Goal: Check status: Check status

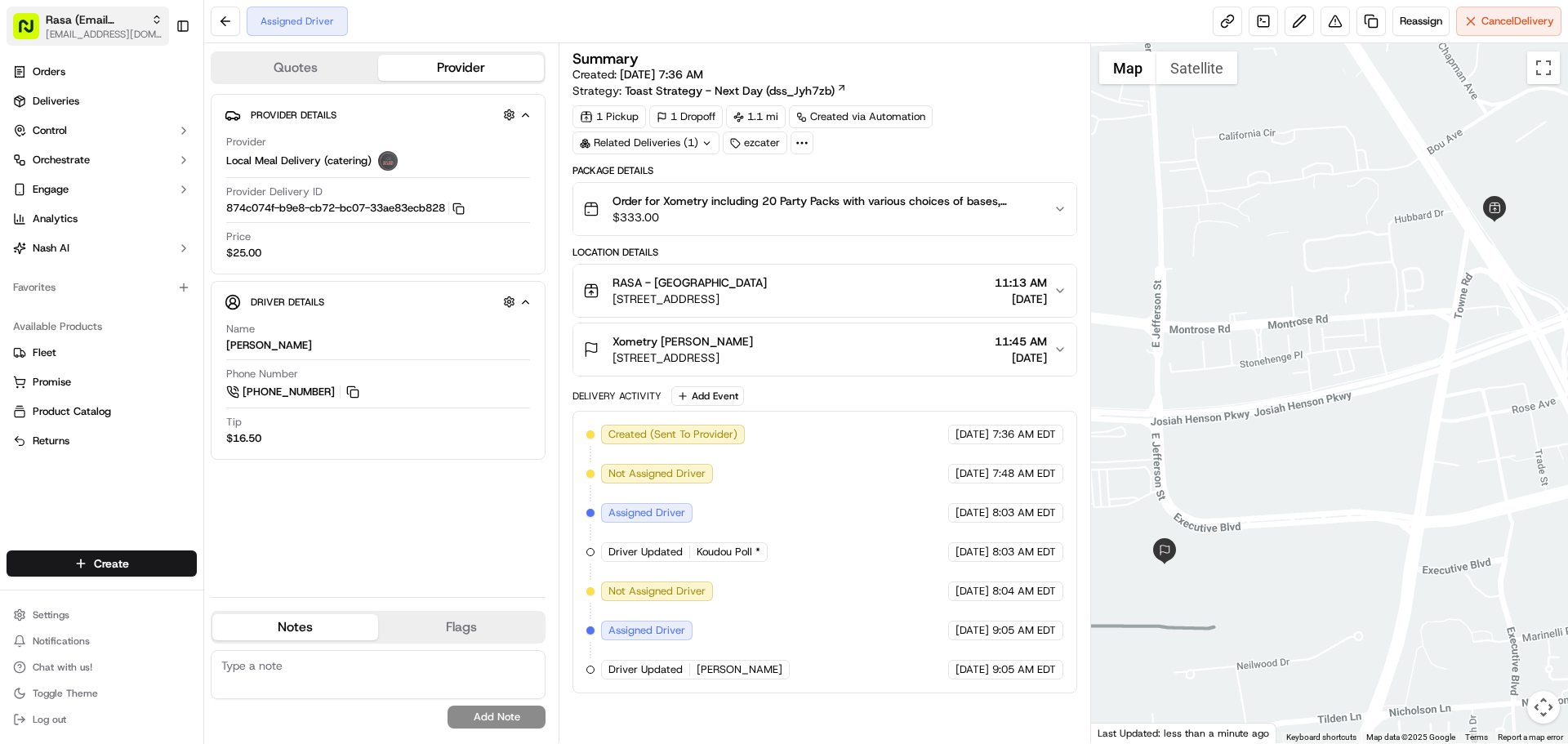
click at [65, 34] on span "[EMAIL_ADDRESS][DOMAIN_NAME]" at bounding box center [104, 34] width 117 height 13
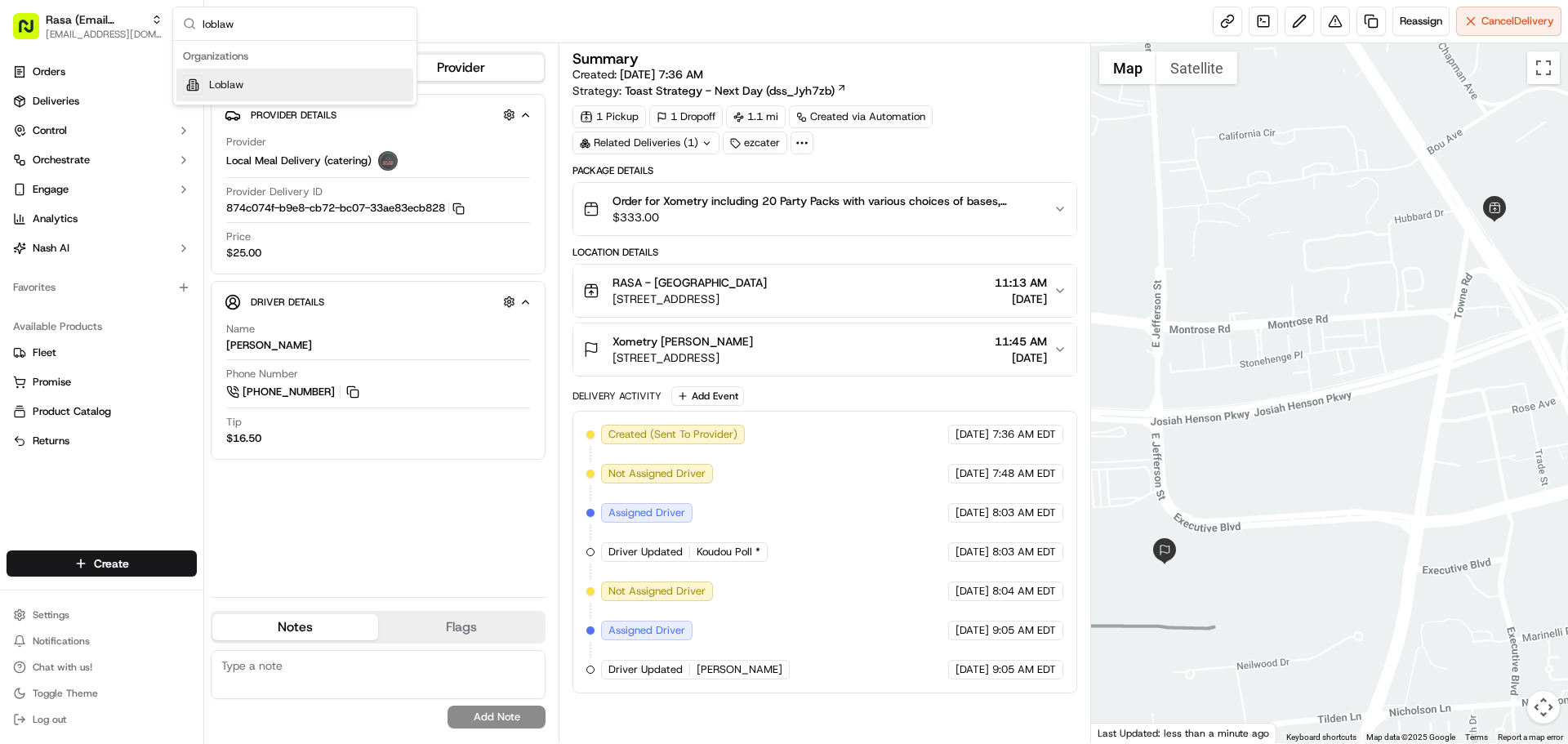
type input "loblaw"
click at [256, 74] on div "Loblaw" at bounding box center [295, 85] width 237 height 33
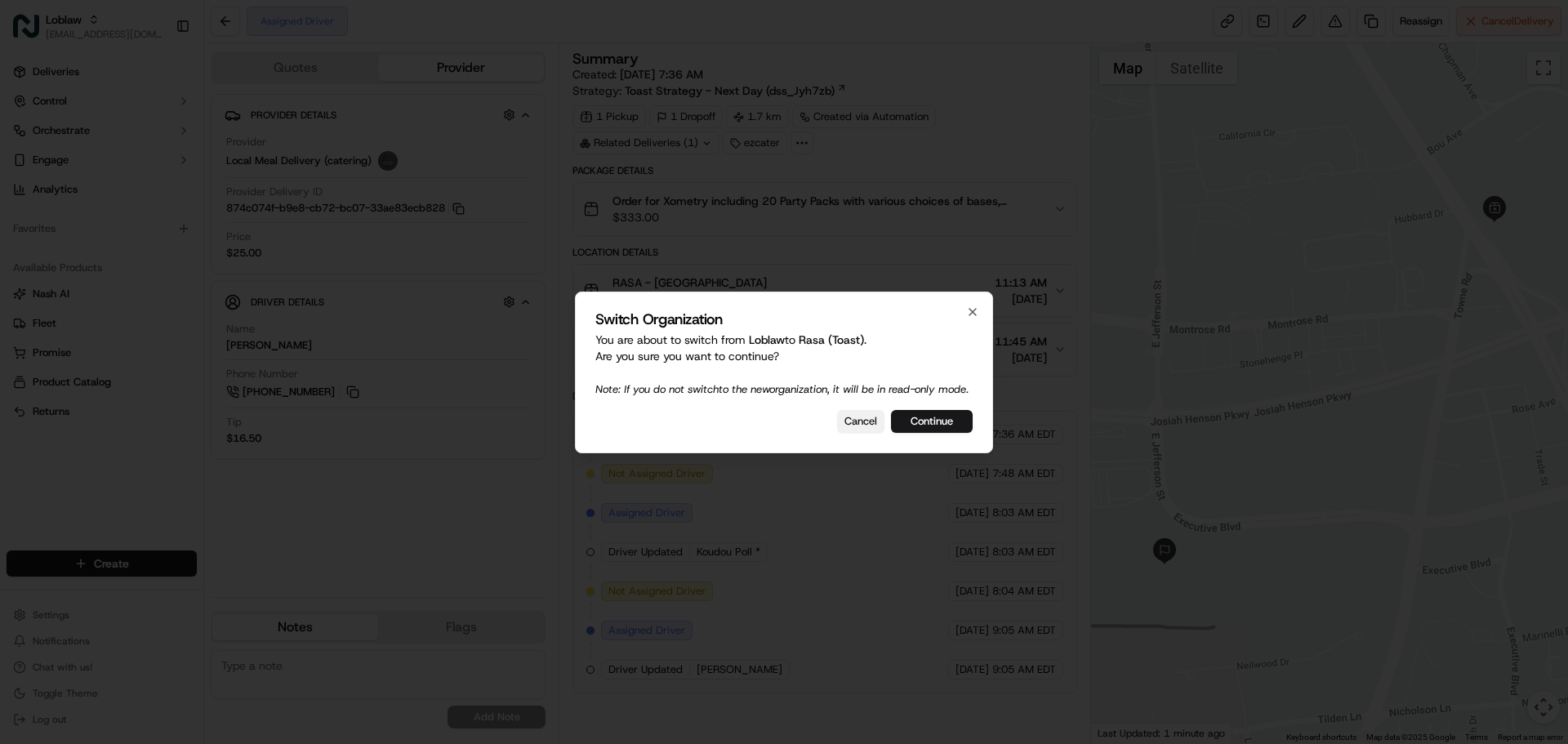
click at [858, 432] on button "Cancel" at bounding box center [861, 422] width 47 height 23
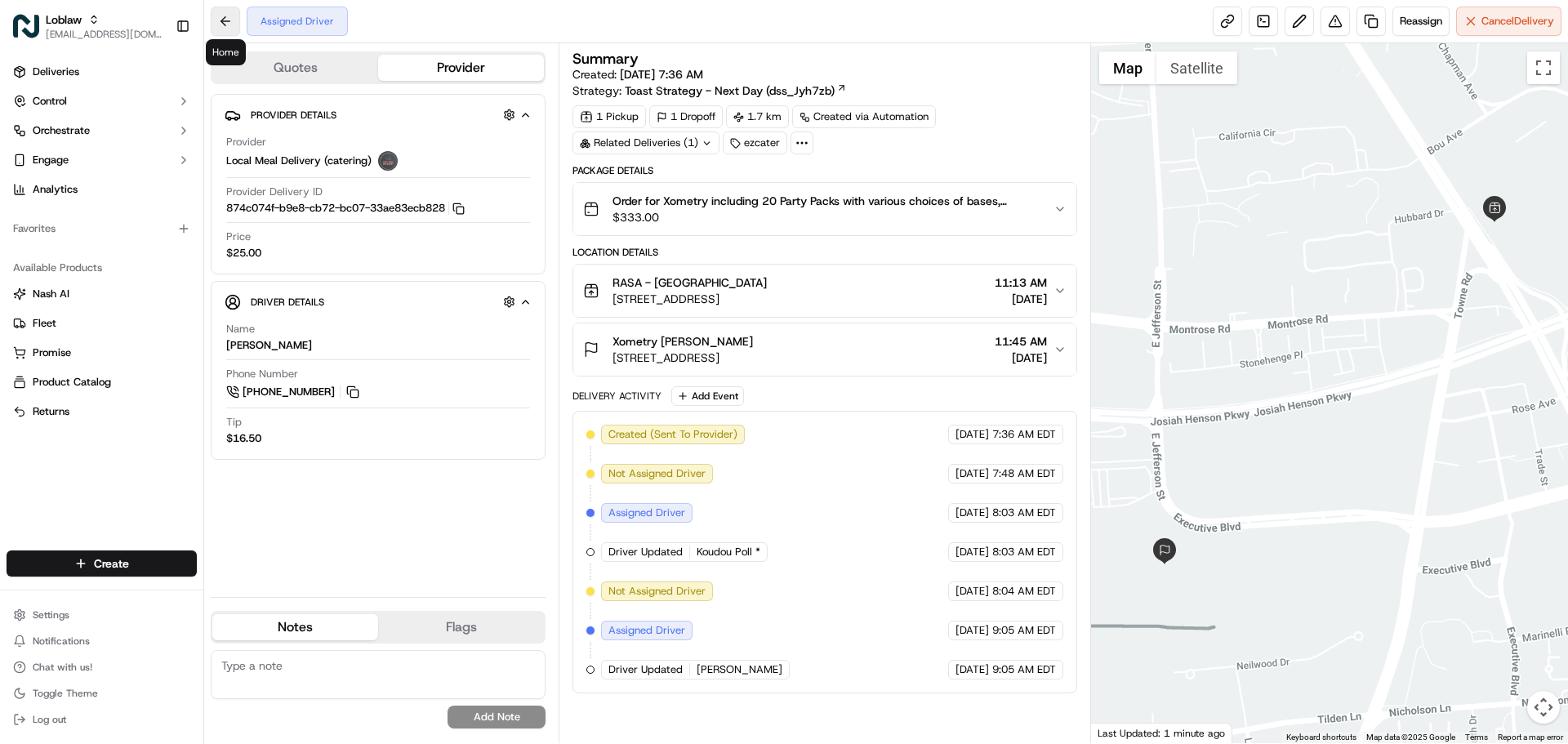
click at [220, 25] on button at bounding box center [225, 21] width 29 height 29
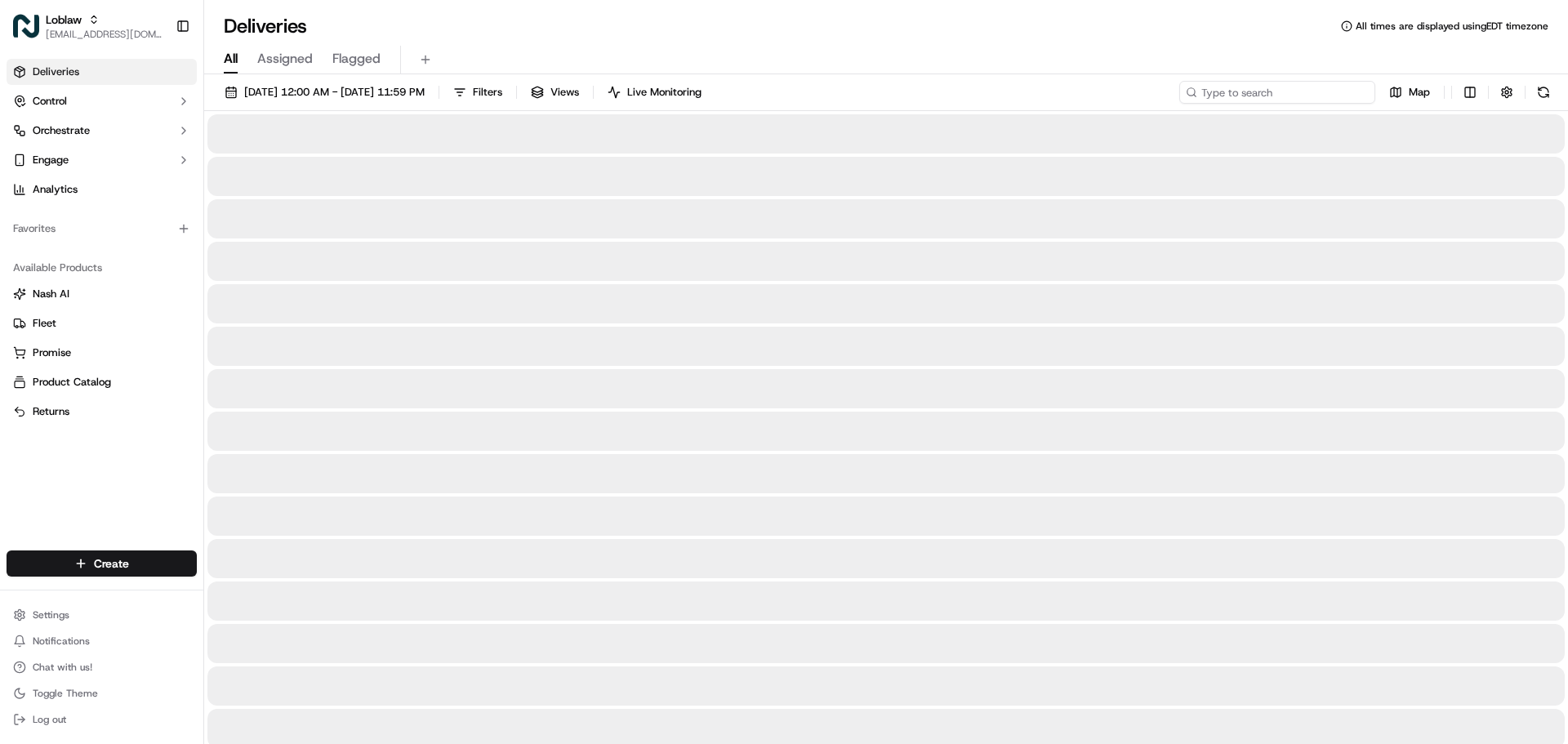
click at [1318, 95] on input at bounding box center [1277, 92] width 196 height 23
paste input "531900013654802"
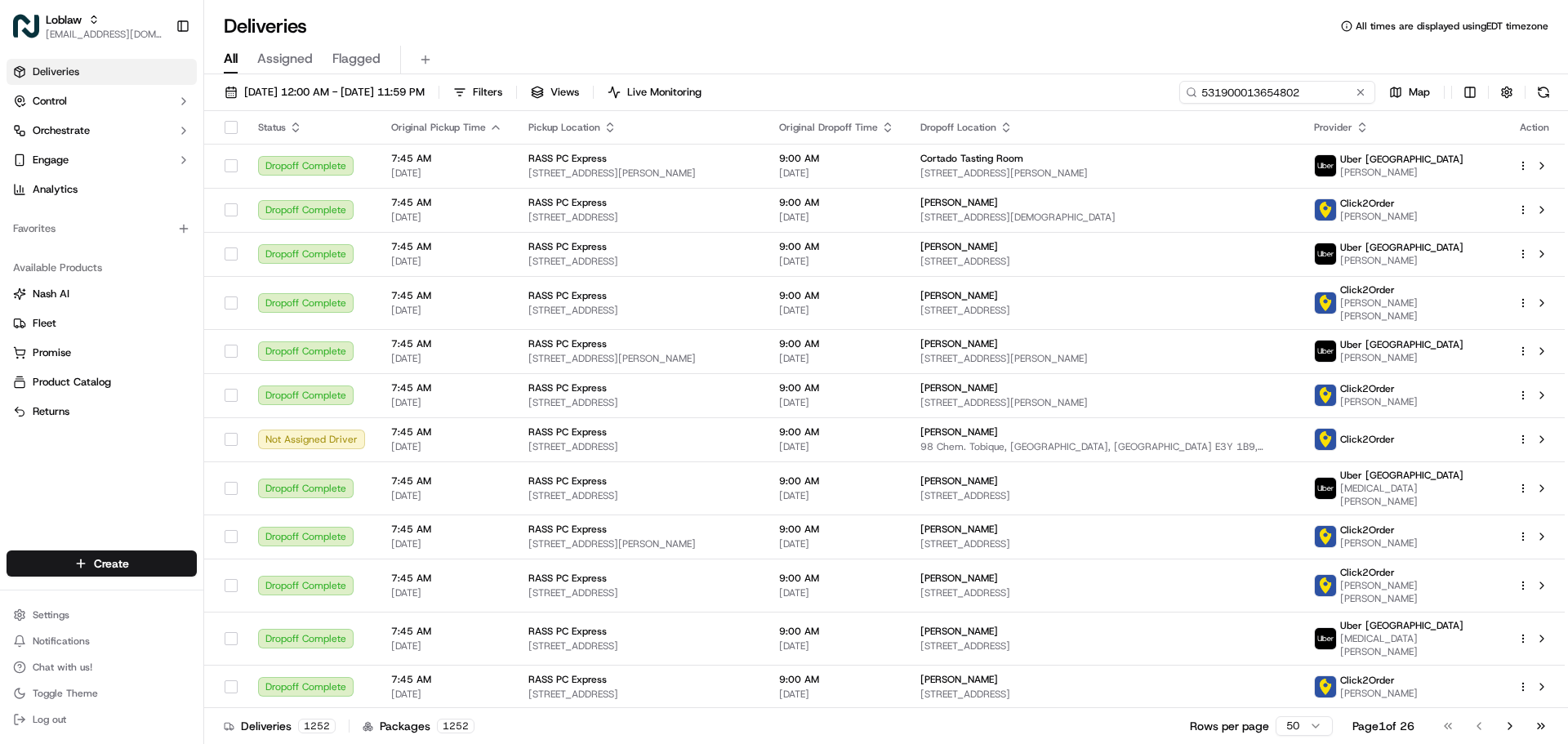
paste input "531900013654802"
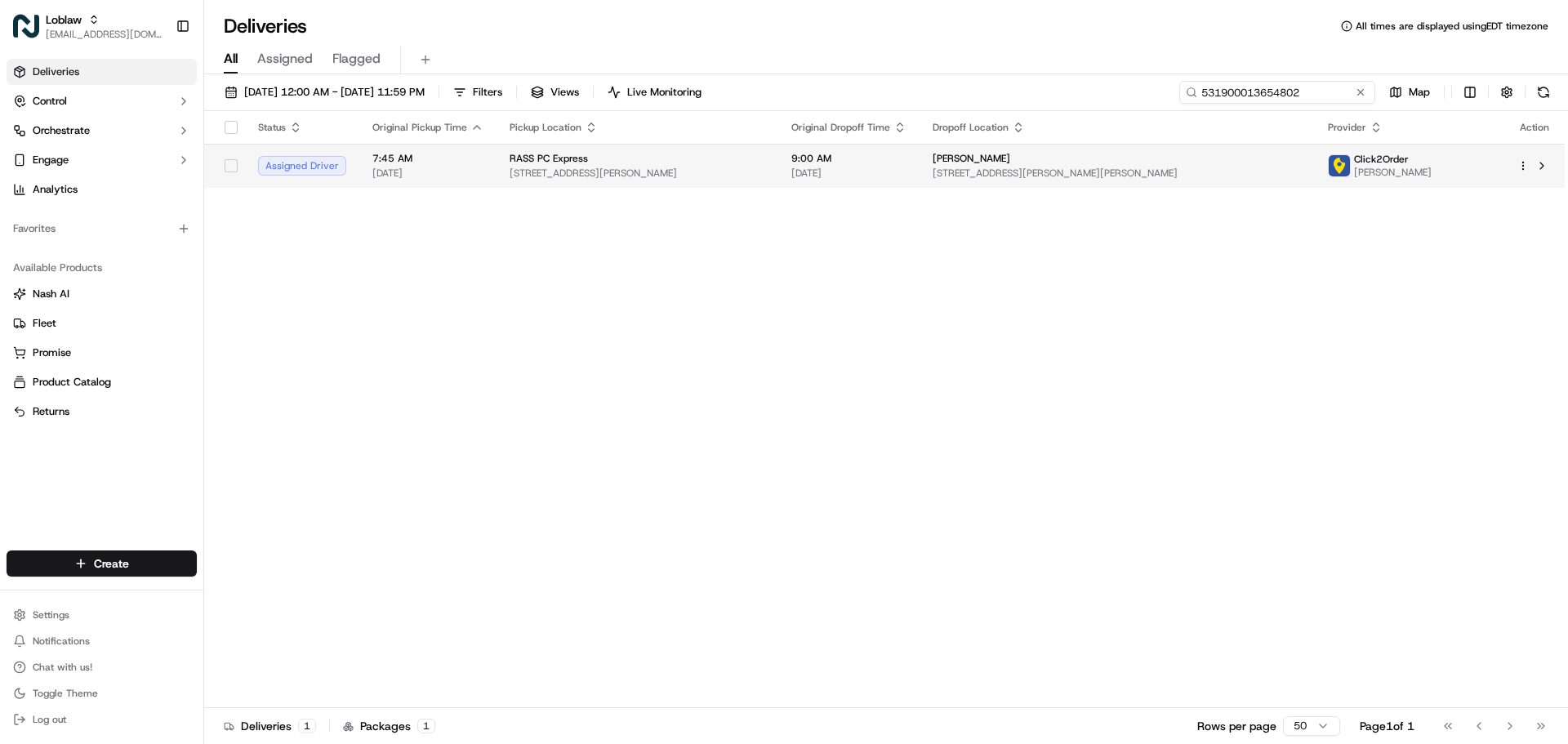
type input "531900013654802"
click at [637, 171] on span "3455 Rue Principale, Tracadie-Sheila, NB E1X 1C8, Canada" at bounding box center [638, 174] width 255 height 13
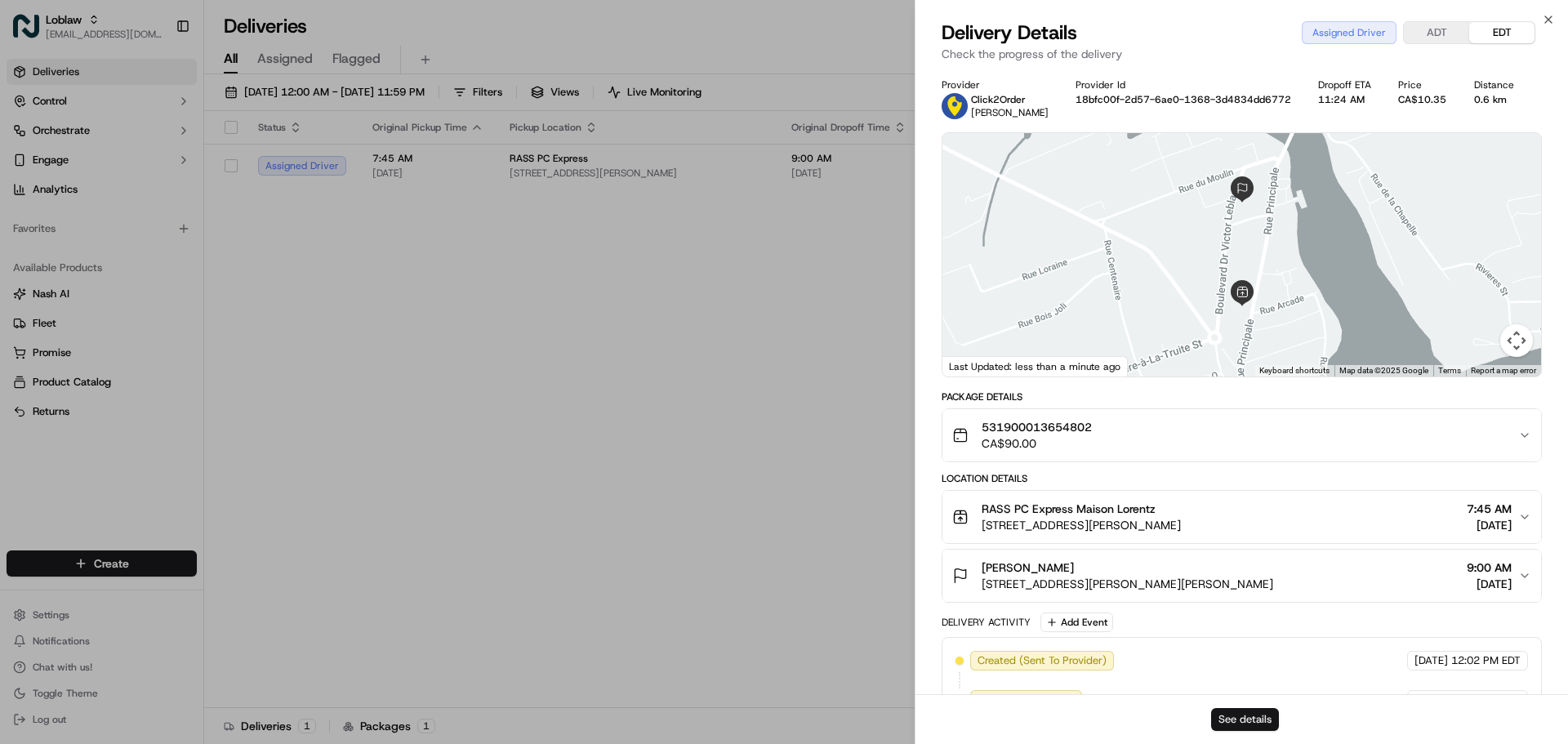
click at [1247, 719] on button "See details" at bounding box center [1245, 719] width 68 height 23
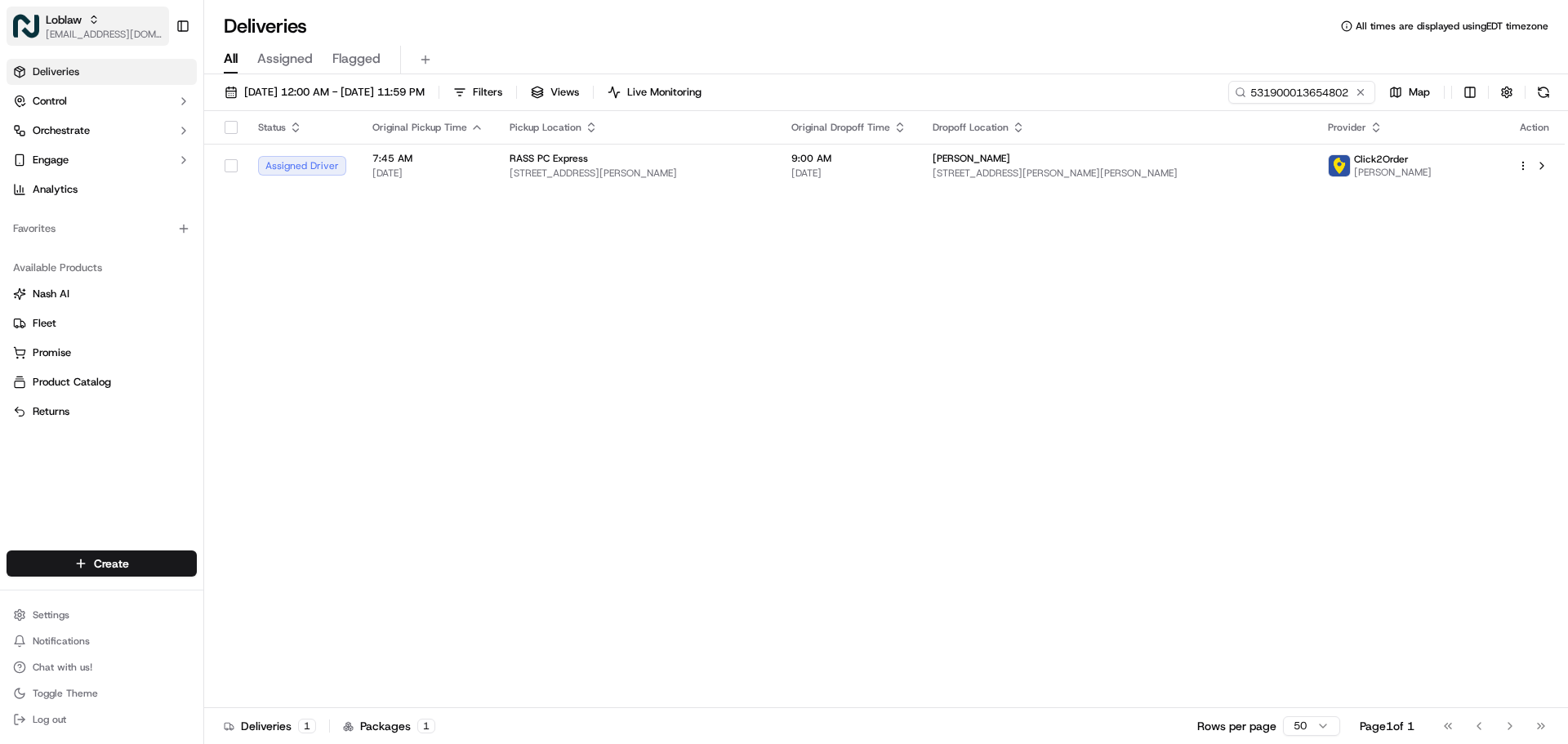
click at [78, 32] on span "[EMAIL_ADDRESS][DOMAIN_NAME]" at bounding box center [104, 34] width 117 height 13
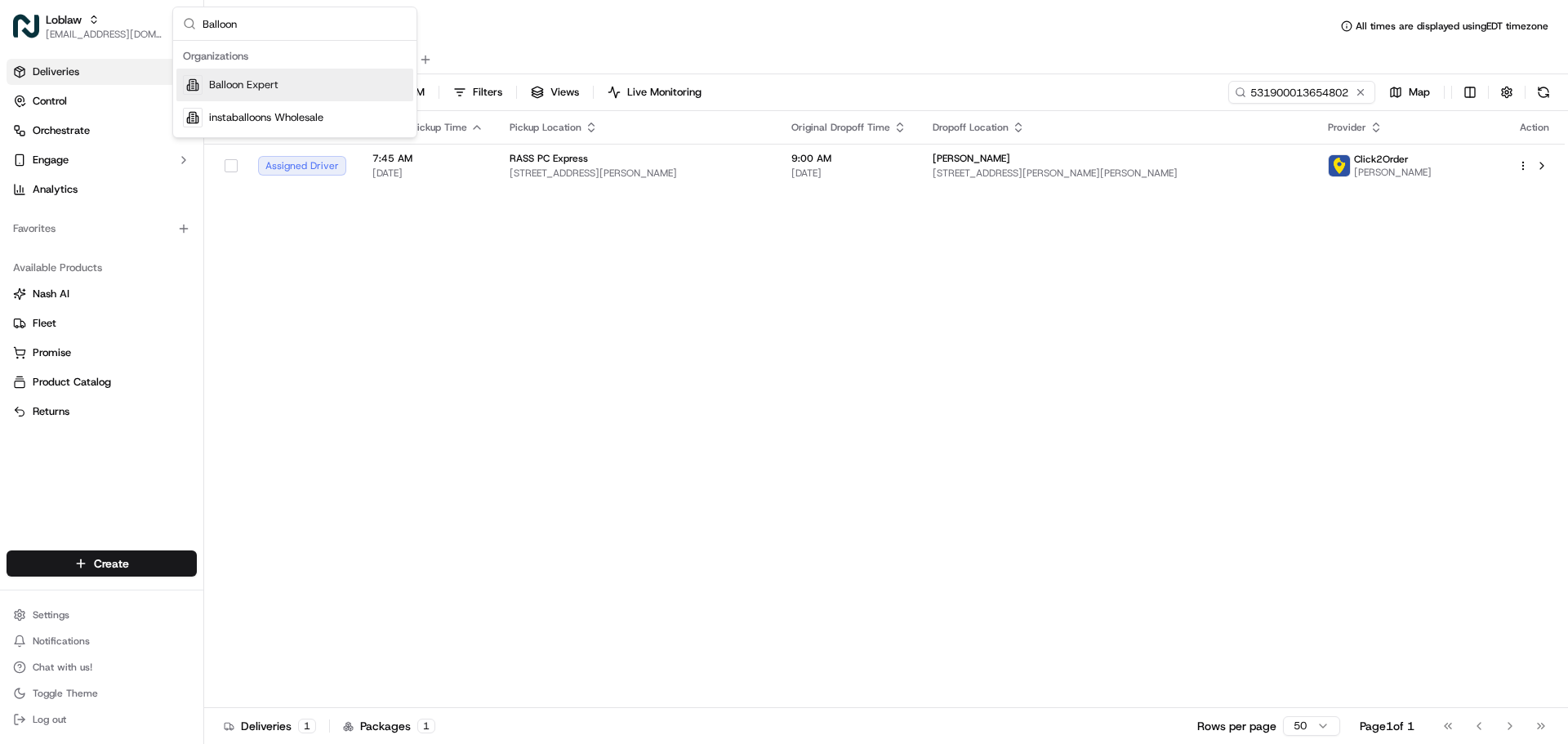
type input "Balloon"
click at [228, 94] on div "Balloon Expert" at bounding box center [295, 85] width 237 height 33
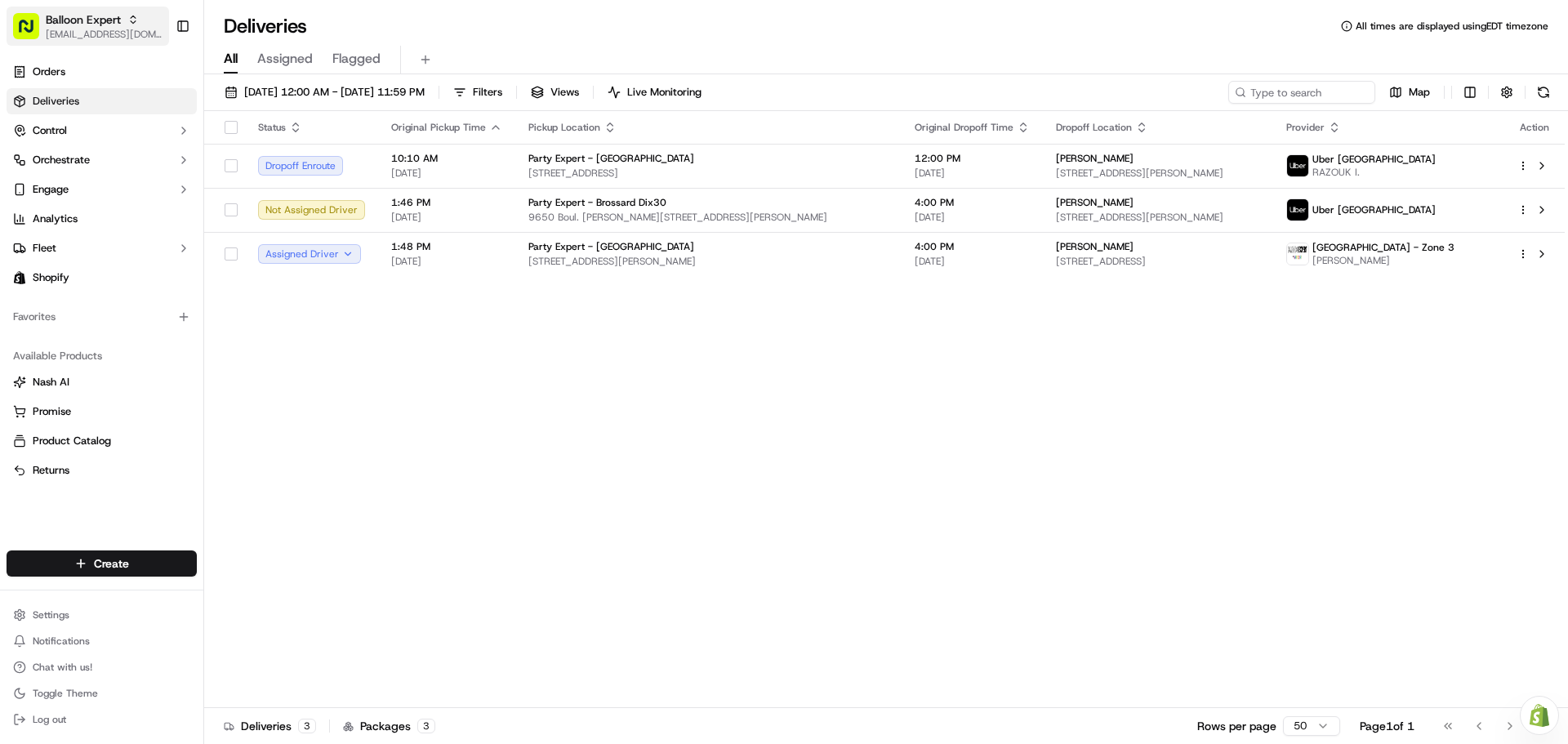
click at [117, 29] on span "[EMAIL_ADDRESS][DOMAIN_NAME]" at bounding box center [104, 34] width 117 height 13
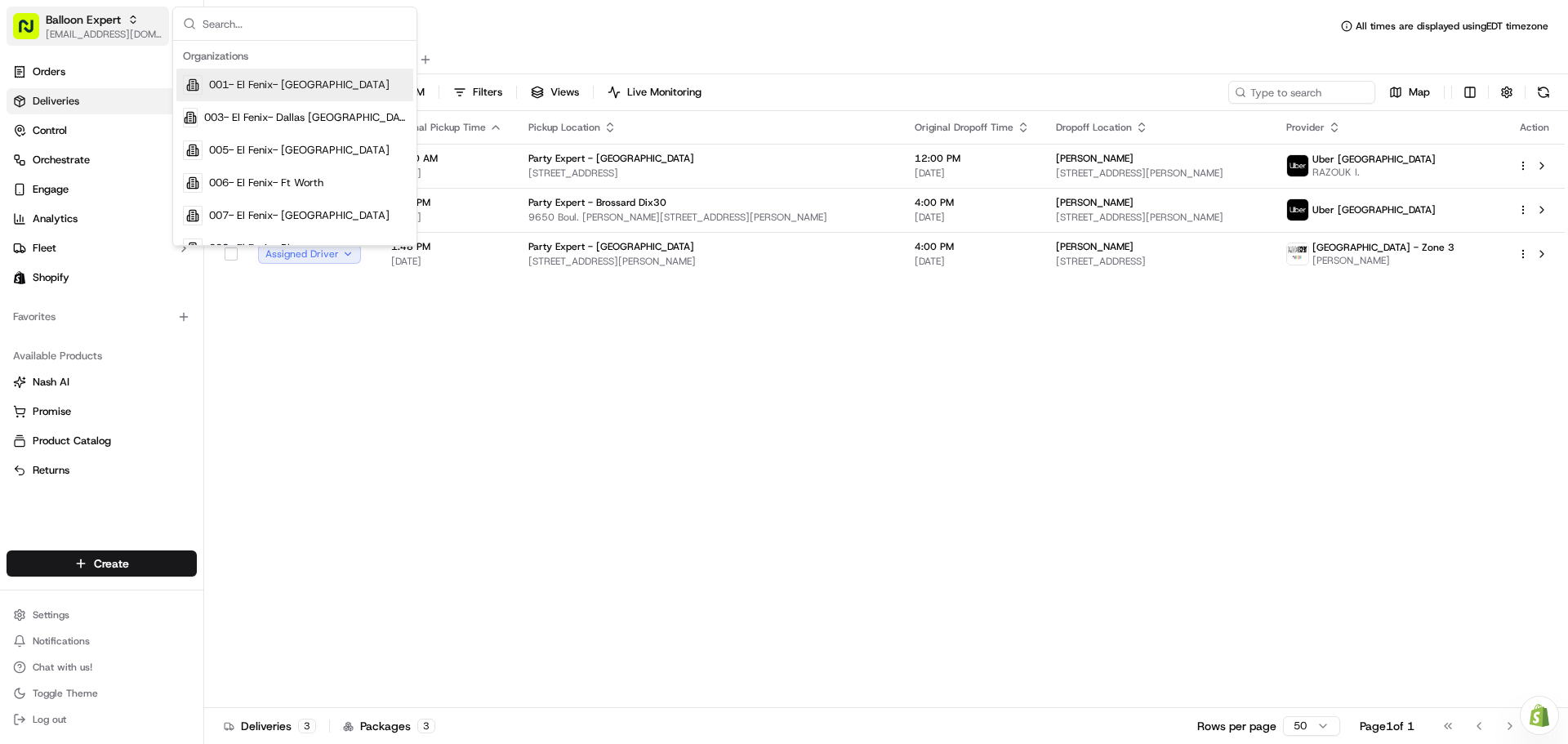
click at [117, 29] on span "[EMAIL_ADDRESS][DOMAIN_NAME]" at bounding box center [104, 34] width 117 height 13
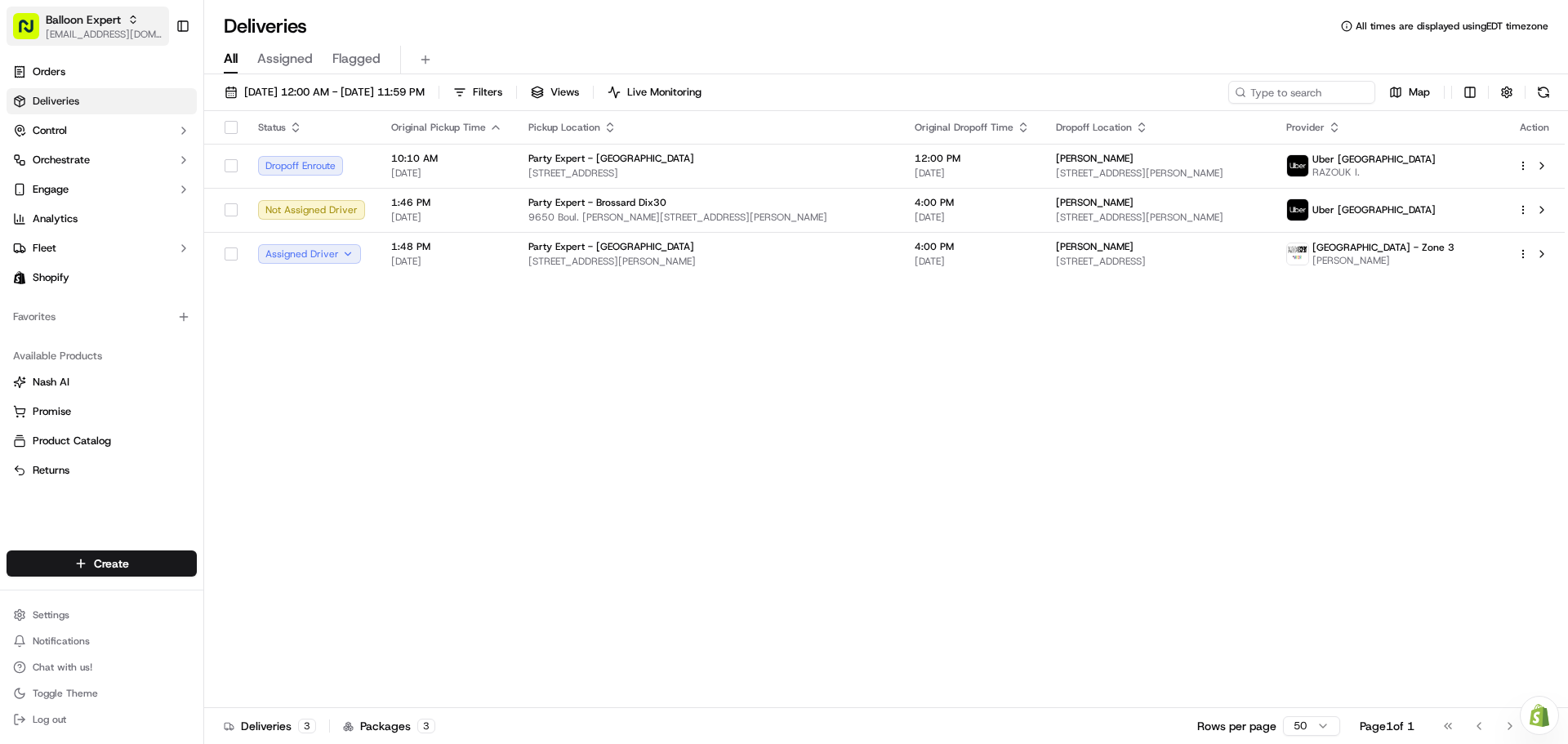
click at [117, 29] on span "[EMAIL_ADDRESS][DOMAIN_NAME]" at bounding box center [104, 34] width 117 height 13
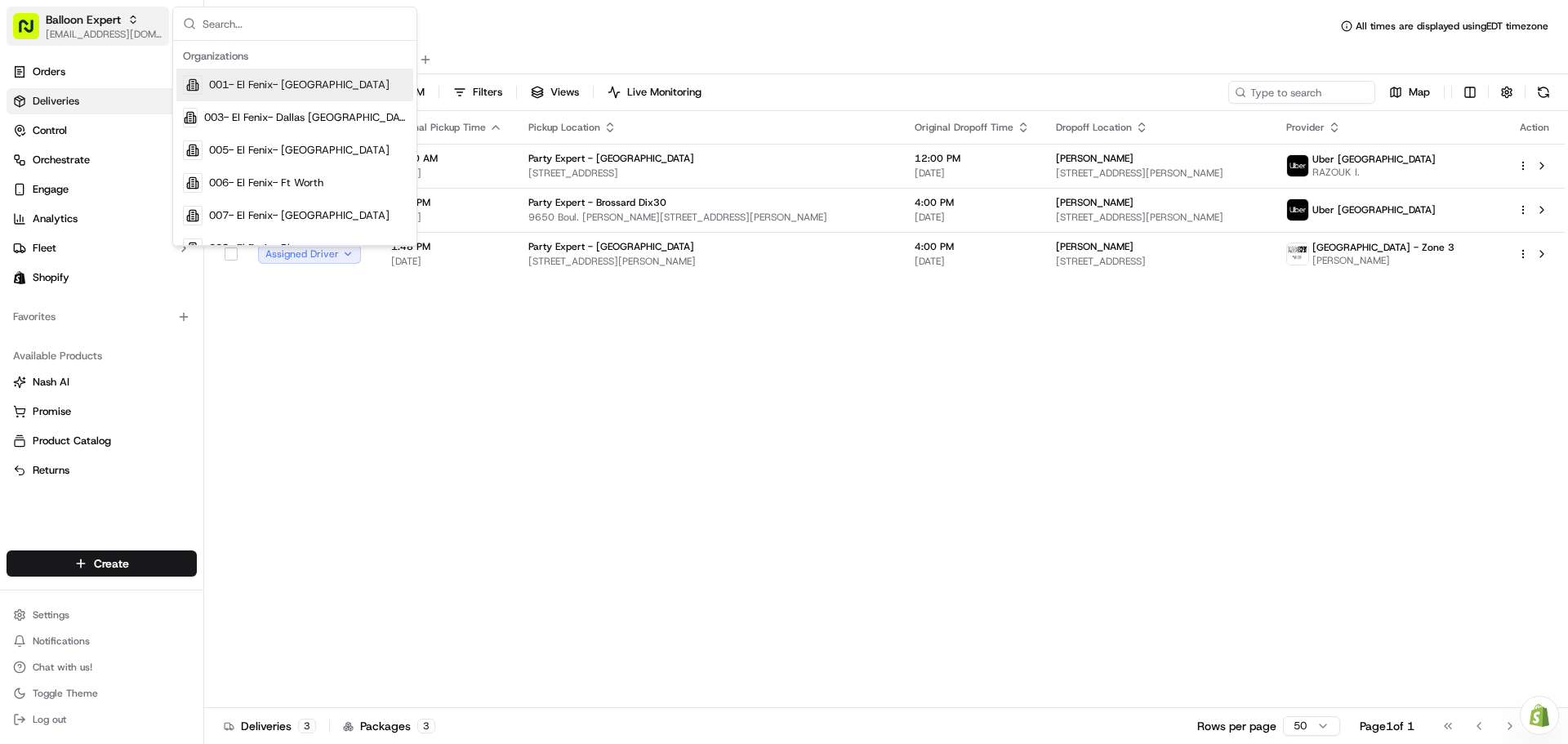
click at [117, 29] on span "[EMAIL_ADDRESS][DOMAIN_NAME]" at bounding box center [104, 34] width 117 height 13
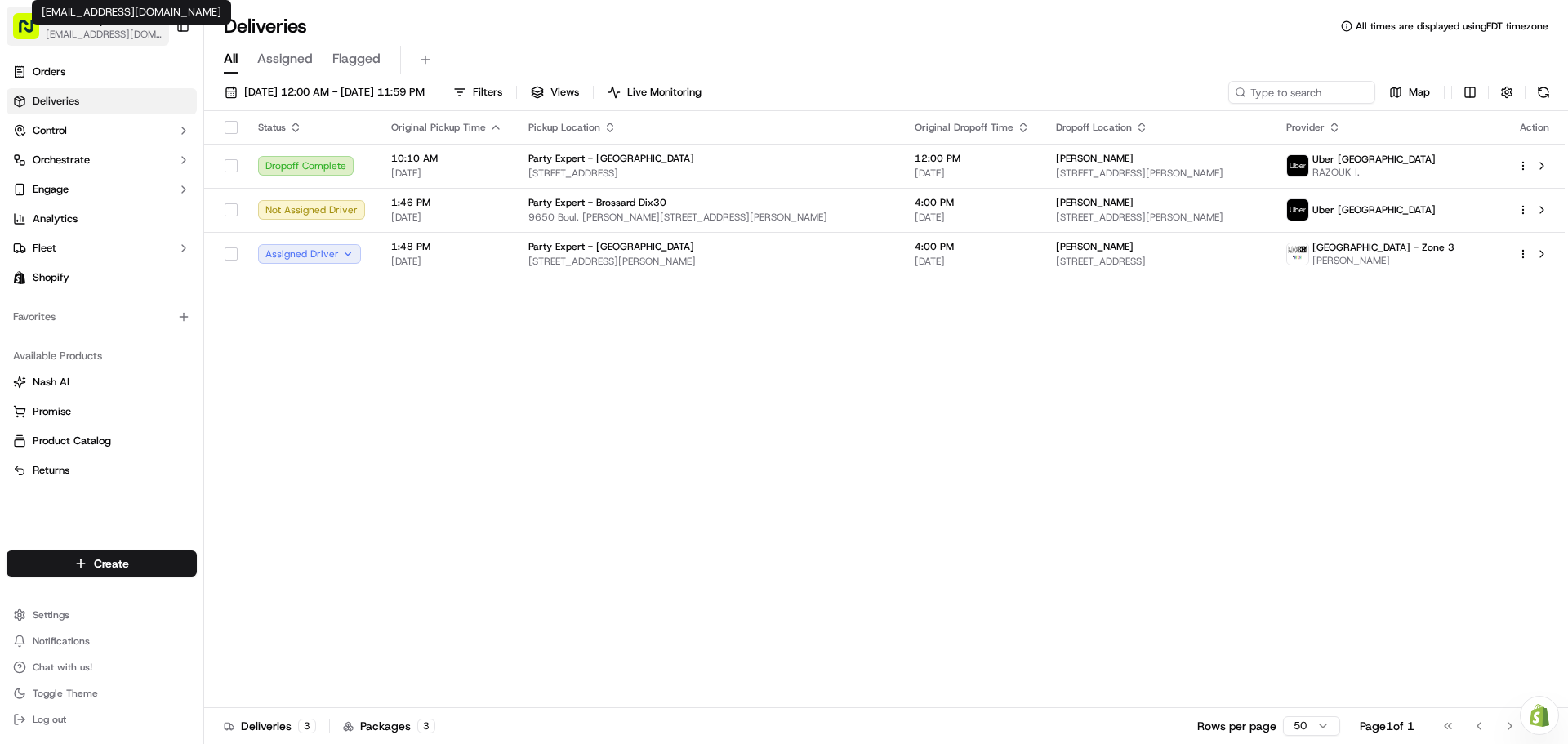
click at [123, 38] on span "[EMAIL_ADDRESS][DOMAIN_NAME]" at bounding box center [104, 34] width 117 height 13
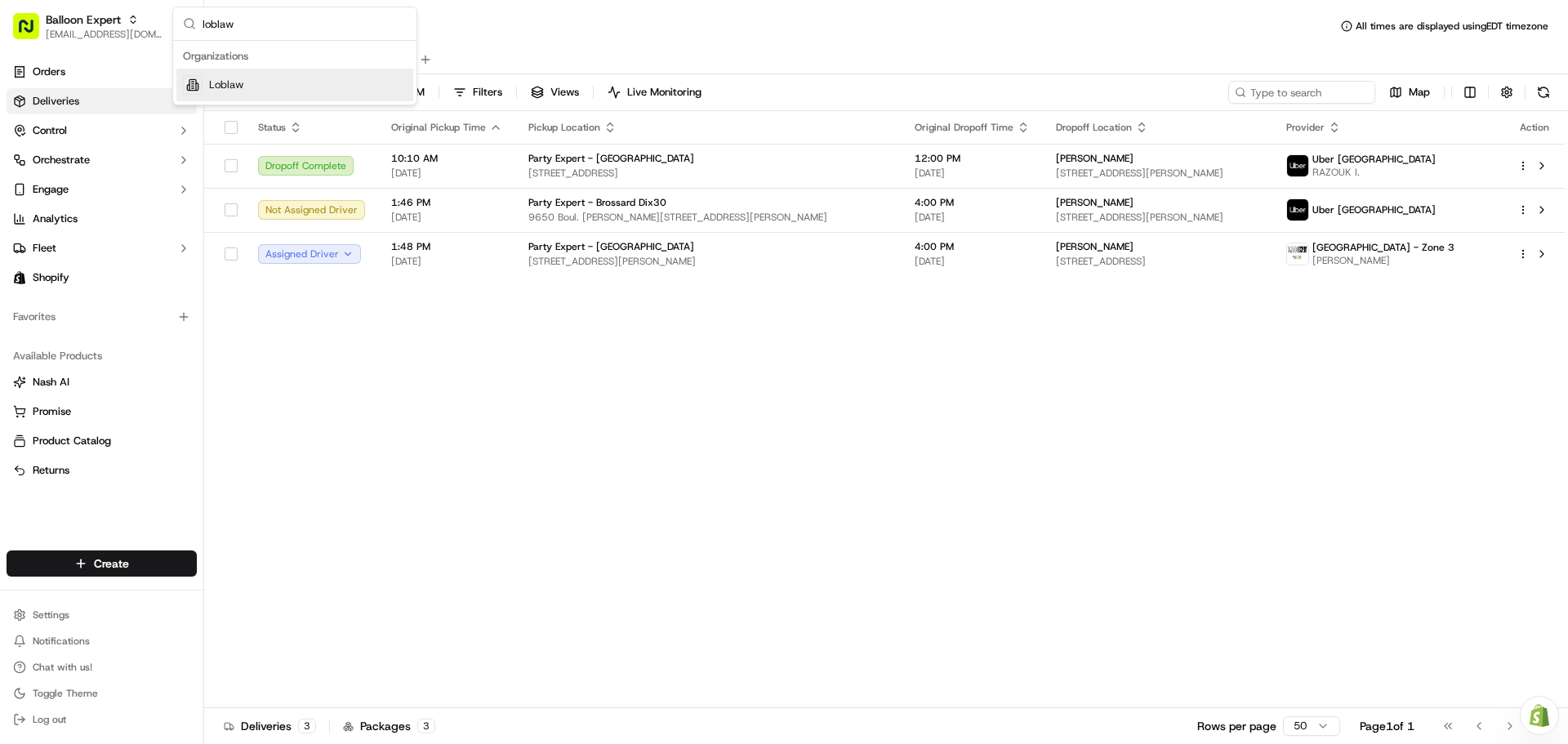
type input "loblaw"
click at [264, 85] on div "Loblaw" at bounding box center [295, 85] width 237 height 33
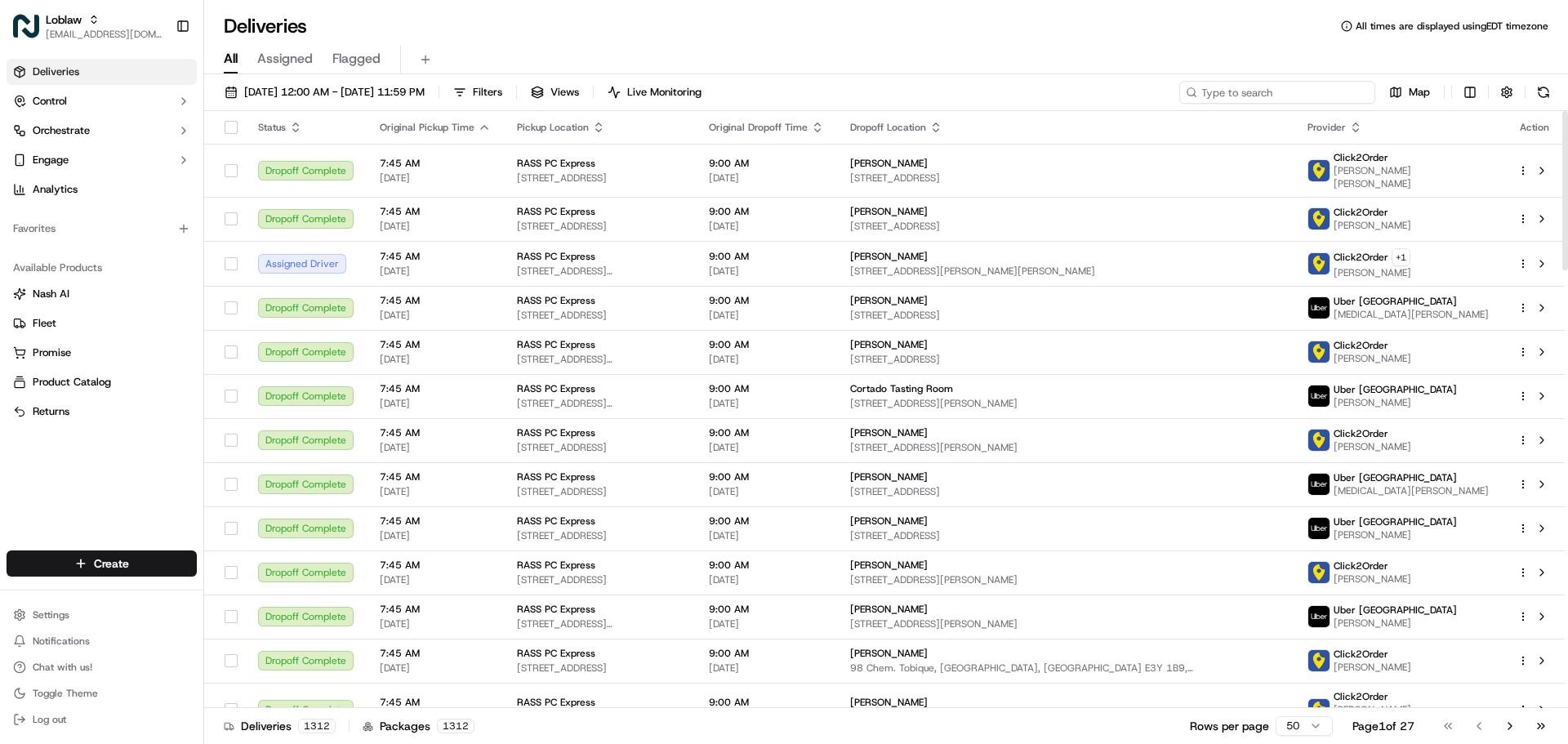
click at [1307, 83] on input at bounding box center [1277, 92] width 196 height 23
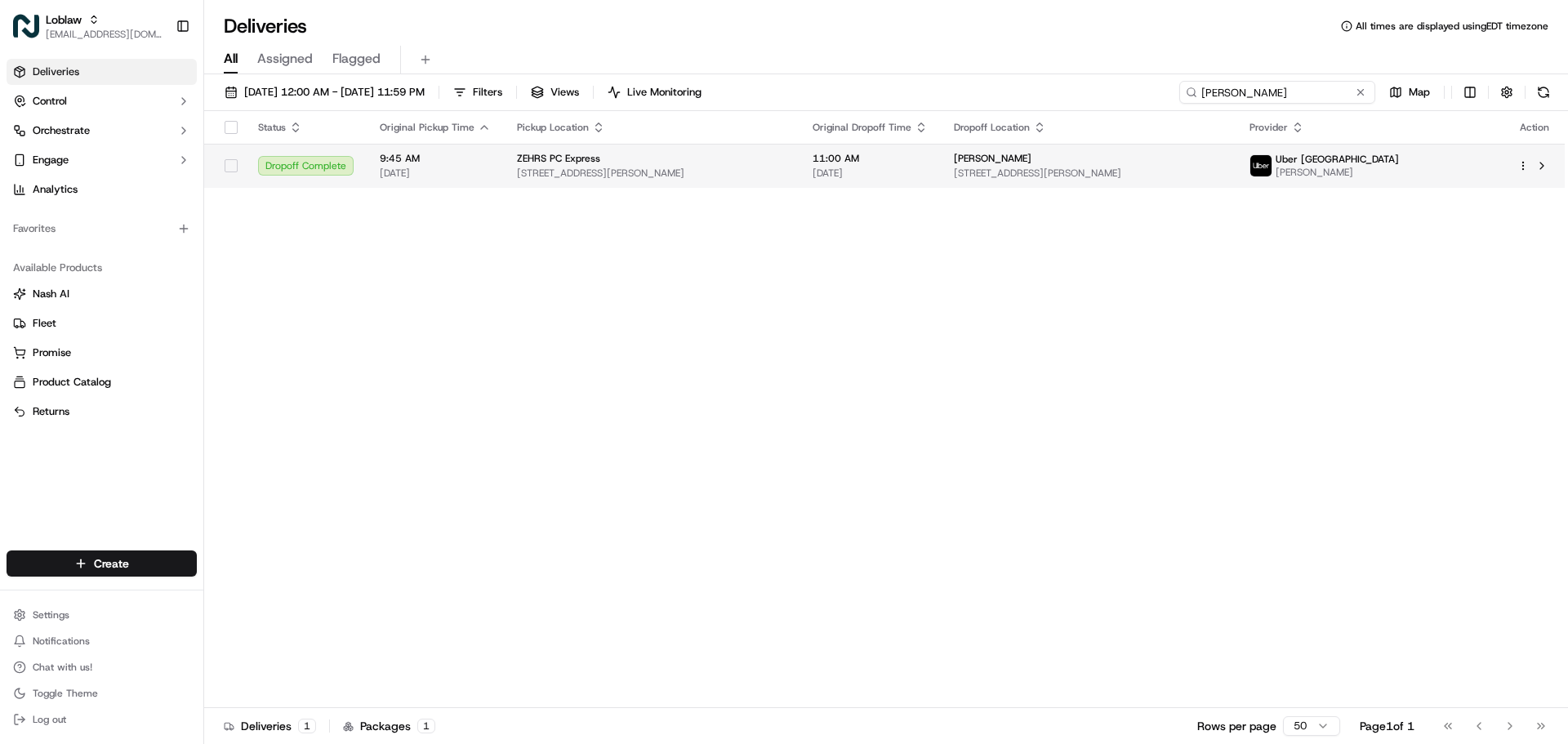
type input "Samantha Orr"
click at [800, 182] on td "ZEHRS PC Express 1150 16th St E, Owen Sound, ON N4K 1Z3, Canada" at bounding box center [651, 166] width 295 height 44
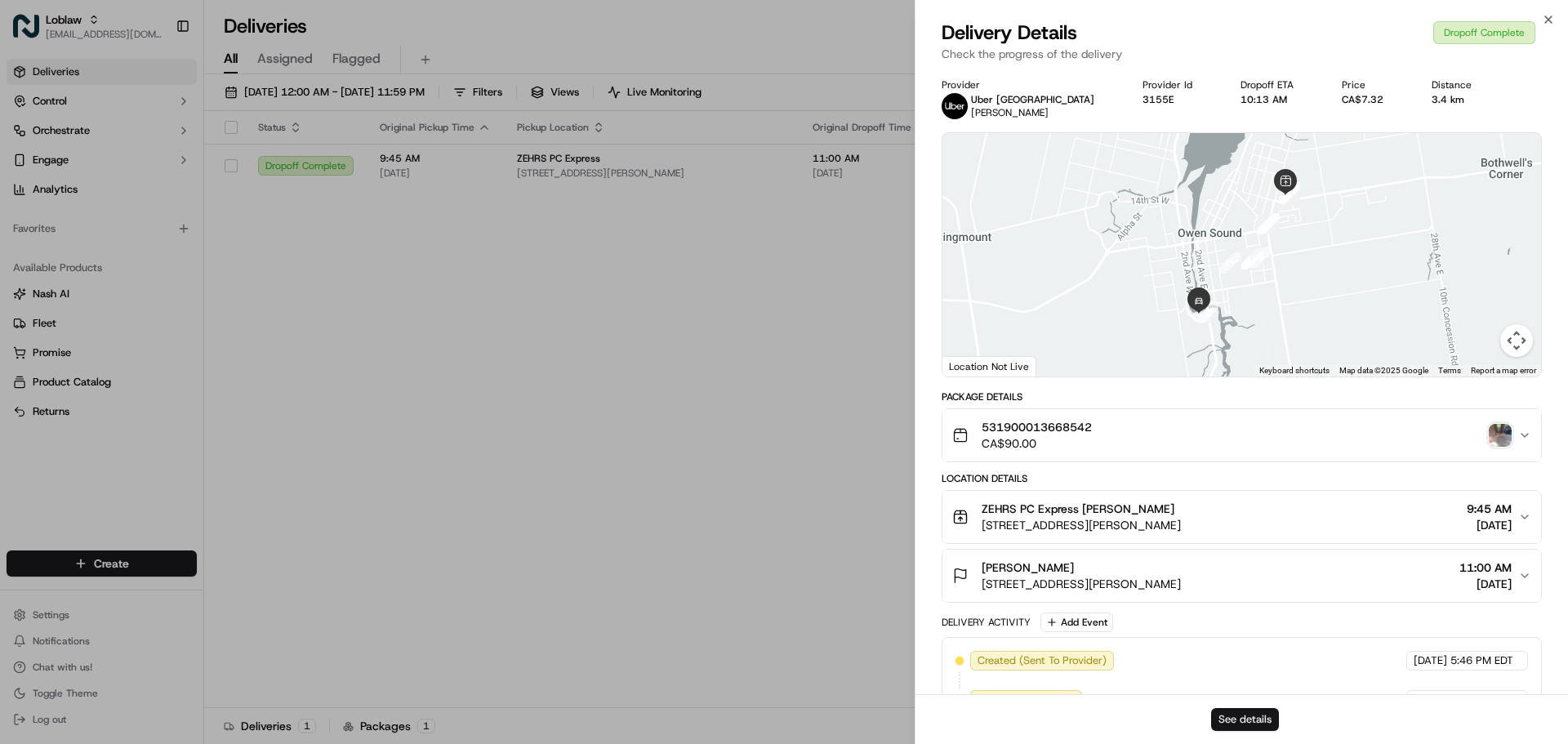
click at [1252, 724] on button "See details" at bounding box center [1245, 719] width 68 height 23
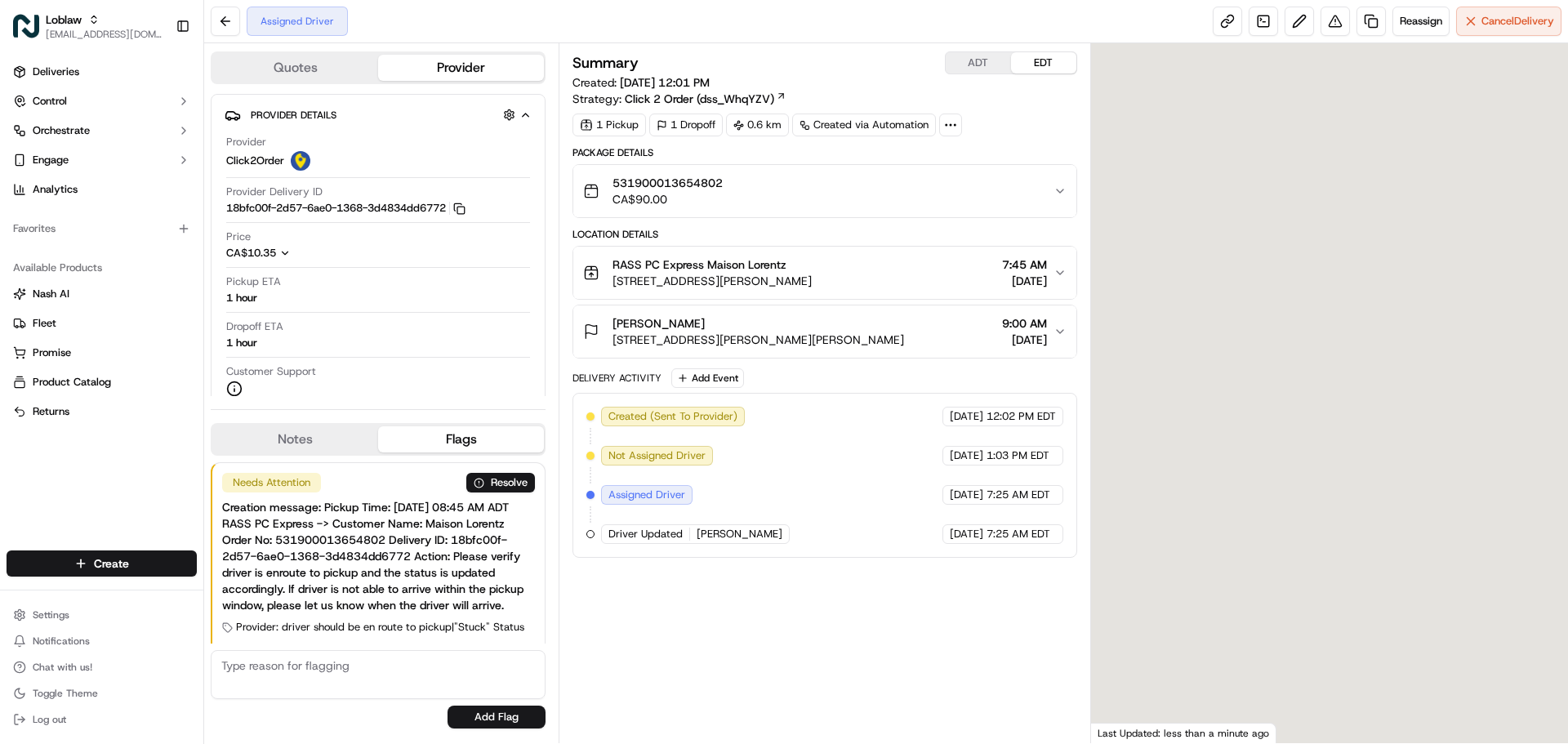
scroll to position [25, 0]
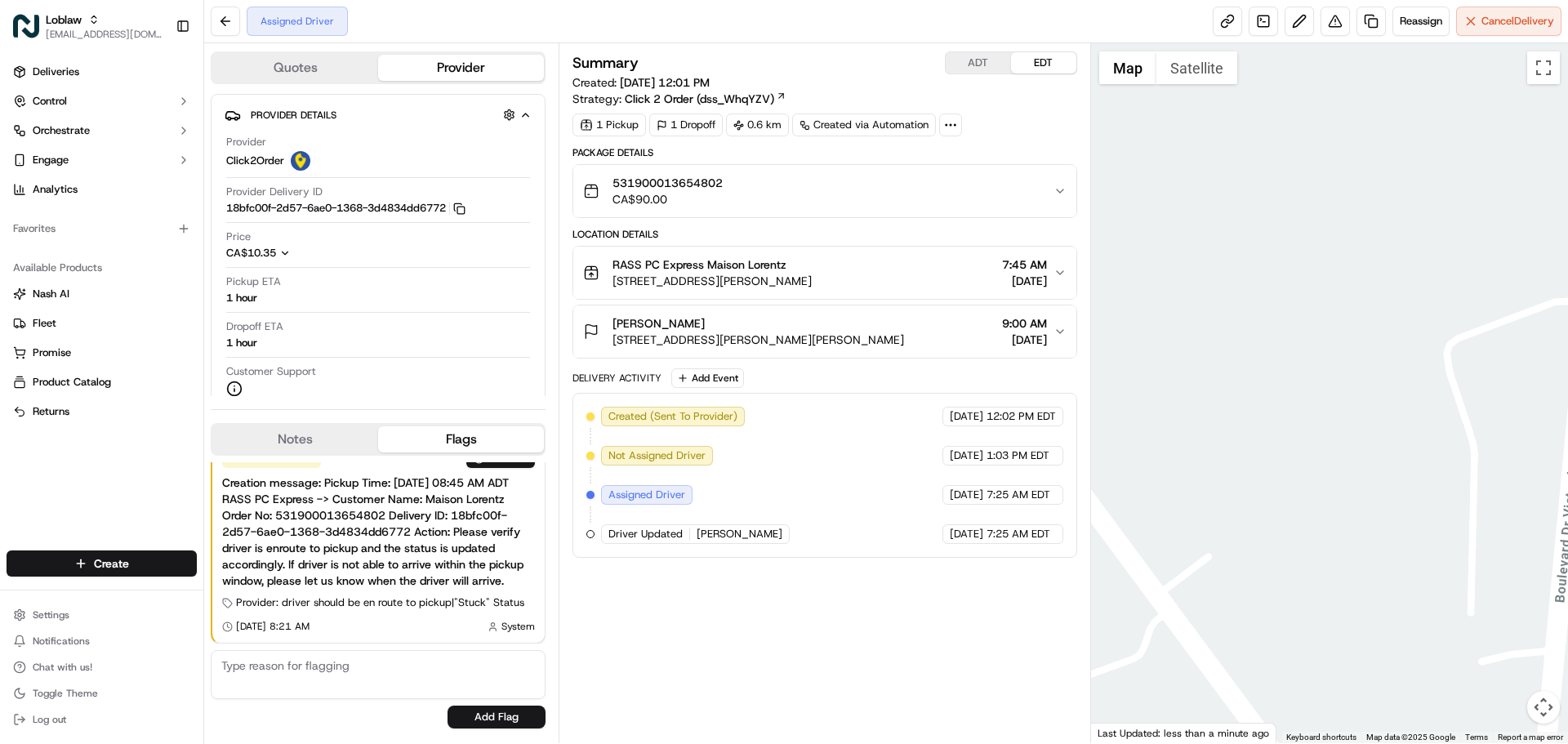
click at [980, 58] on button "ADT" at bounding box center [979, 63] width 65 height 21
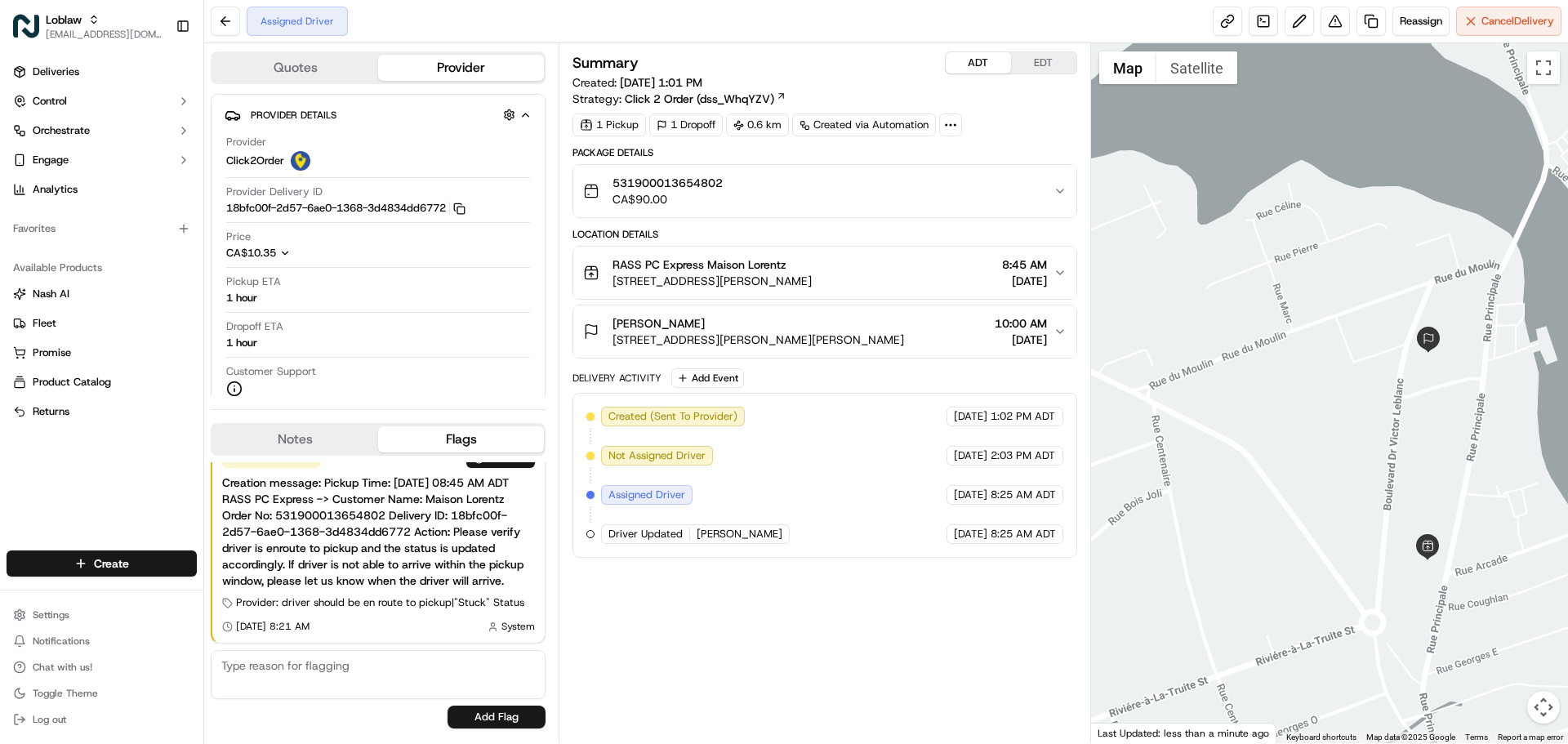
drag, startPoint x: 1392, startPoint y: 469, endPoint x: 1324, endPoint y: 487, distance: 70.3
click at [1324, 487] on div at bounding box center [1330, 393] width 478 height 700
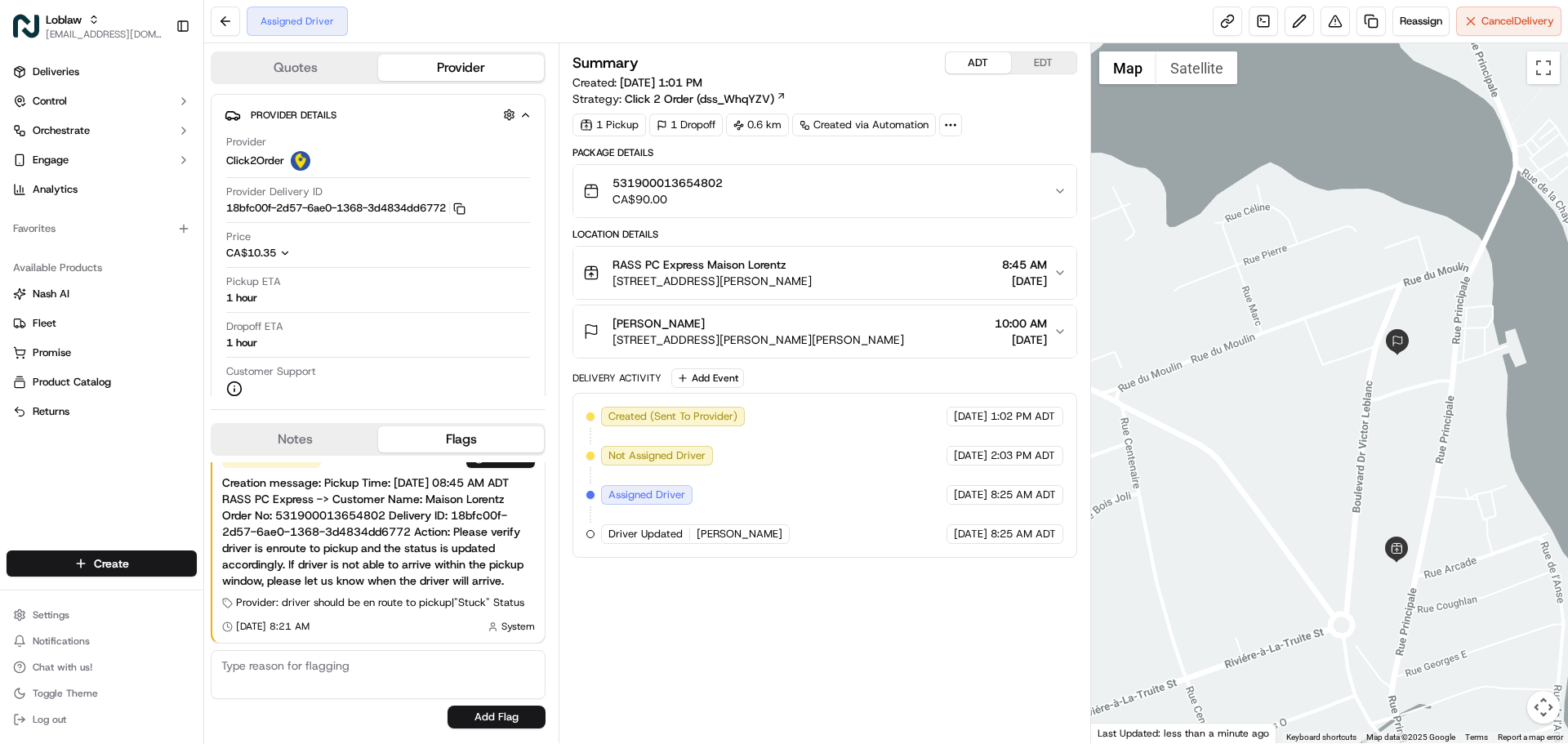
drag, startPoint x: 1517, startPoint y: 517, endPoint x: 1424, endPoint y: 515, distance: 93.0
click at [1424, 515] on div at bounding box center [1330, 393] width 478 height 700
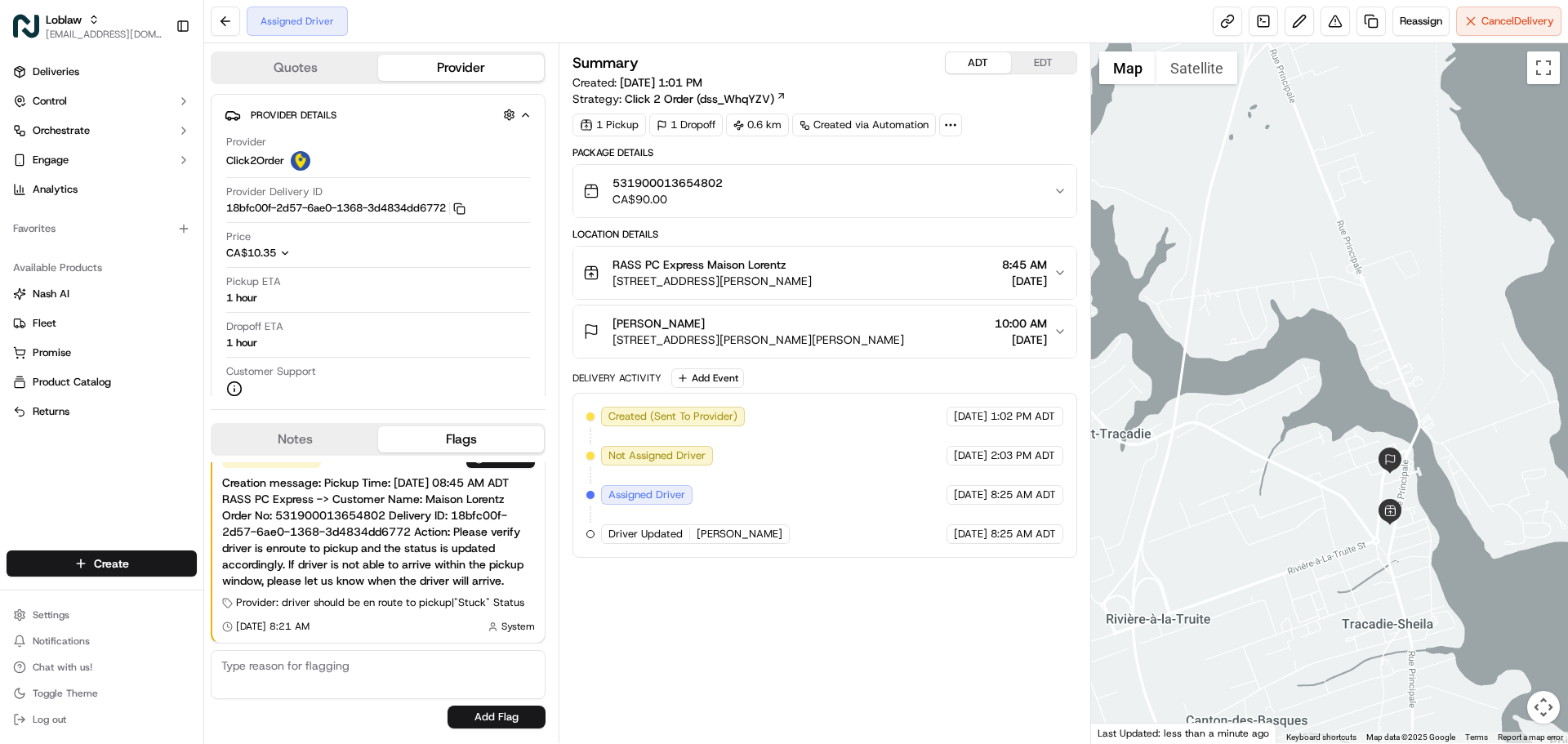
click at [904, 324] on div "Maison Lorentz" at bounding box center [759, 323] width 291 height 16
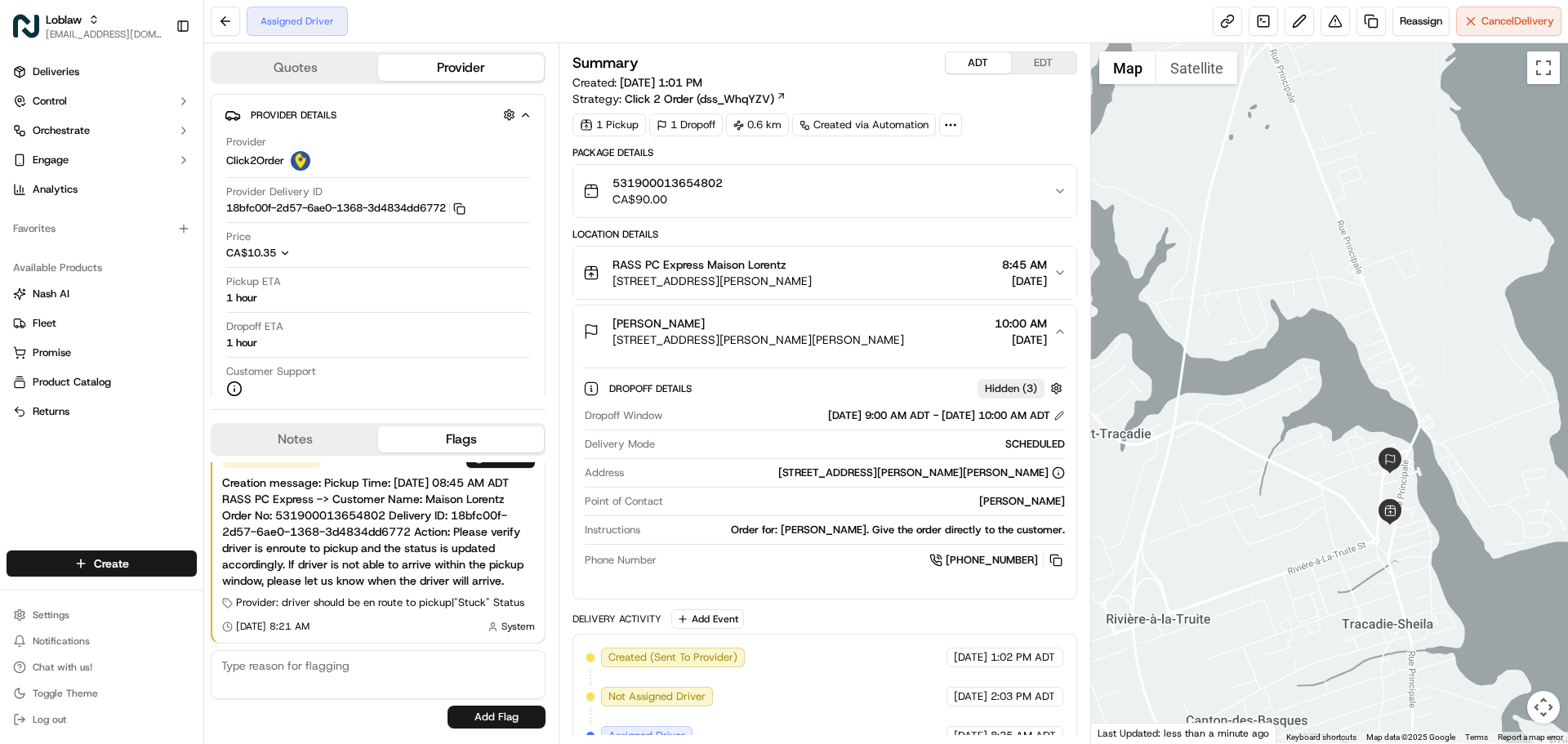
click at [904, 324] on div "Maison Lorentz" at bounding box center [759, 323] width 291 height 16
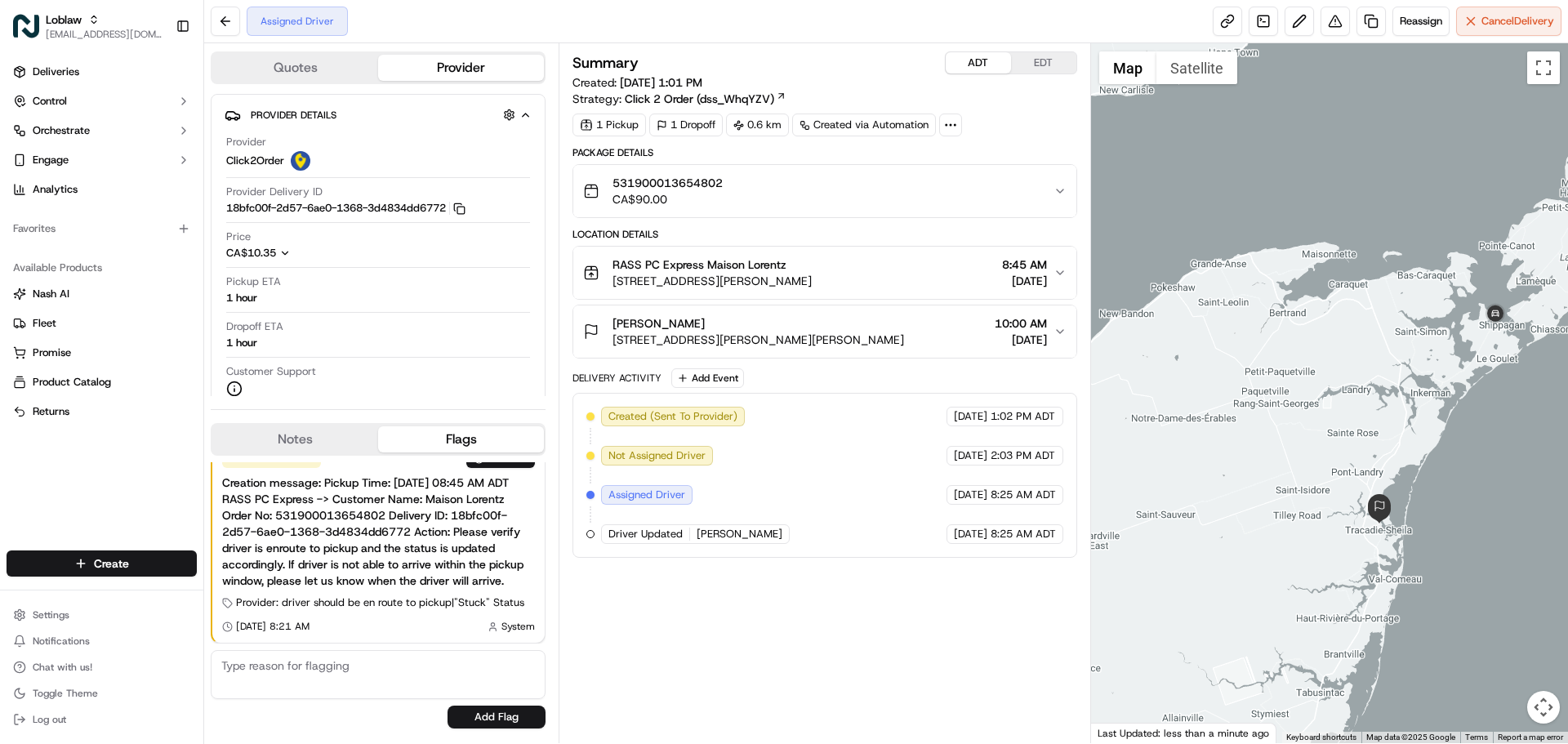
drag, startPoint x: 1458, startPoint y: 509, endPoint x: 1382, endPoint y: 542, distance: 82.9
click at [1382, 542] on div at bounding box center [1330, 393] width 478 height 700
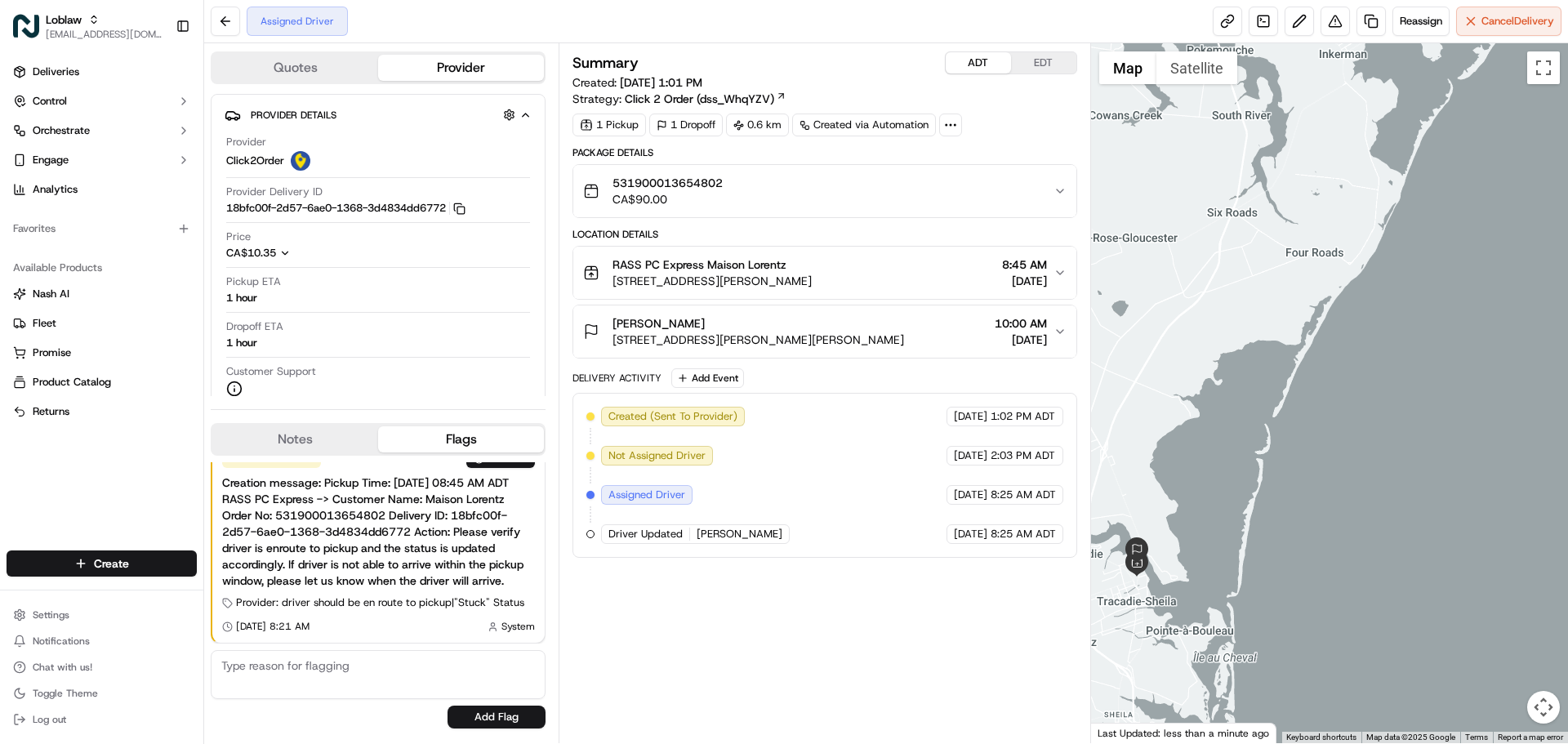
drag, startPoint x: 1364, startPoint y: 399, endPoint x: 1349, endPoint y: 510, distance: 112.0
click at [1349, 510] on div at bounding box center [1330, 393] width 478 height 700
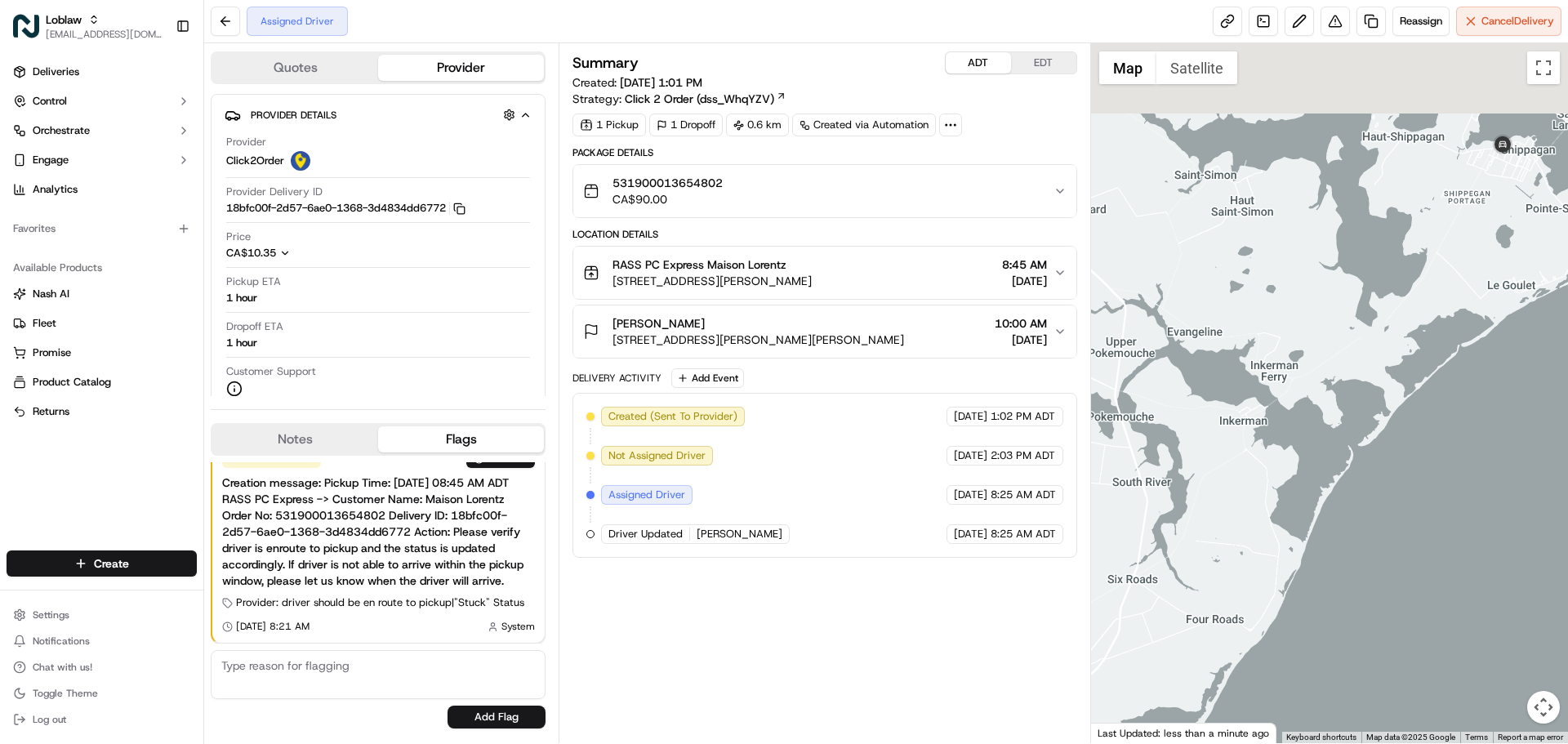
drag, startPoint x: 1284, startPoint y: 449, endPoint x: 1205, endPoint y: 658, distance: 223.4
click at [1205, 658] on div at bounding box center [1330, 393] width 478 height 700
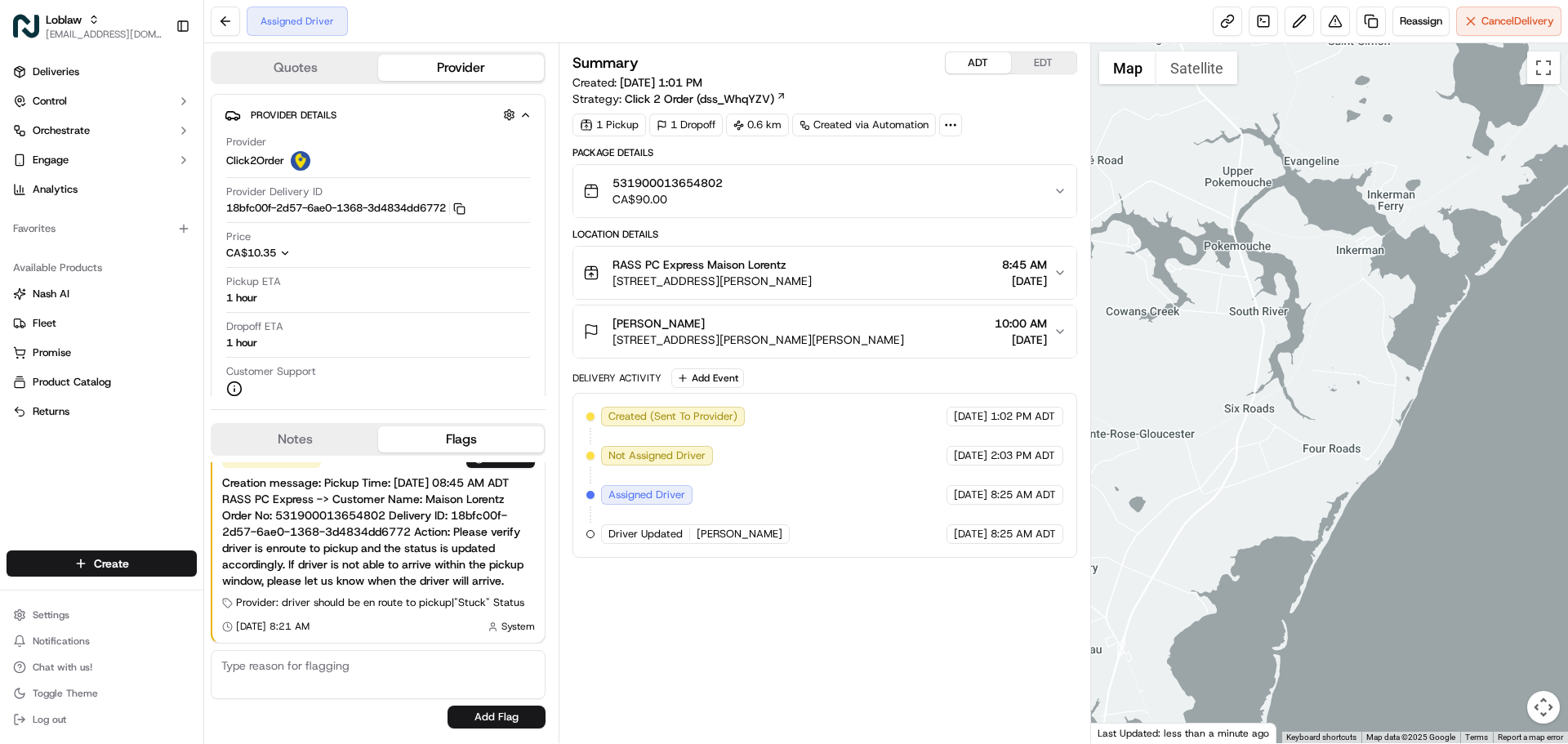
drag, startPoint x: 1378, startPoint y: 408, endPoint x: 1435, endPoint y: 230, distance: 186.9
click at [1433, 253] on div at bounding box center [1330, 393] width 478 height 700
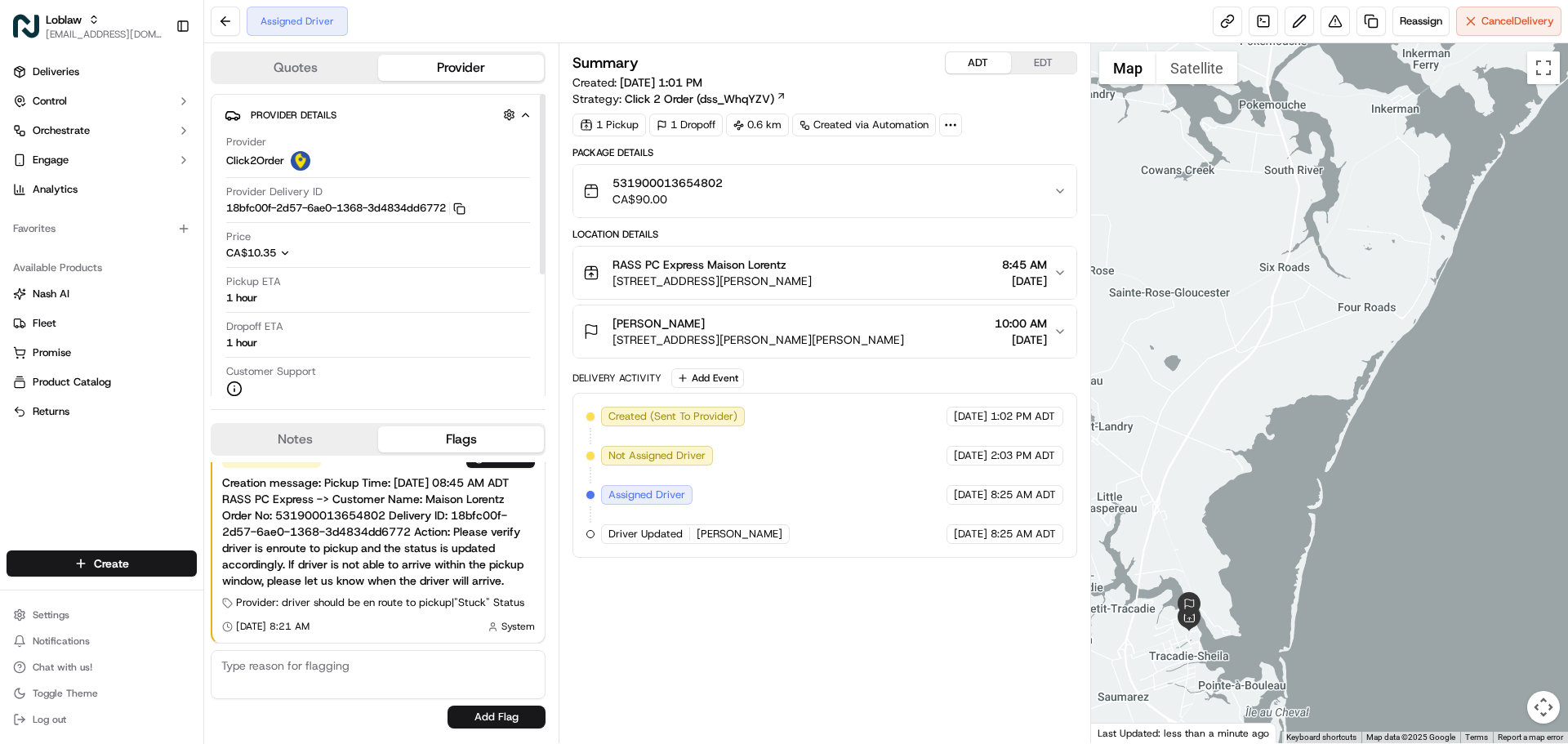
click at [272, 299] on div "Pickup ETA 1 hour" at bounding box center [377, 290] width 304 height 31
click at [266, 299] on div "Pickup ETA 1 hour" at bounding box center [377, 290] width 304 height 31
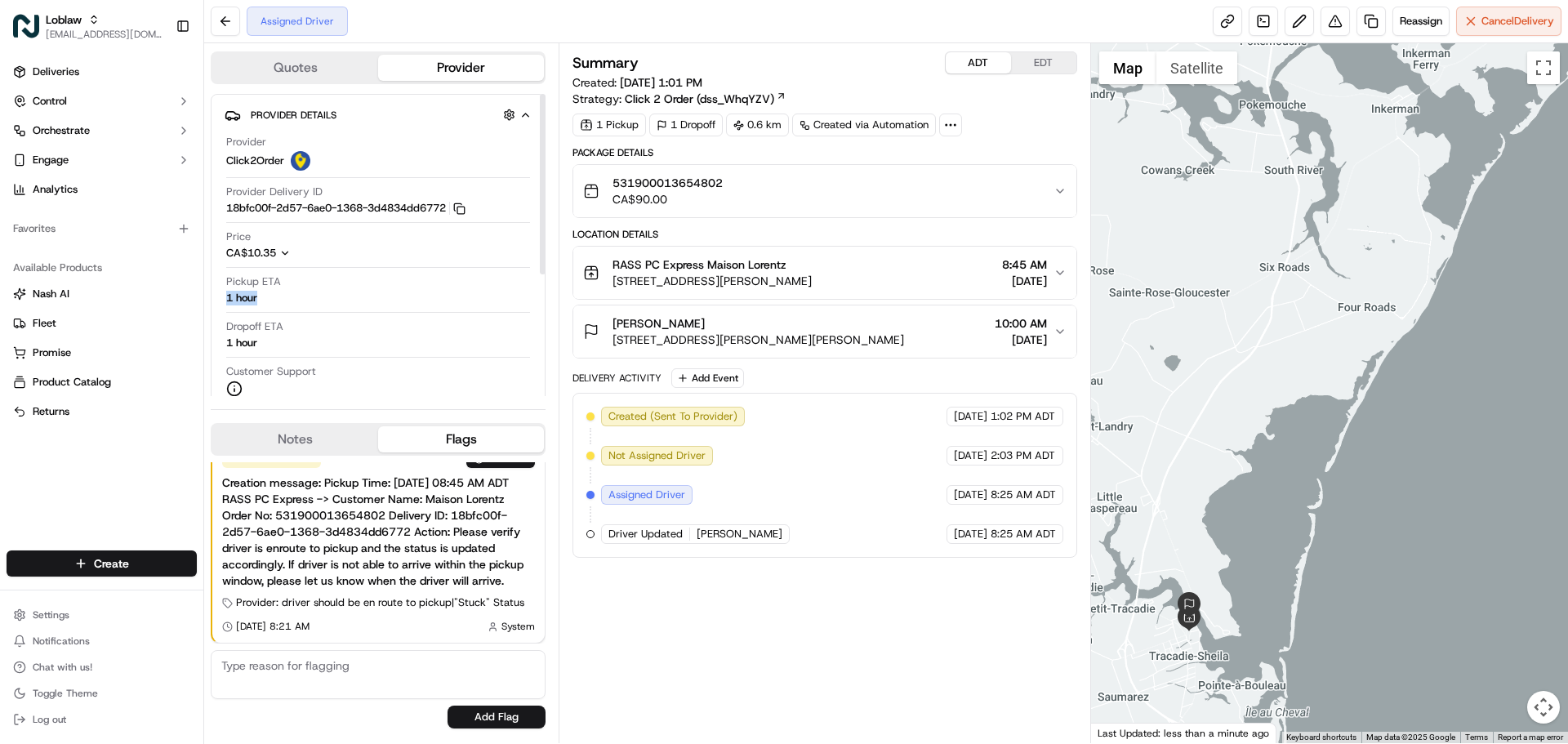
click at [266, 299] on div "Pickup ETA 1 hour" at bounding box center [377, 290] width 304 height 31
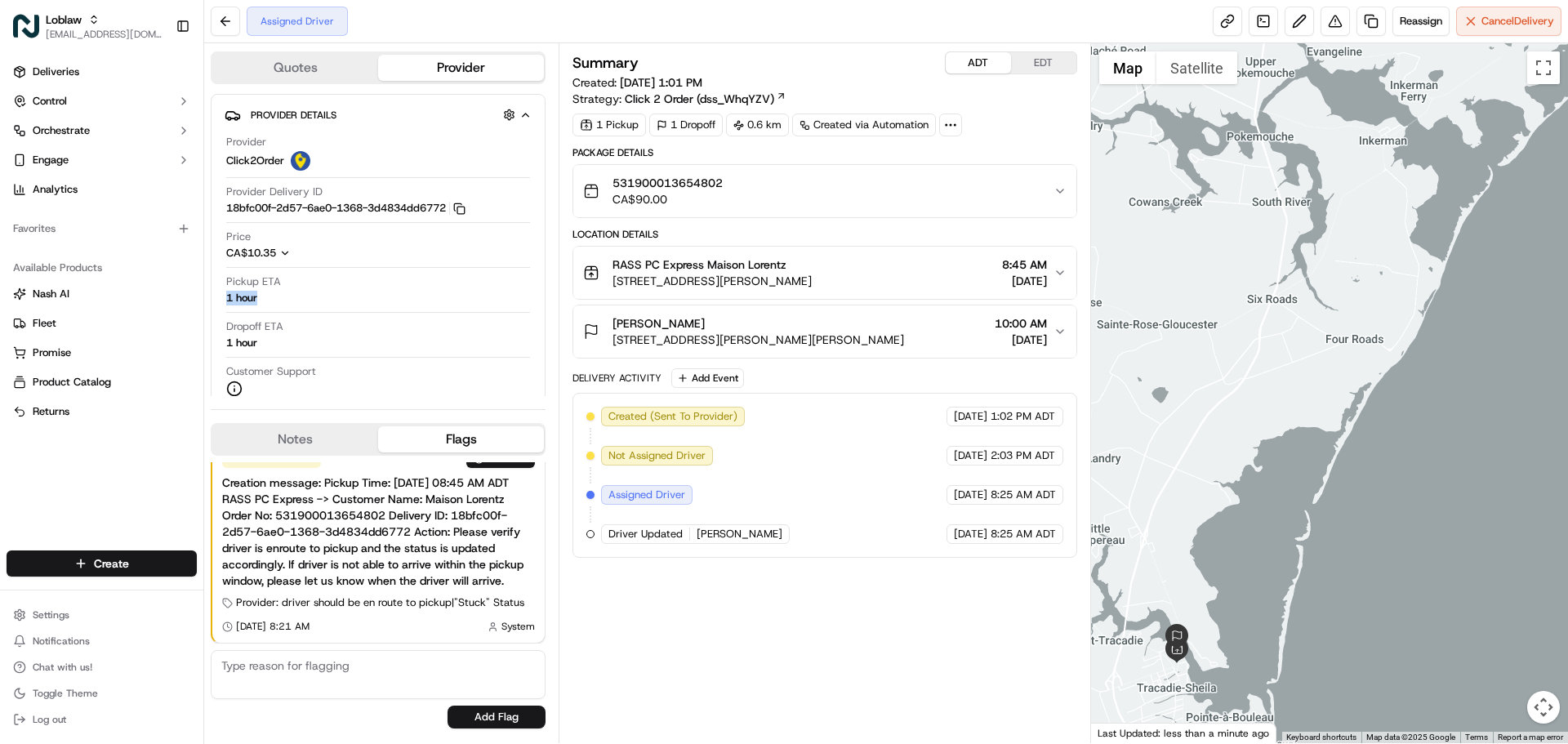
drag, startPoint x: 1313, startPoint y: 525, endPoint x: 1277, endPoint y: 585, distance: 70.0
click at [1284, 578] on div at bounding box center [1330, 393] width 478 height 700
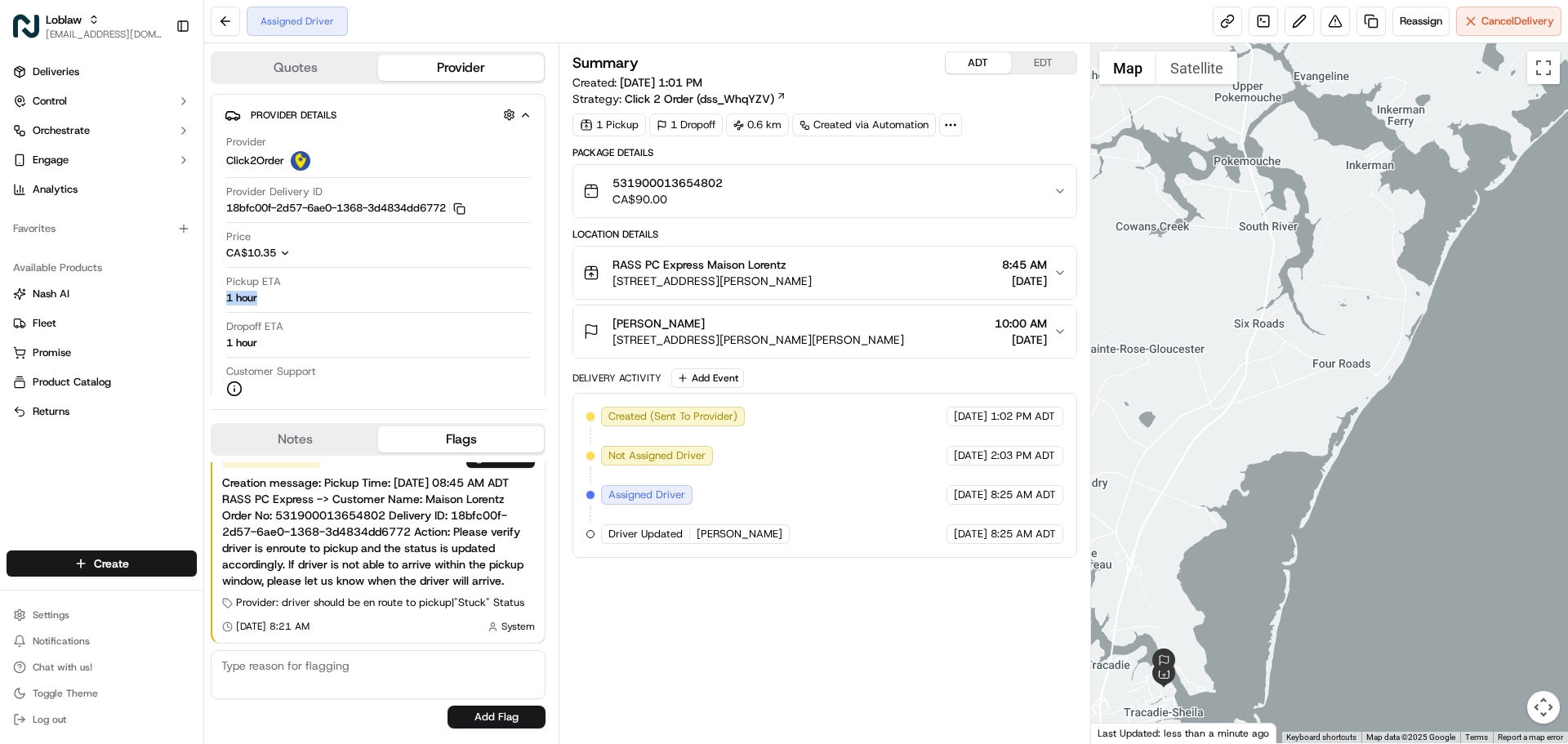
drag, startPoint x: 1256, startPoint y: 524, endPoint x: 1197, endPoint y: 626, distance: 117.8
click at [1201, 622] on div at bounding box center [1330, 393] width 478 height 700
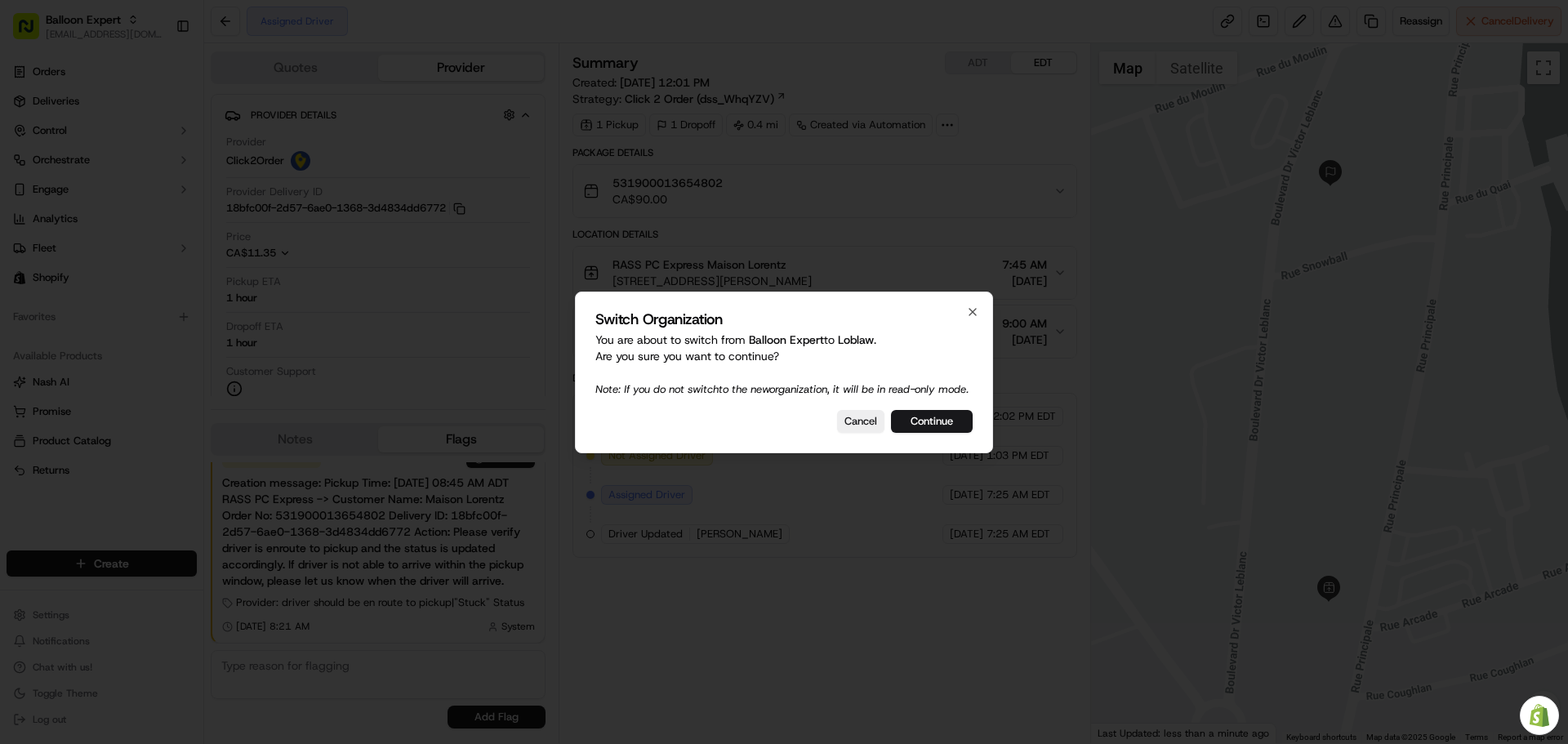
click at [618, 142] on div at bounding box center [784, 372] width 1568 height 744
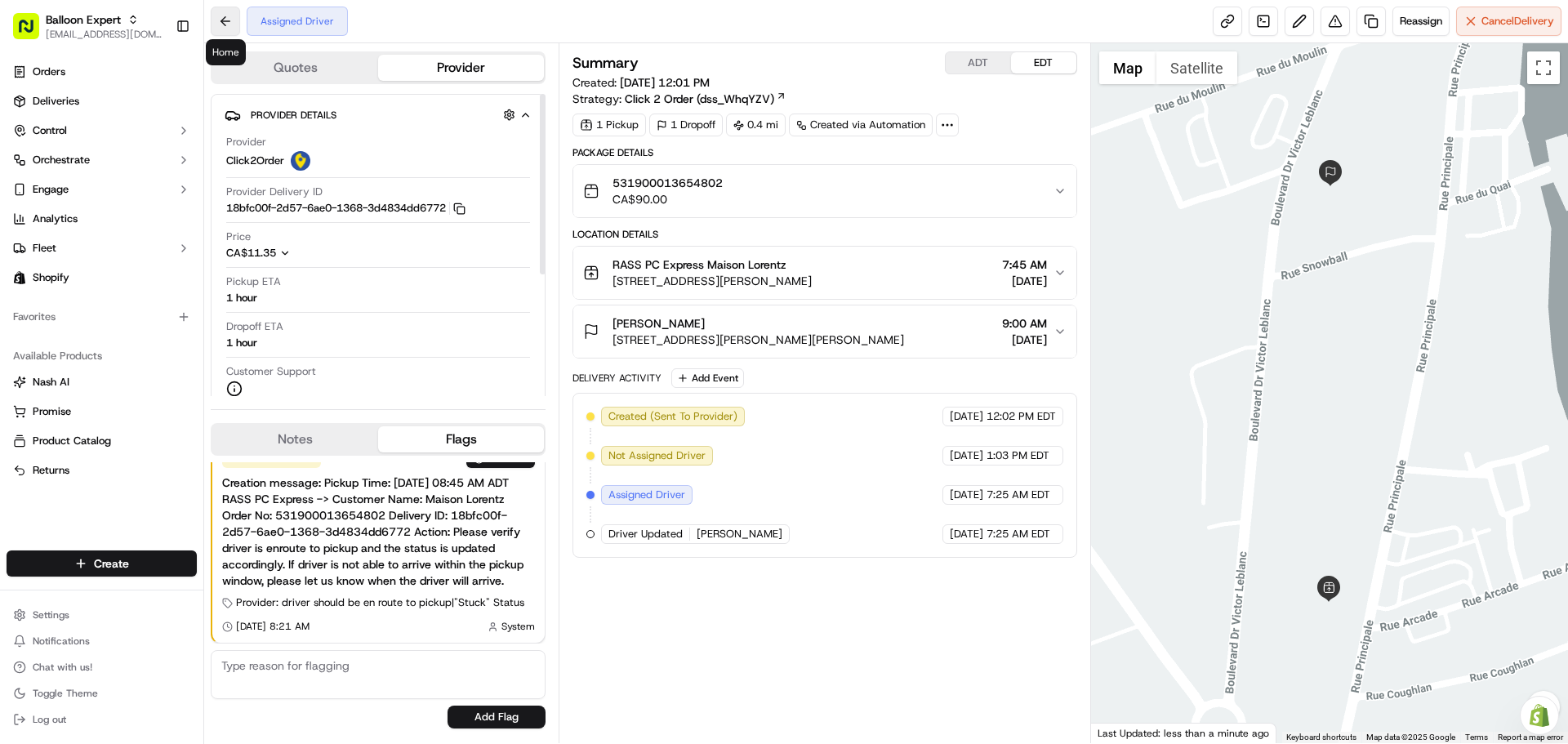
click at [225, 13] on button at bounding box center [225, 21] width 29 height 29
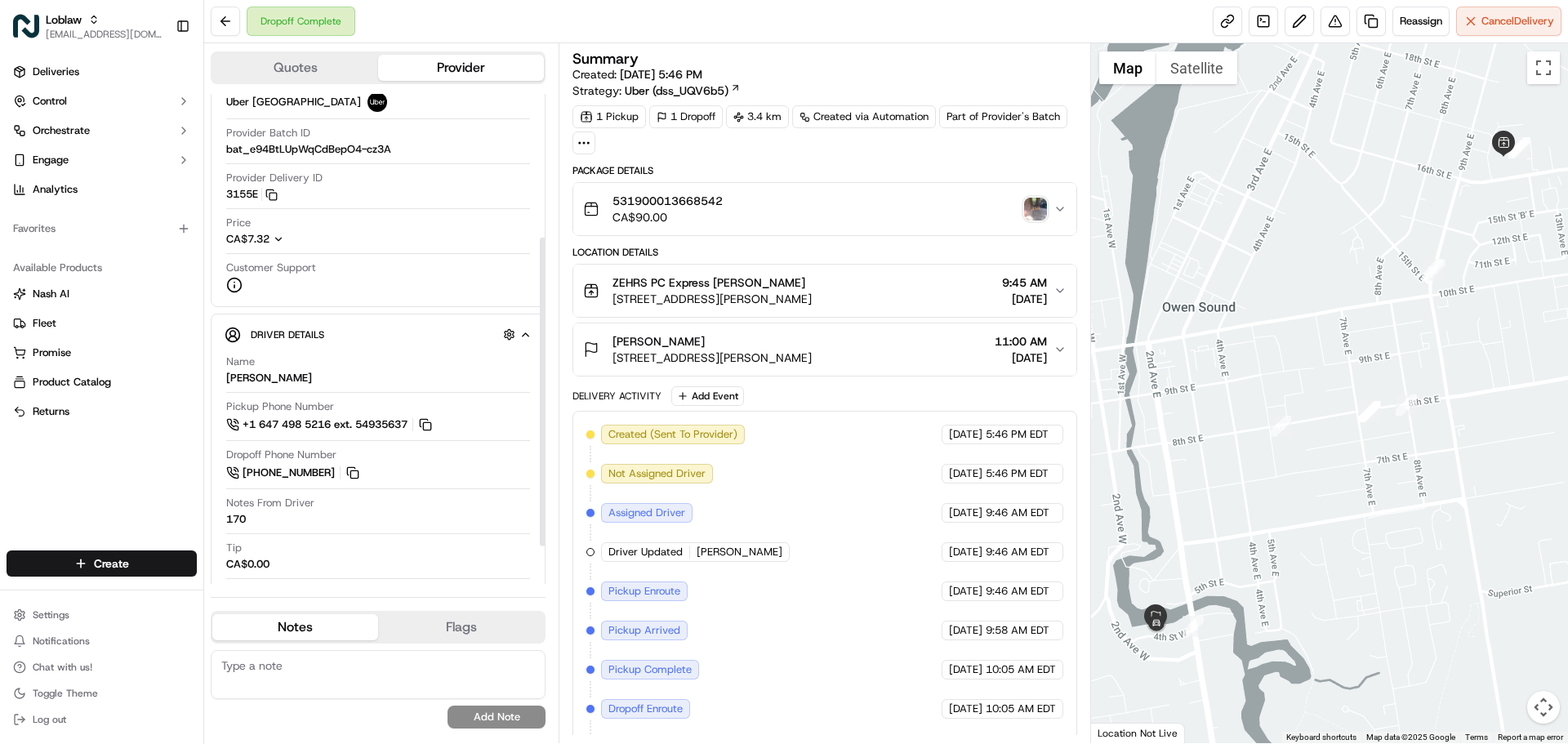
scroll to position [43, 0]
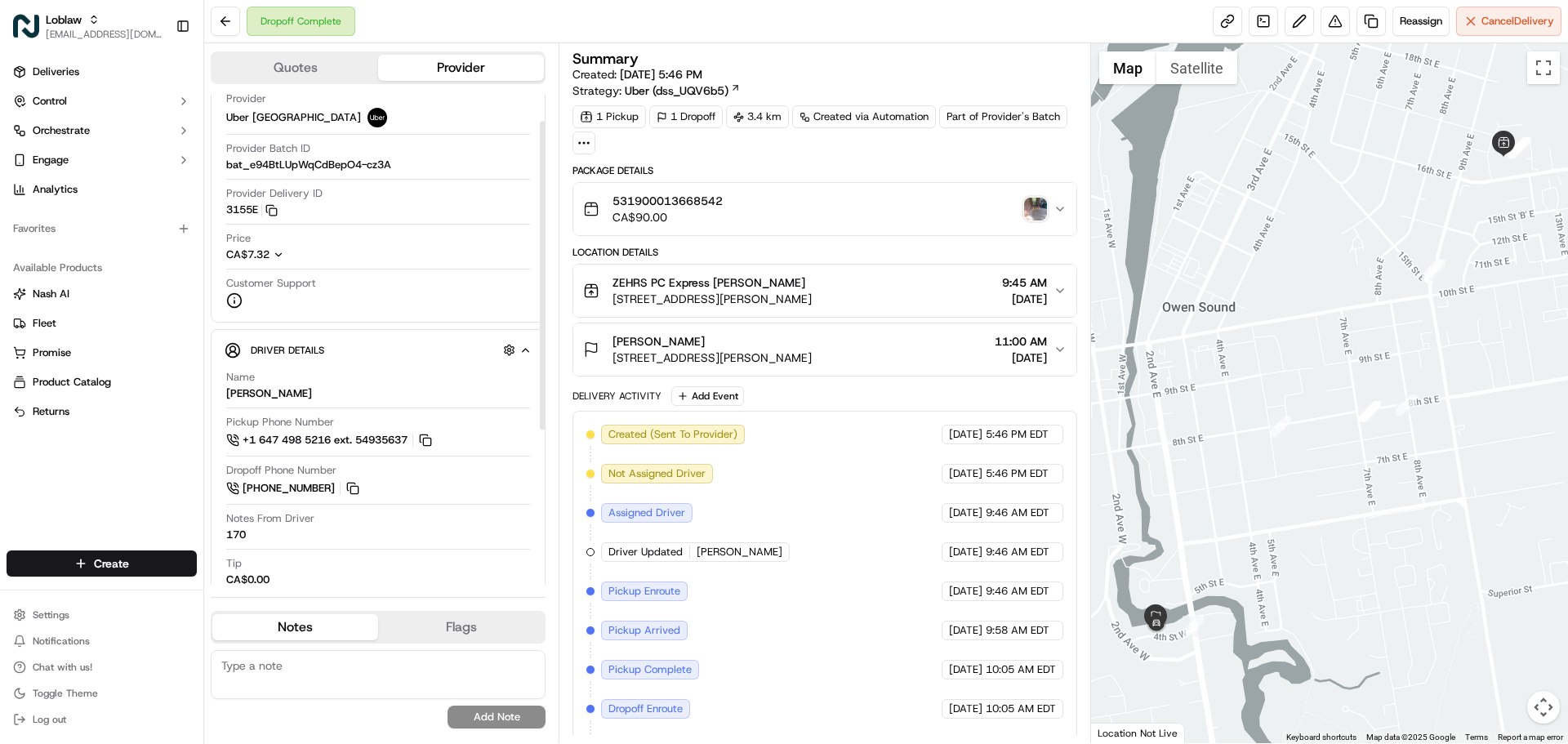
click at [667, 358] on span "[STREET_ADDRESS][PERSON_NAME]" at bounding box center [713, 358] width 200 height 16
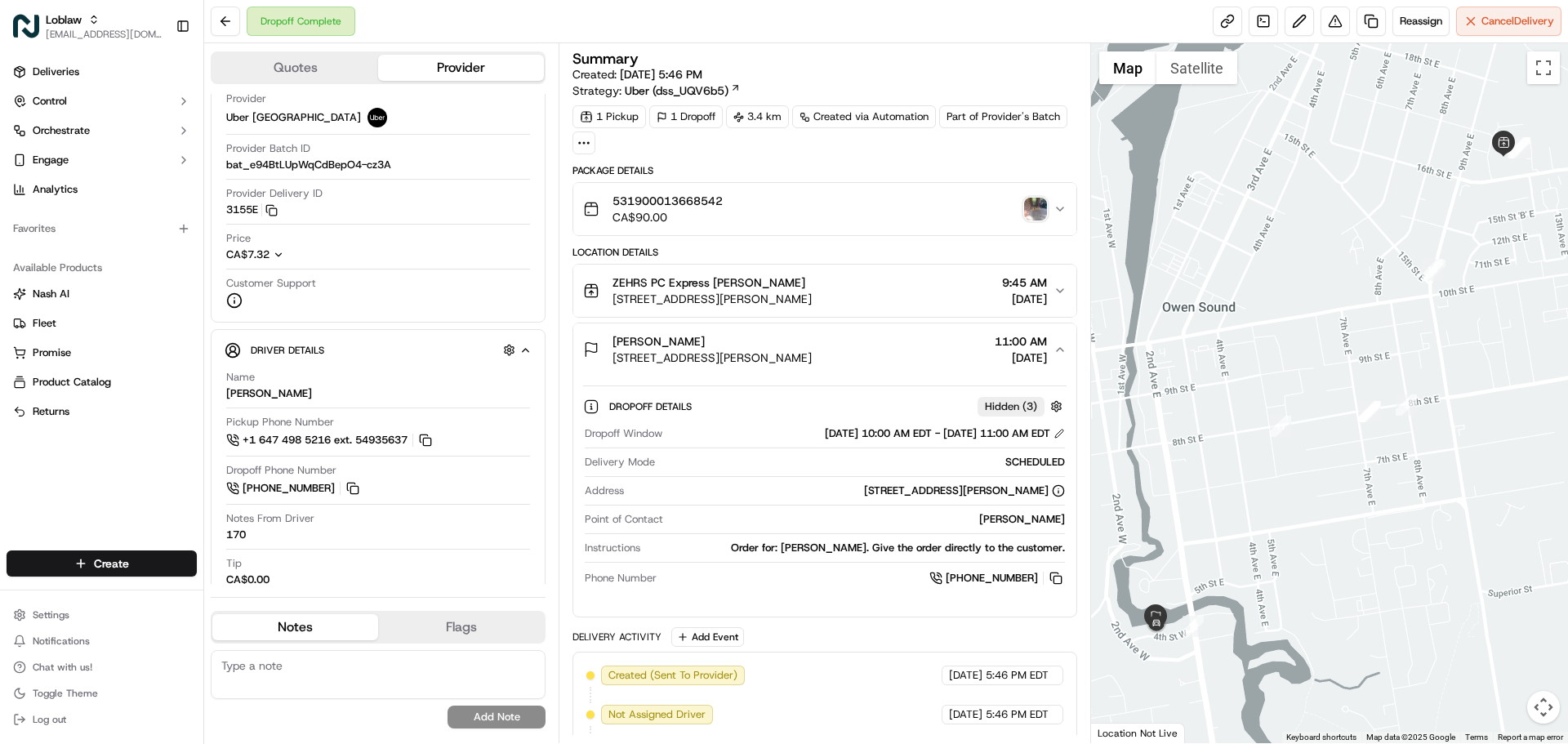
click at [829, 324] on button "Trevor Rae 170 4th St W, Owen Sound, ON N4K 3J9, Canada 11:00 AM Sep 15 2025" at bounding box center [825, 349] width 502 height 52
click at [812, 358] on span "[STREET_ADDRESS][PERSON_NAME]" at bounding box center [713, 358] width 200 height 16
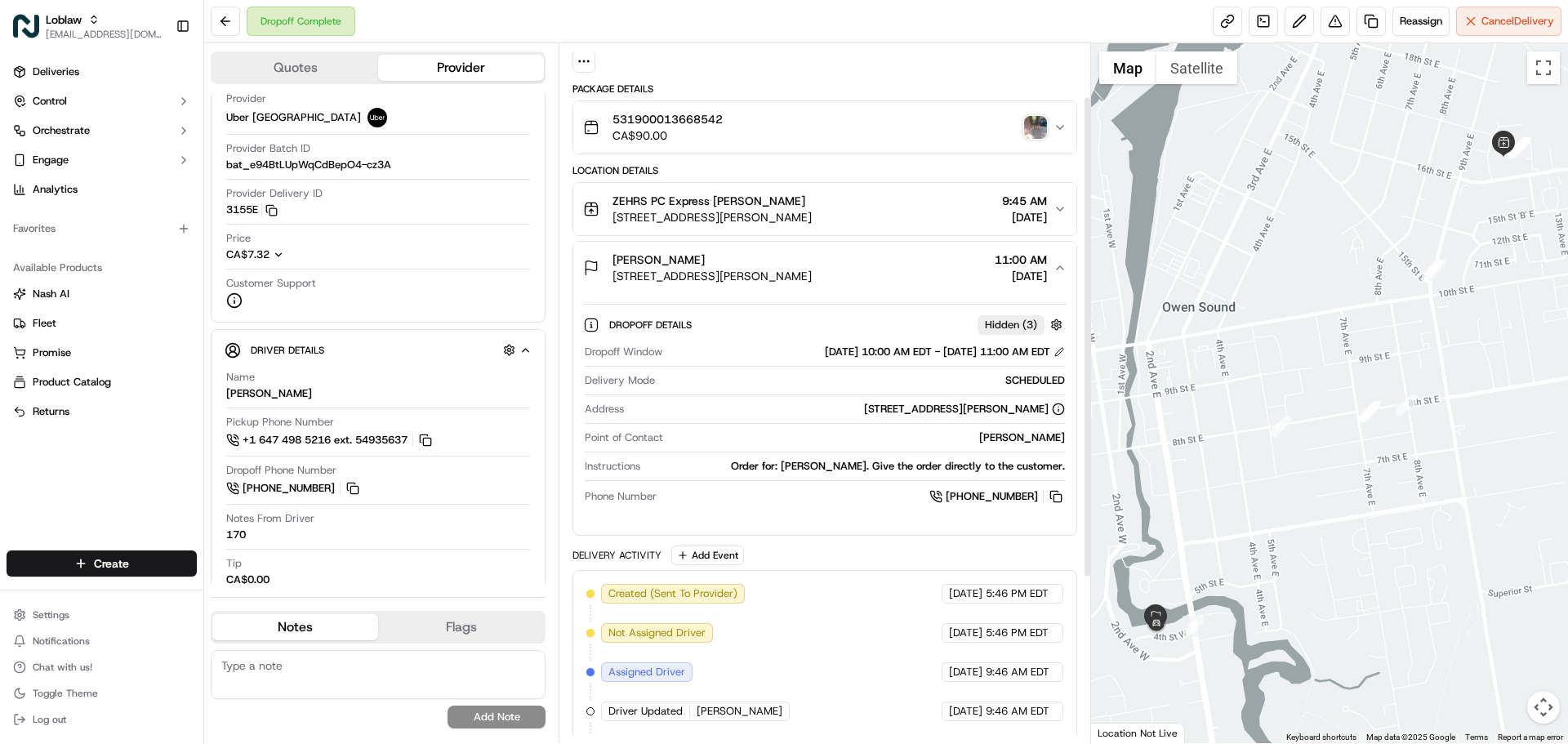
drag, startPoint x: 822, startPoint y: 358, endPoint x: 820, endPoint y: 311, distance: 47.0
click at [820, 352] on div "Trevor Rae 170 4th St W, Owen Sound, ON N4K 3J9, Canada 11:00 AM Sep 15 2025 Dr…" at bounding box center [825, 388] width 504 height 295
click at [812, 262] on div "[PERSON_NAME]" at bounding box center [713, 259] width 200 height 16
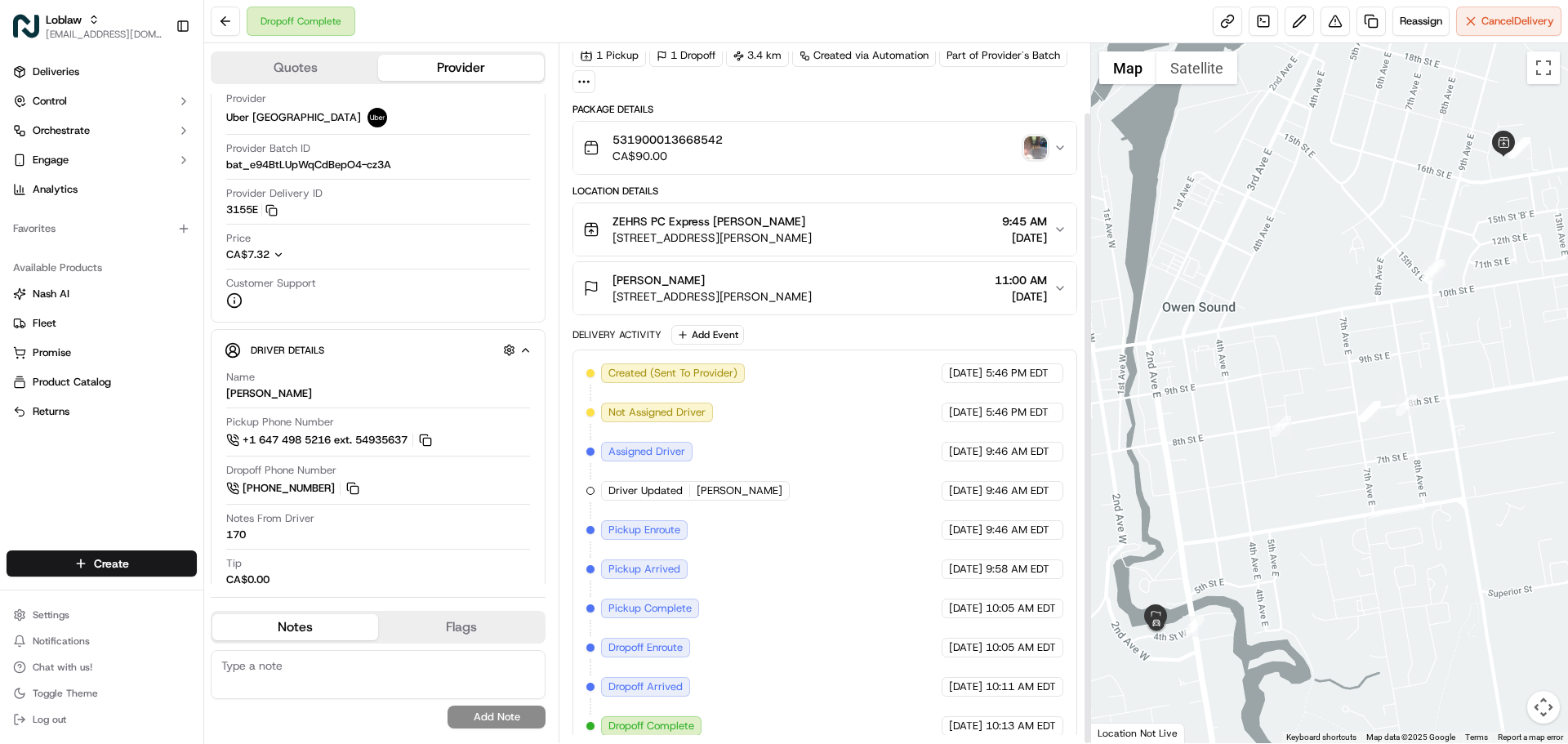
scroll to position [76, 0]
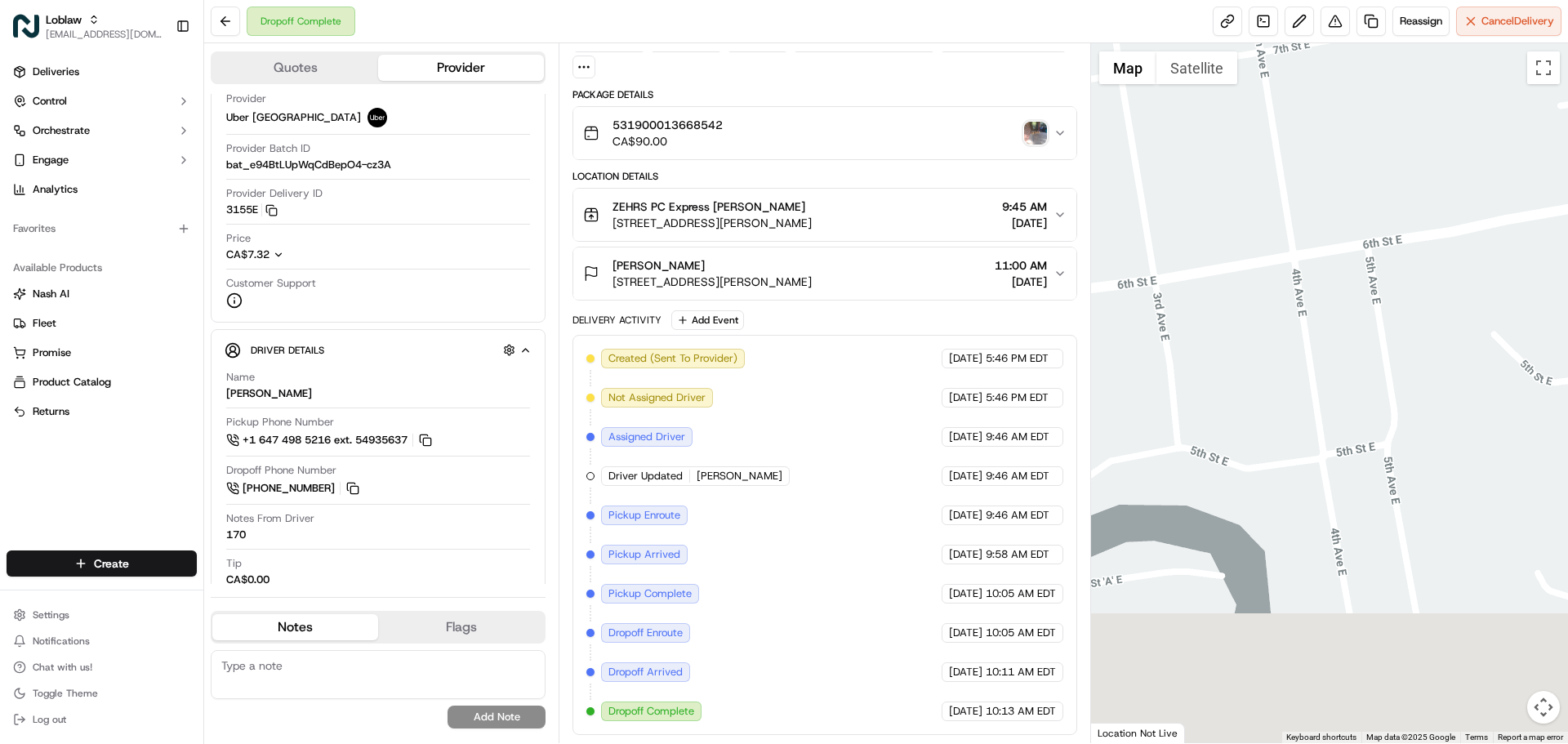
drag, startPoint x: 1190, startPoint y: 588, endPoint x: 1327, endPoint y: 282, distance: 335.3
click at [1326, 287] on div at bounding box center [1330, 393] width 478 height 700
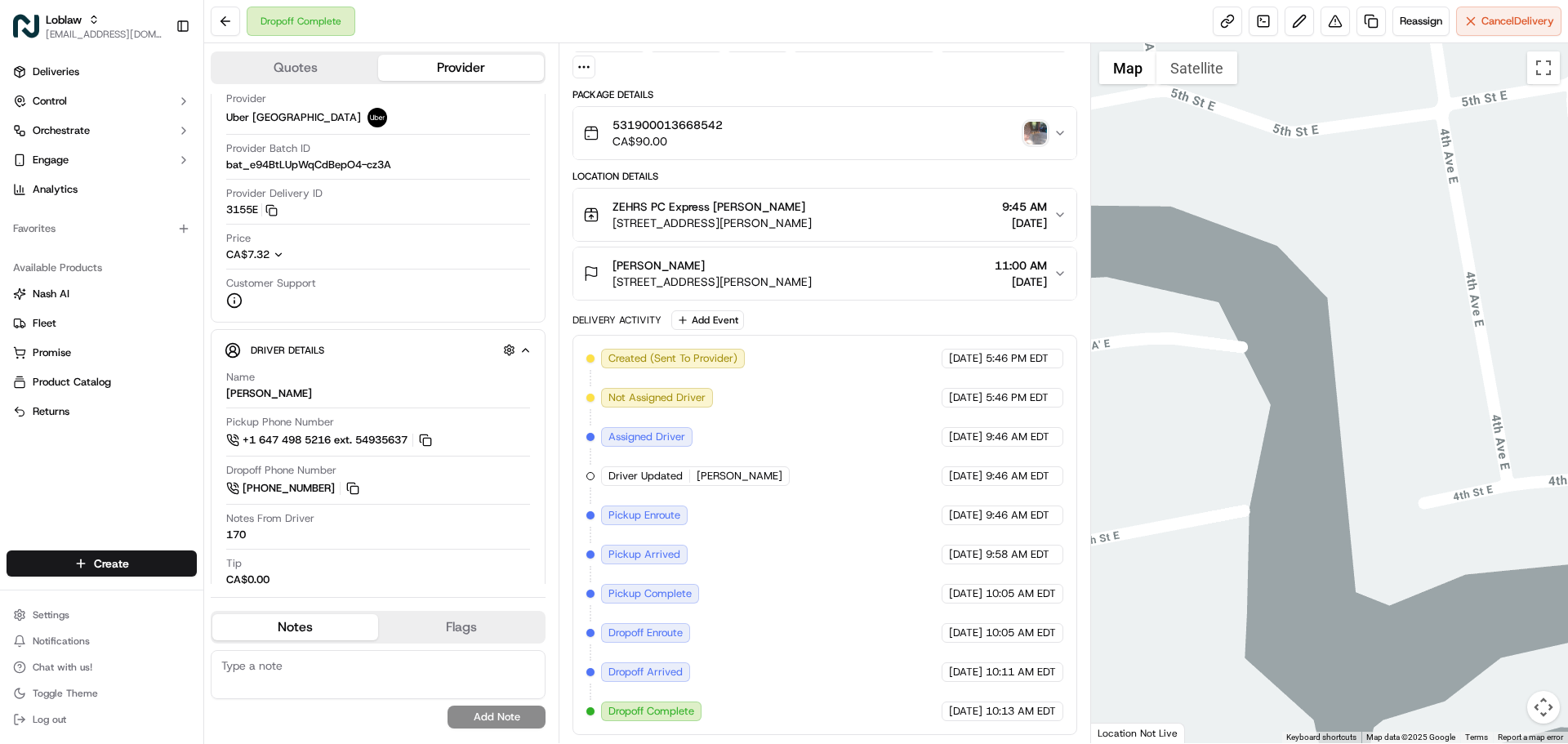
drag, startPoint x: 1166, startPoint y: 484, endPoint x: 1489, endPoint y: 462, distance: 323.7
click at [1488, 462] on div at bounding box center [1330, 393] width 478 height 700
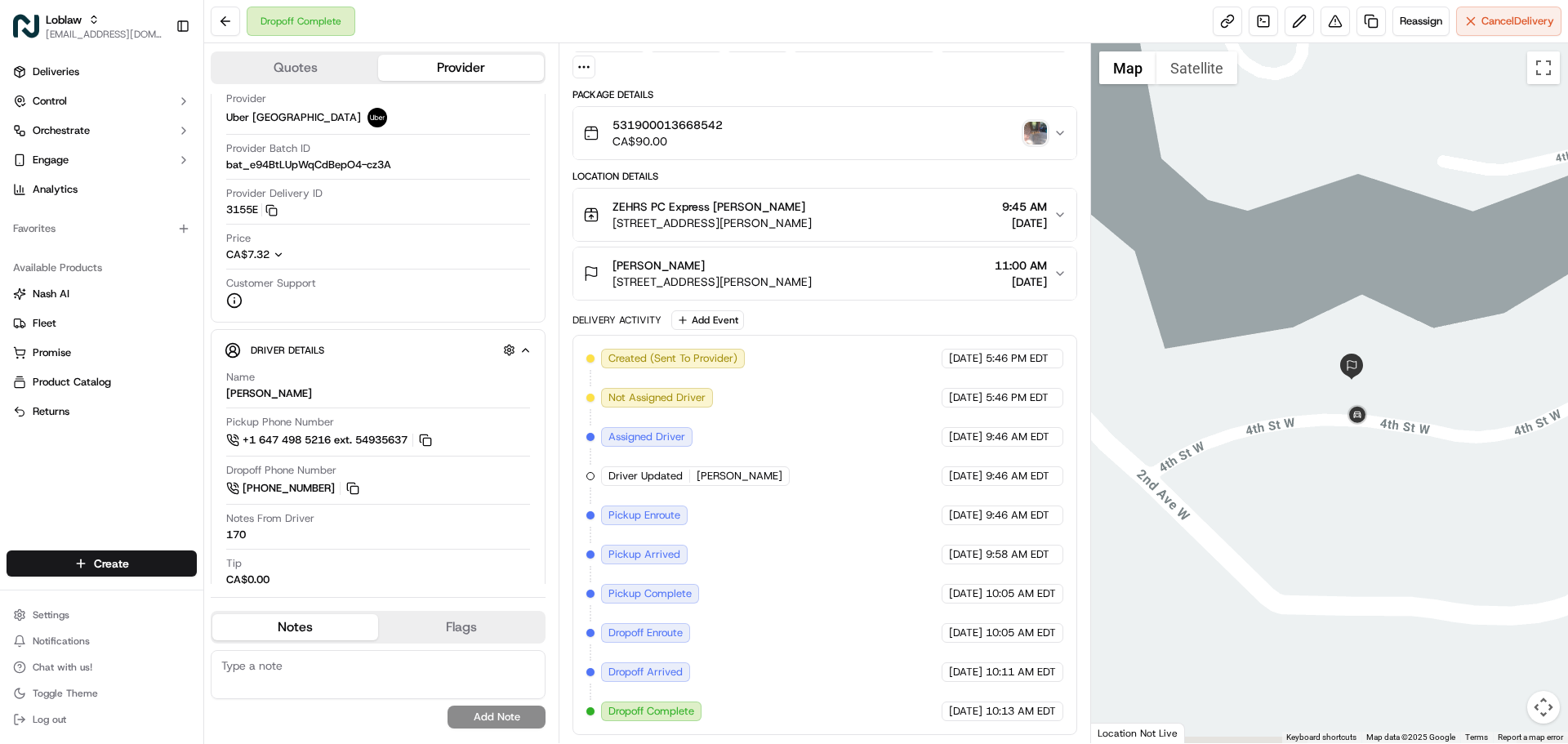
drag, startPoint x: 1294, startPoint y: 473, endPoint x: 1216, endPoint y: 394, distance: 111.0
click at [1216, 394] on div at bounding box center [1330, 393] width 478 height 700
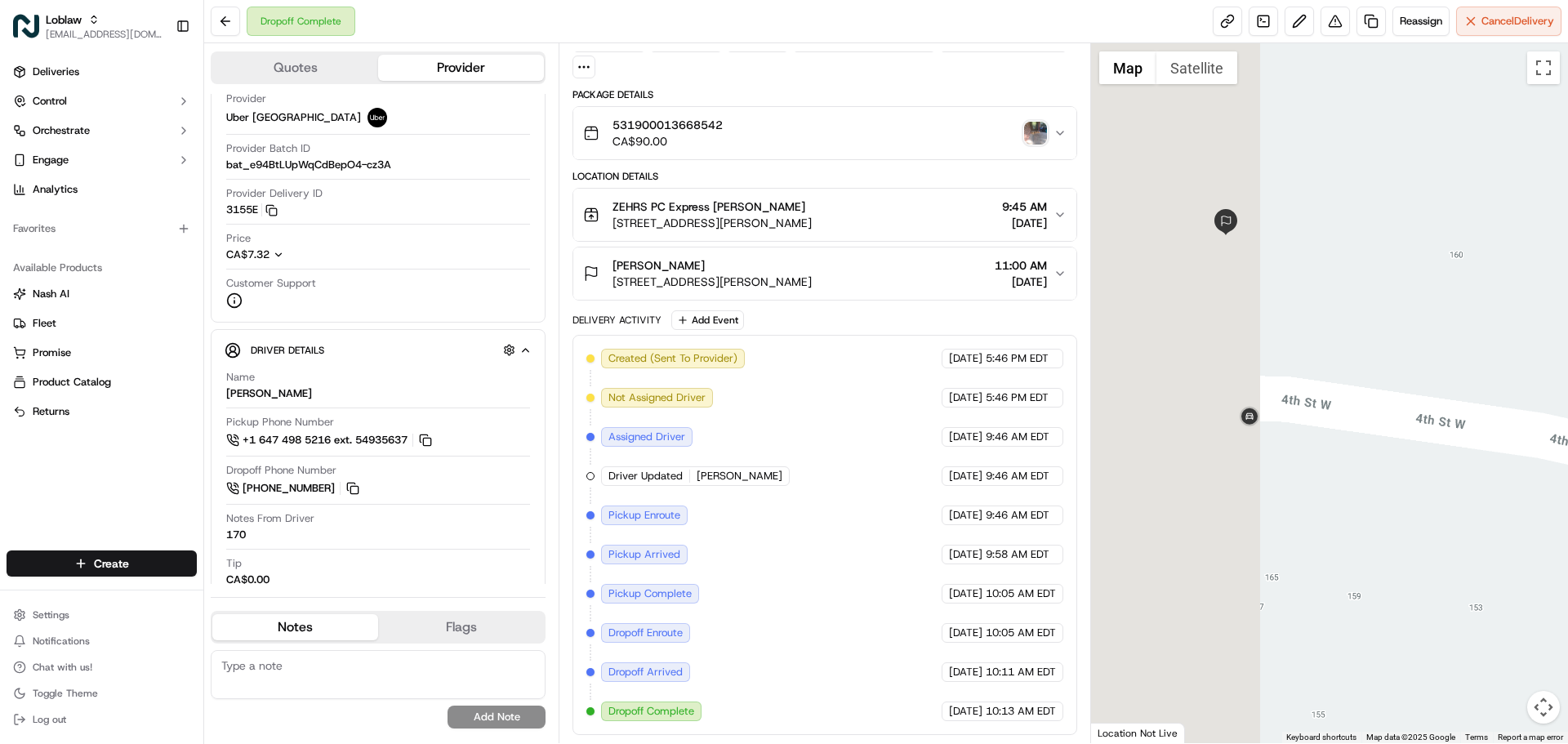
drag, startPoint x: 1221, startPoint y: 413, endPoint x: 1567, endPoint y: 619, distance: 402.7
click at [1567, 619] on div at bounding box center [1330, 393] width 478 height 700
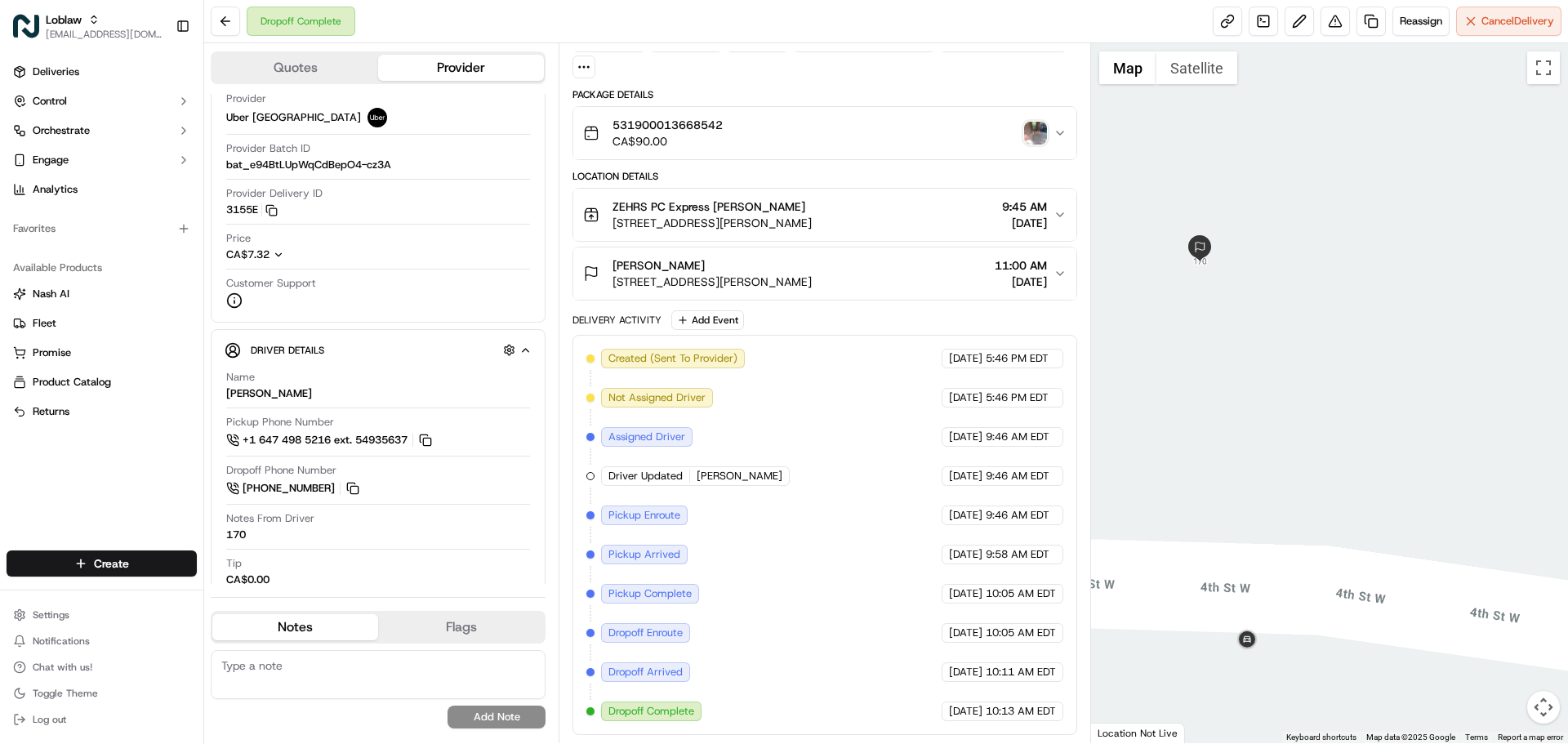
drag, startPoint x: 1286, startPoint y: 463, endPoint x: 1307, endPoint y: 460, distance: 21.2
click at [1307, 457] on div at bounding box center [1330, 393] width 478 height 700
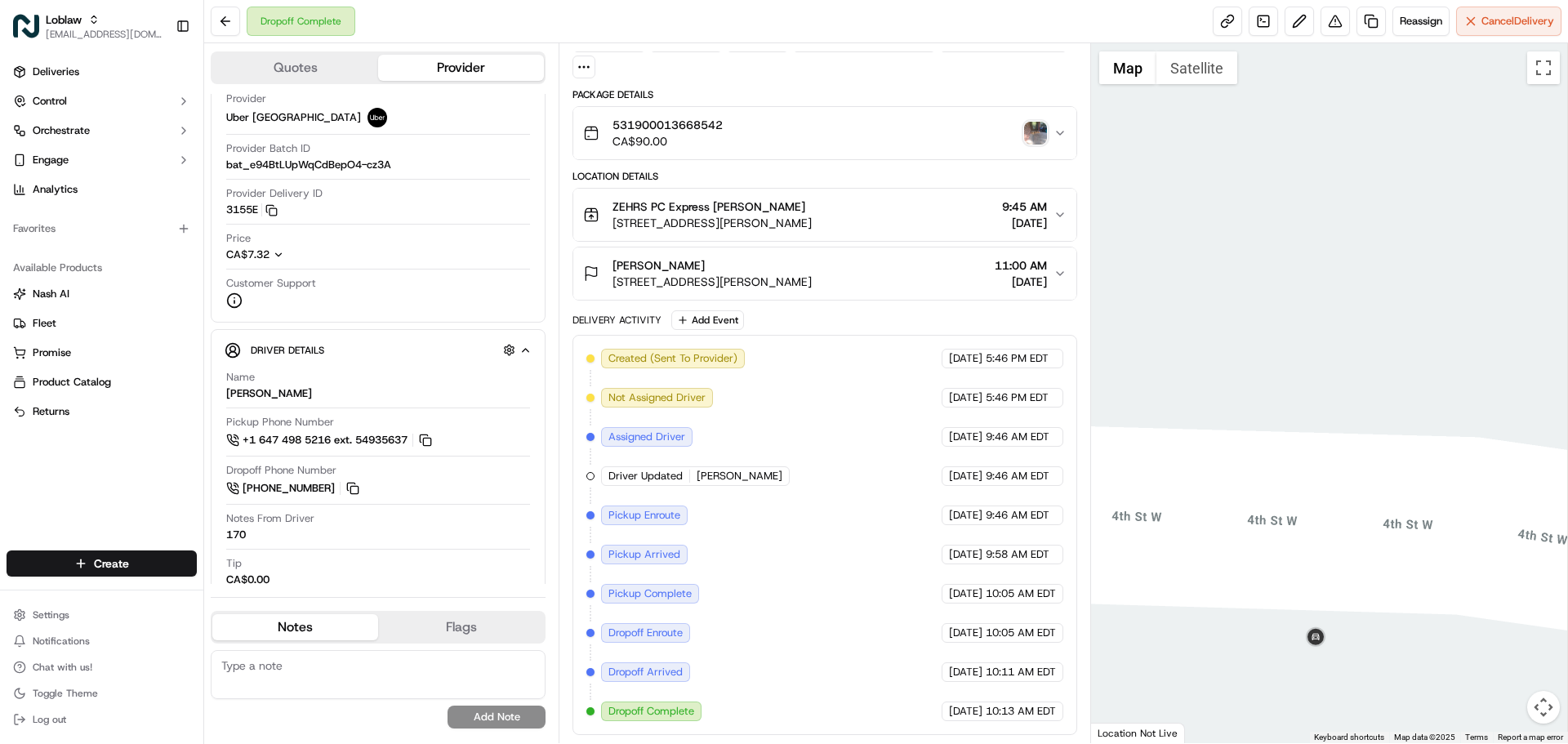
drag, startPoint x: 1218, startPoint y: 565, endPoint x: 1182, endPoint y: 288, distance: 279.3
click at [1182, 288] on div at bounding box center [1330, 393] width 478 height 700
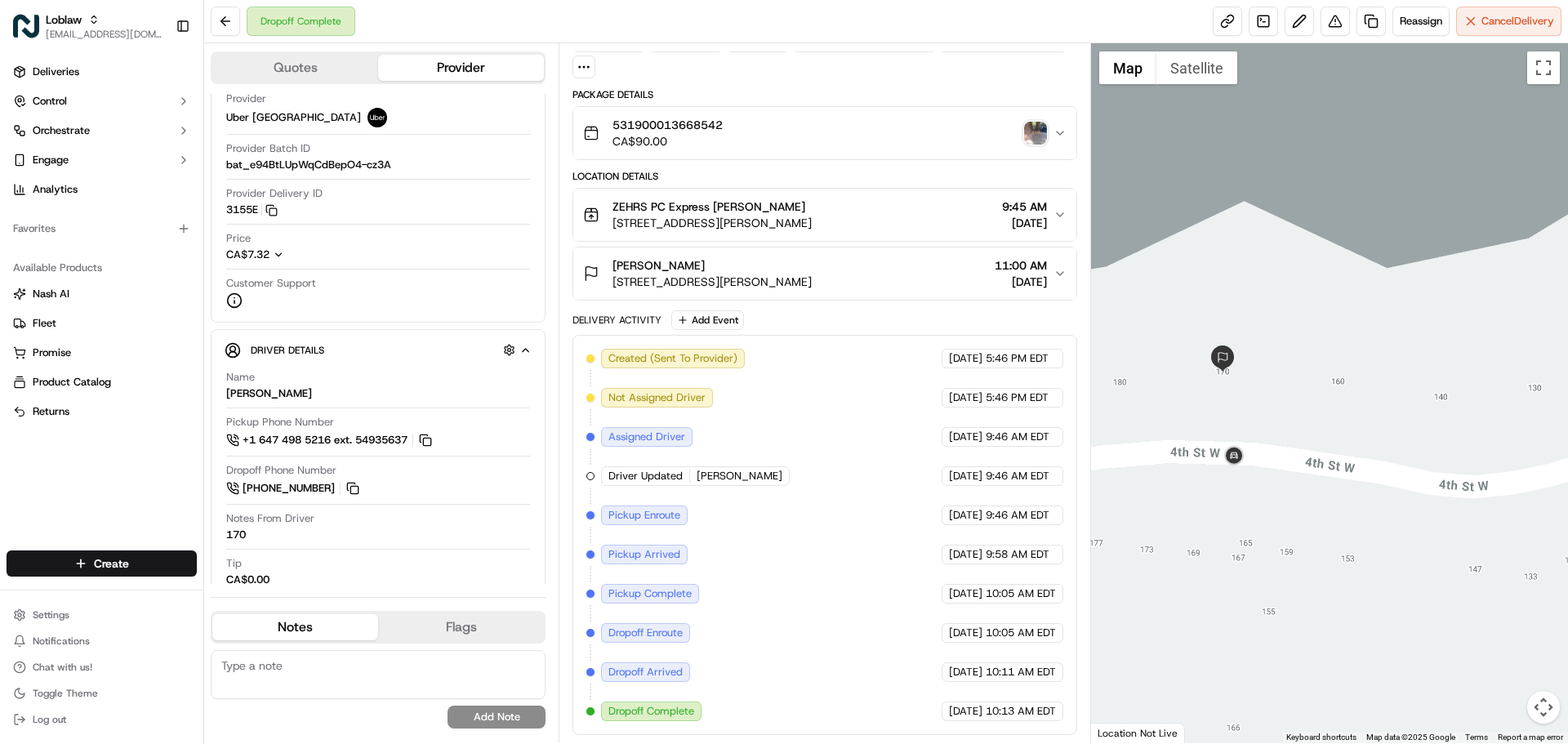
drag, startPoint x: 1205, startPoint y: 467, endPoint x: 1198, endPoint y: 520, distance: 53.5
click at [1198, 520] on div at bounding box center [1330, 393] width 478 height 700
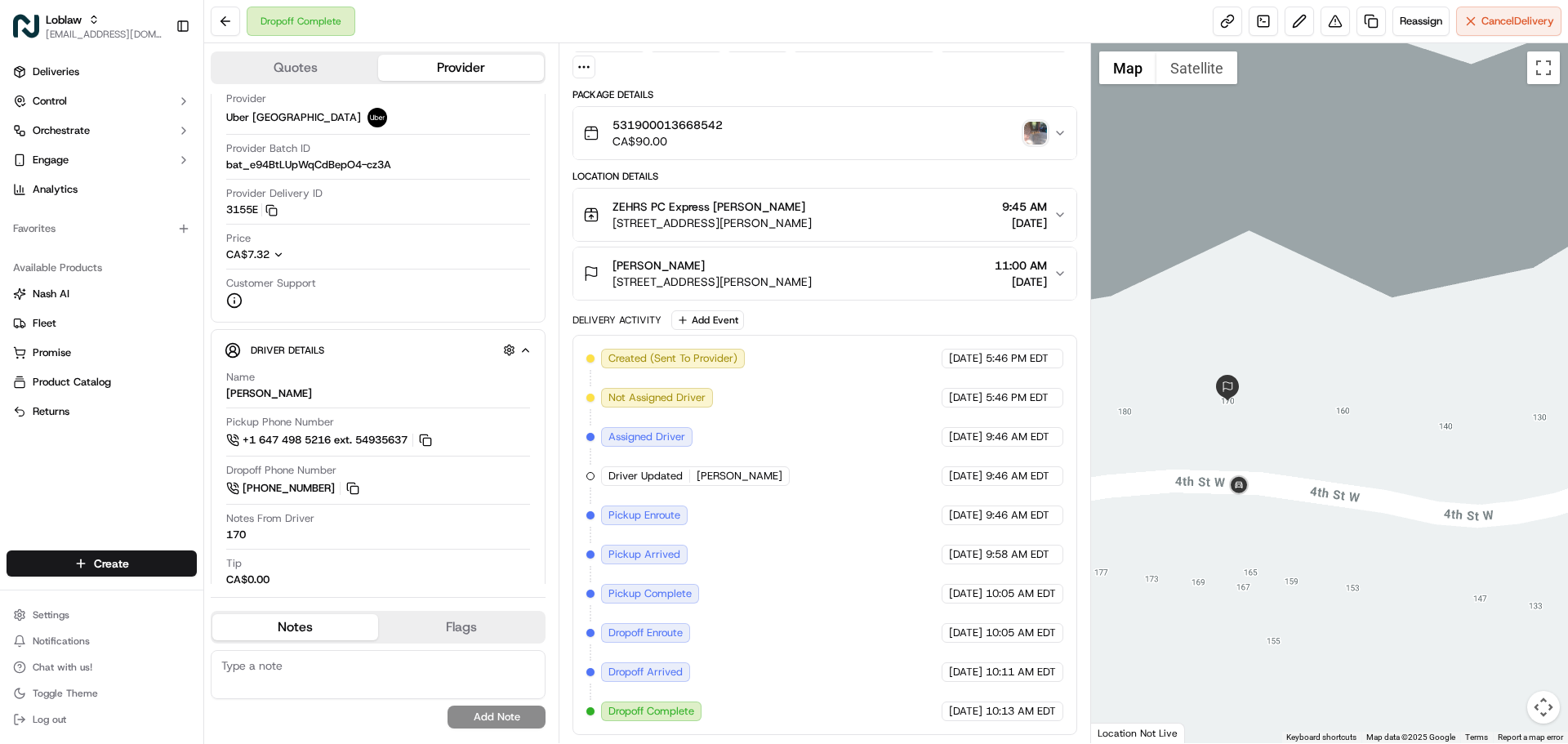
drag, startPoint x: 1201, startPoint y: 435, endPoint x: 1216, endPoint y: 444, distance: 17.5
click at [1216, 444] on div at bounding box center [1330, 393] width 478 height 700
click at [312, 533] on div "Notes From Driver 170" at bounding box center [377, 527] width 304 height 31
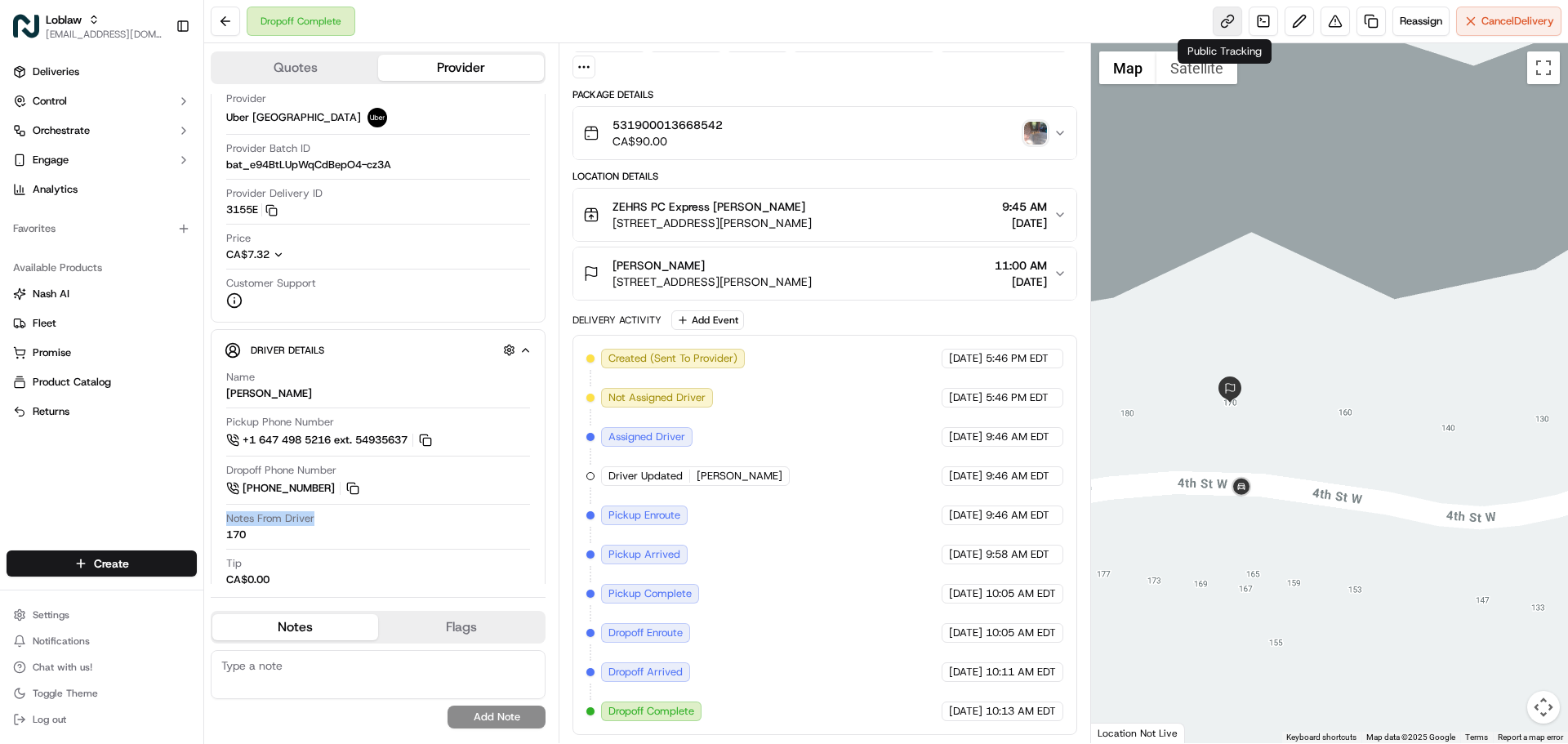
click at [1230, 28] on link at bounding box center [1228, 21] width 29 height 29
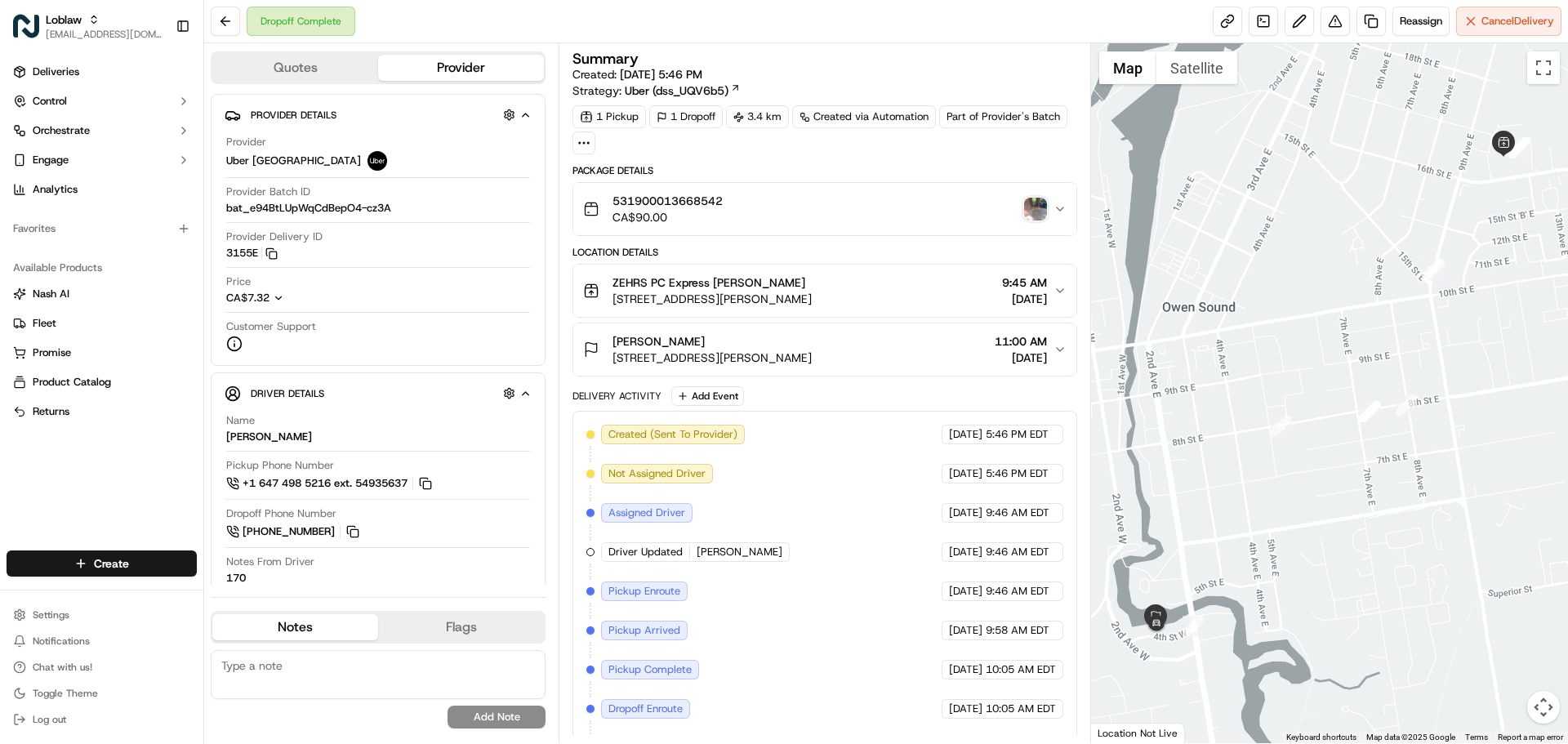
click at [1036, 205] on img "button" at bounding box center [1036, 210] width 23 height 23
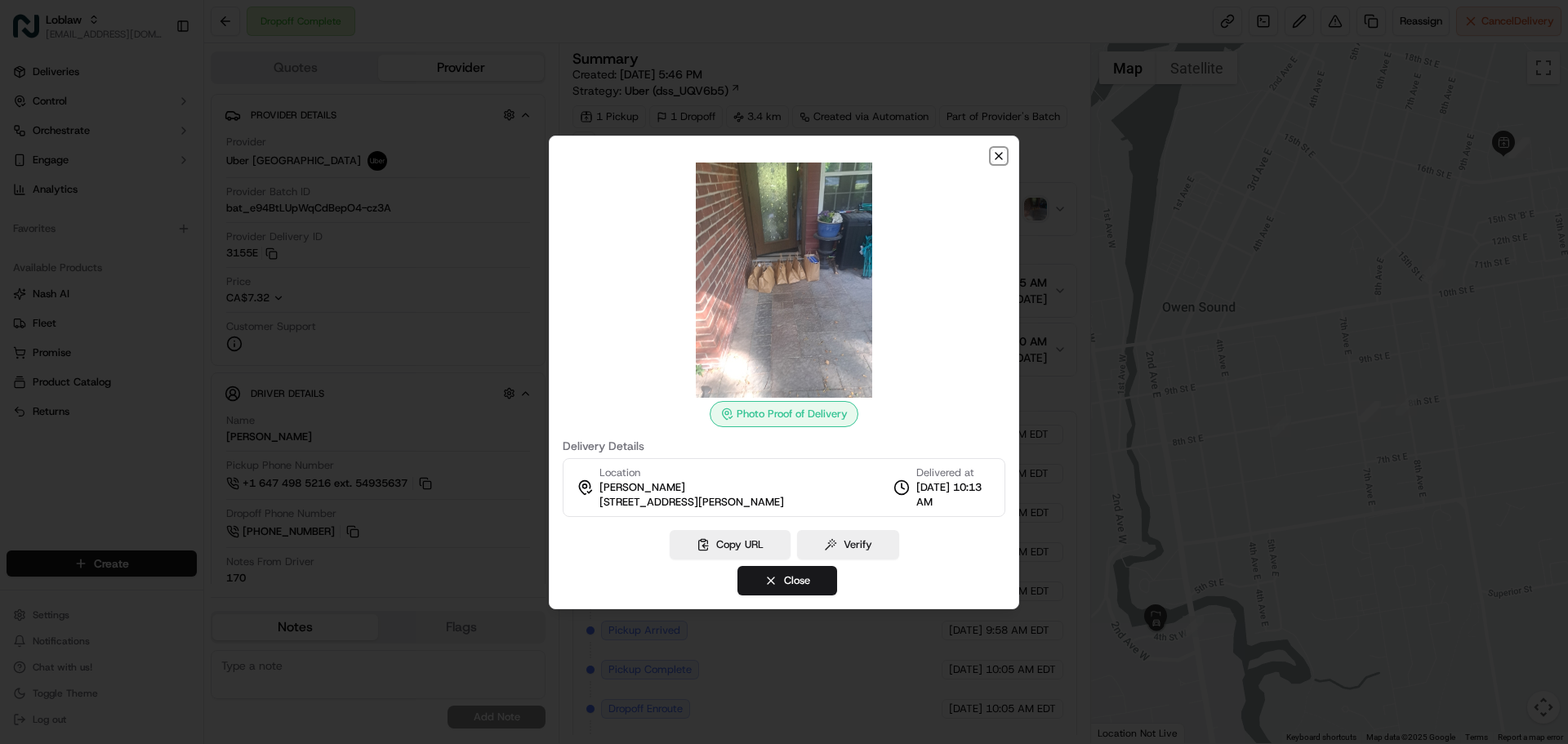
click at [993, 162] on icon "button" at bounding box center [999, 156] width 13 height 13
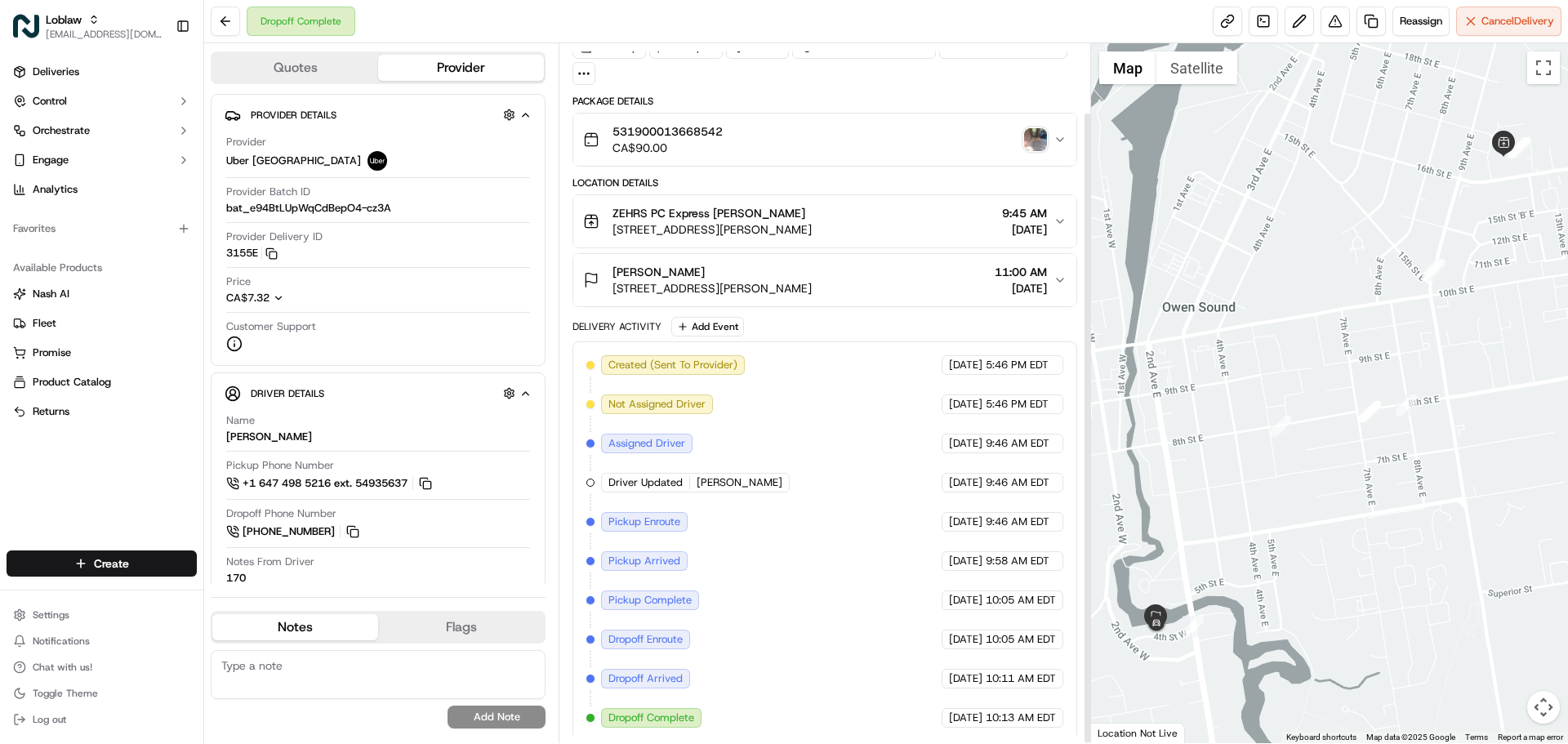
scroll to position [76, 0]
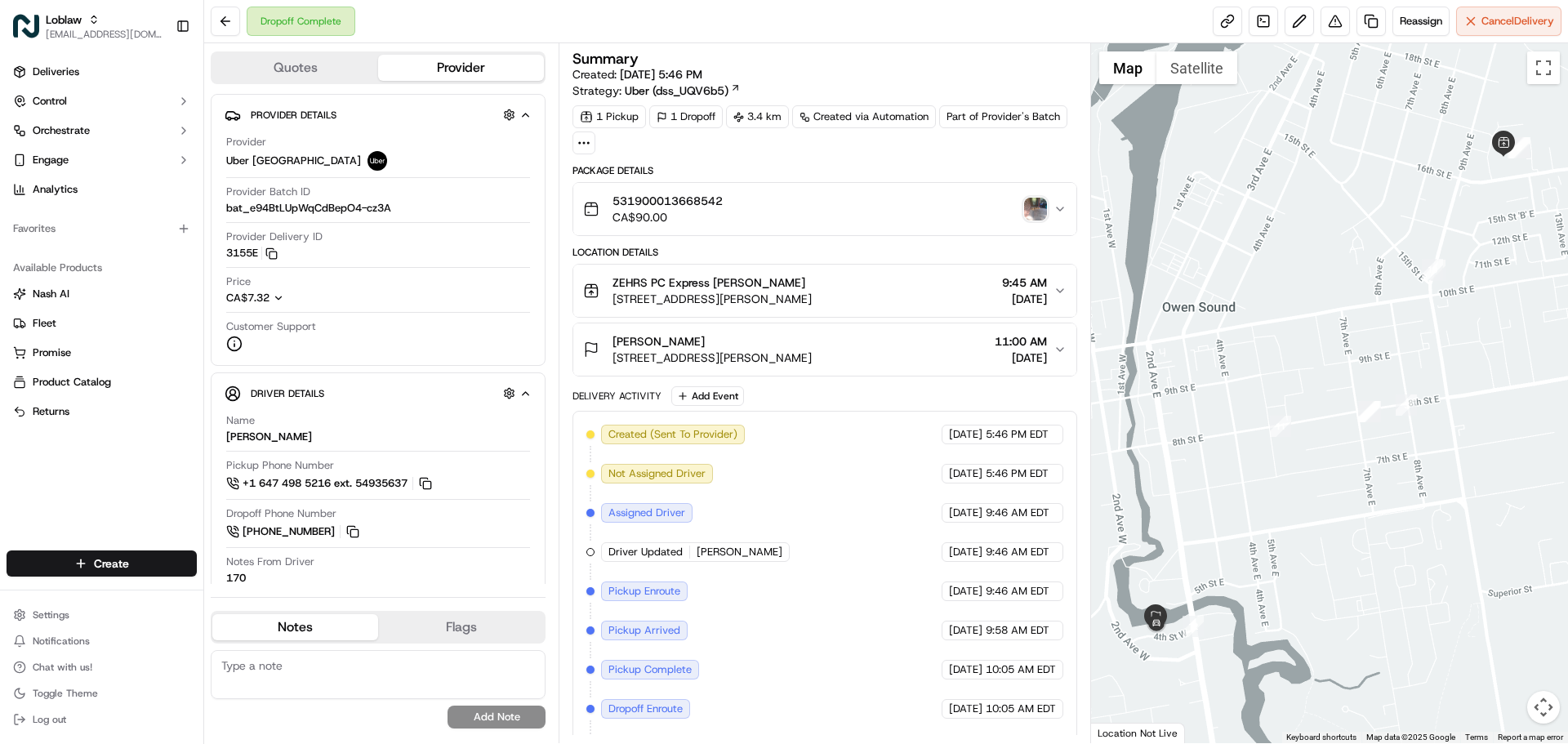
click at [812, 282] on div "ZEHRS PC Express [PERSON_NAME]" at bounding box center [713, 282] width 200 height 16
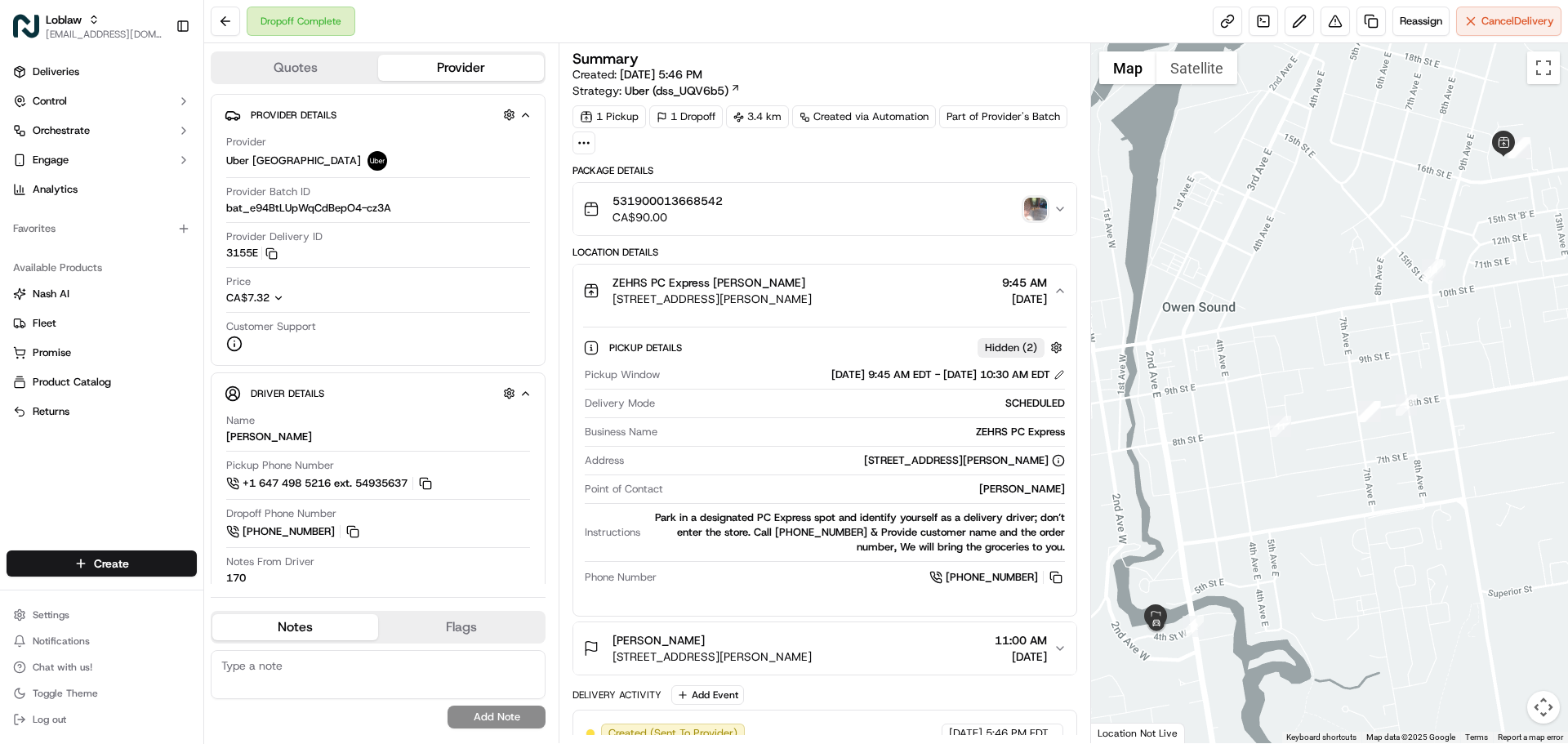
click at [812, 282] on div "ZEHRS PC Express [PERSON_NAME]" at bounding box center [713, 282] width 200 height 16
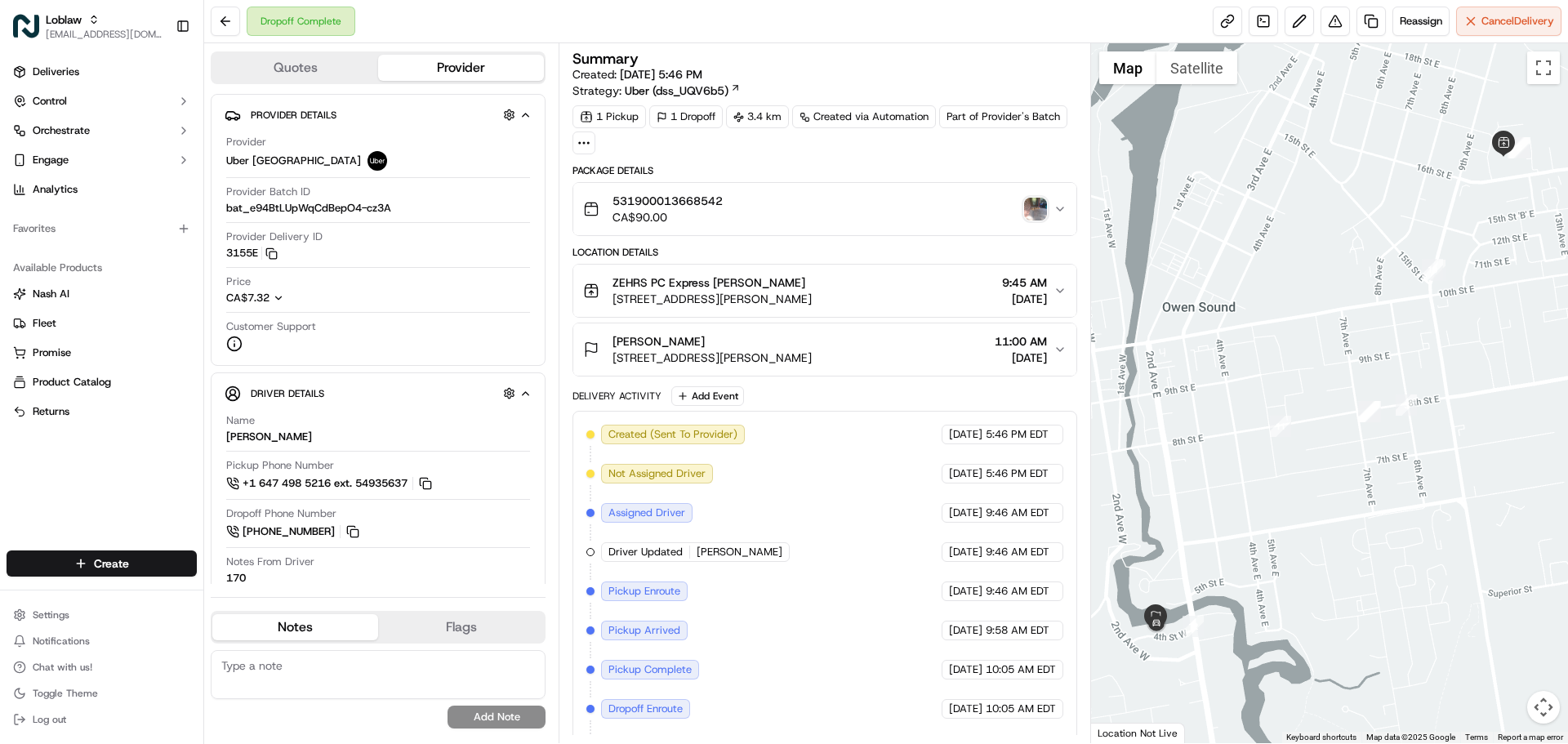
click at [812, 282] on div "ZEHRS PC Express [PERSON_NAME]" at bounding box center [713, 282] width 200 height 16
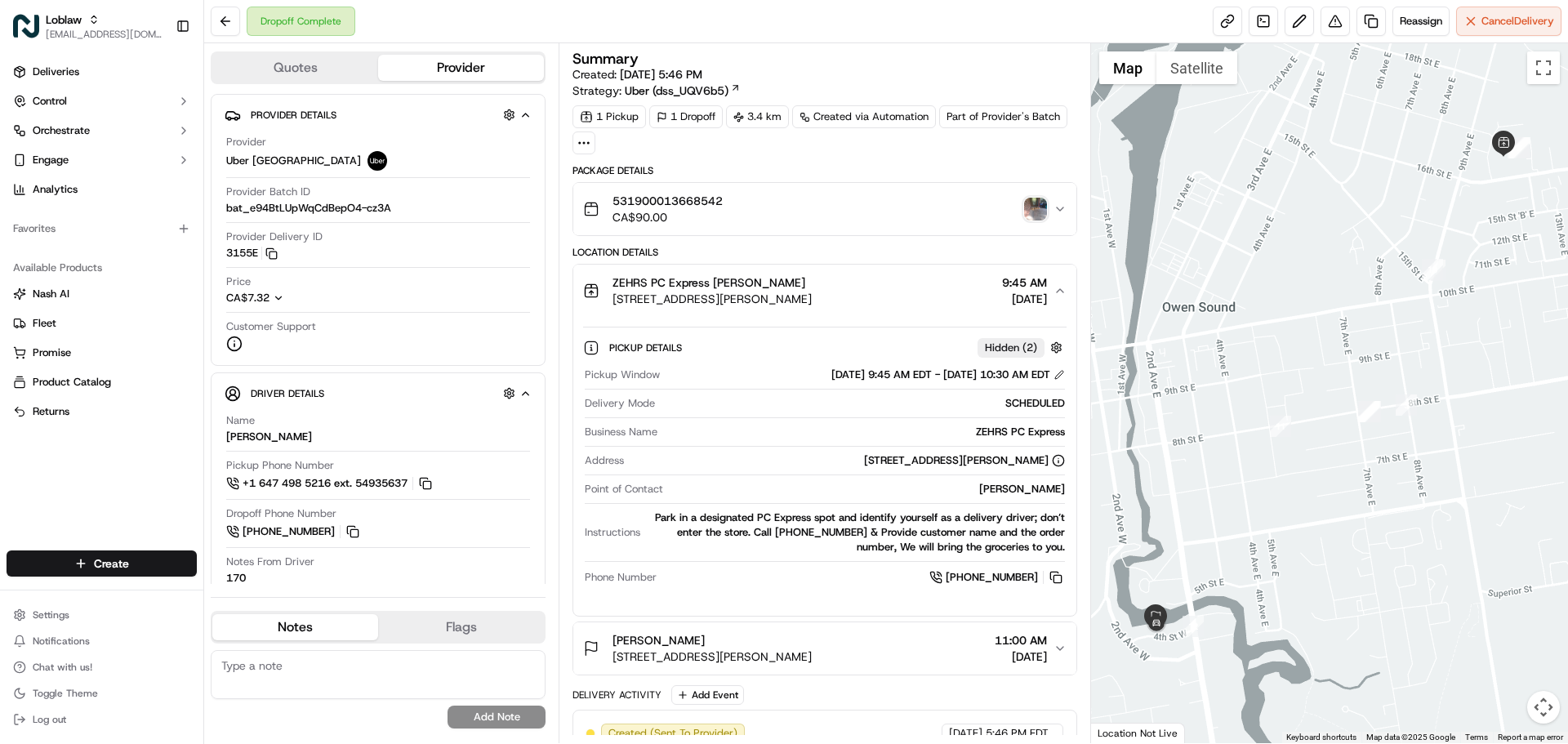
click at [812, 282] on div "ZEHRS PC Express [PERSON_NAME]" at bounding box center [713, 282] width 200 height 16
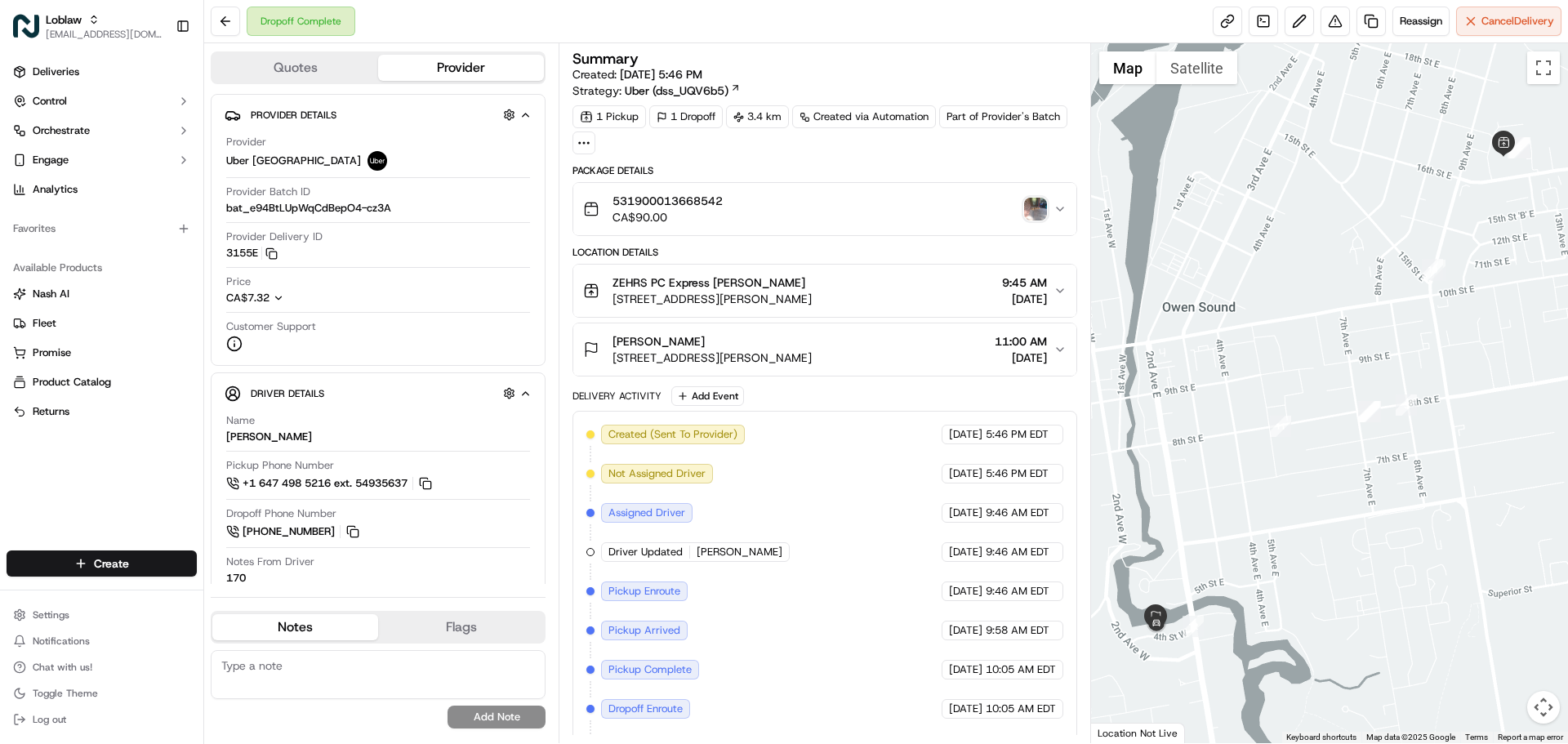
click at [812, 298] on span "[STREET_ADDRESS][PERSON_NAME]" at bounding box center [713, 299] width 200 height 16
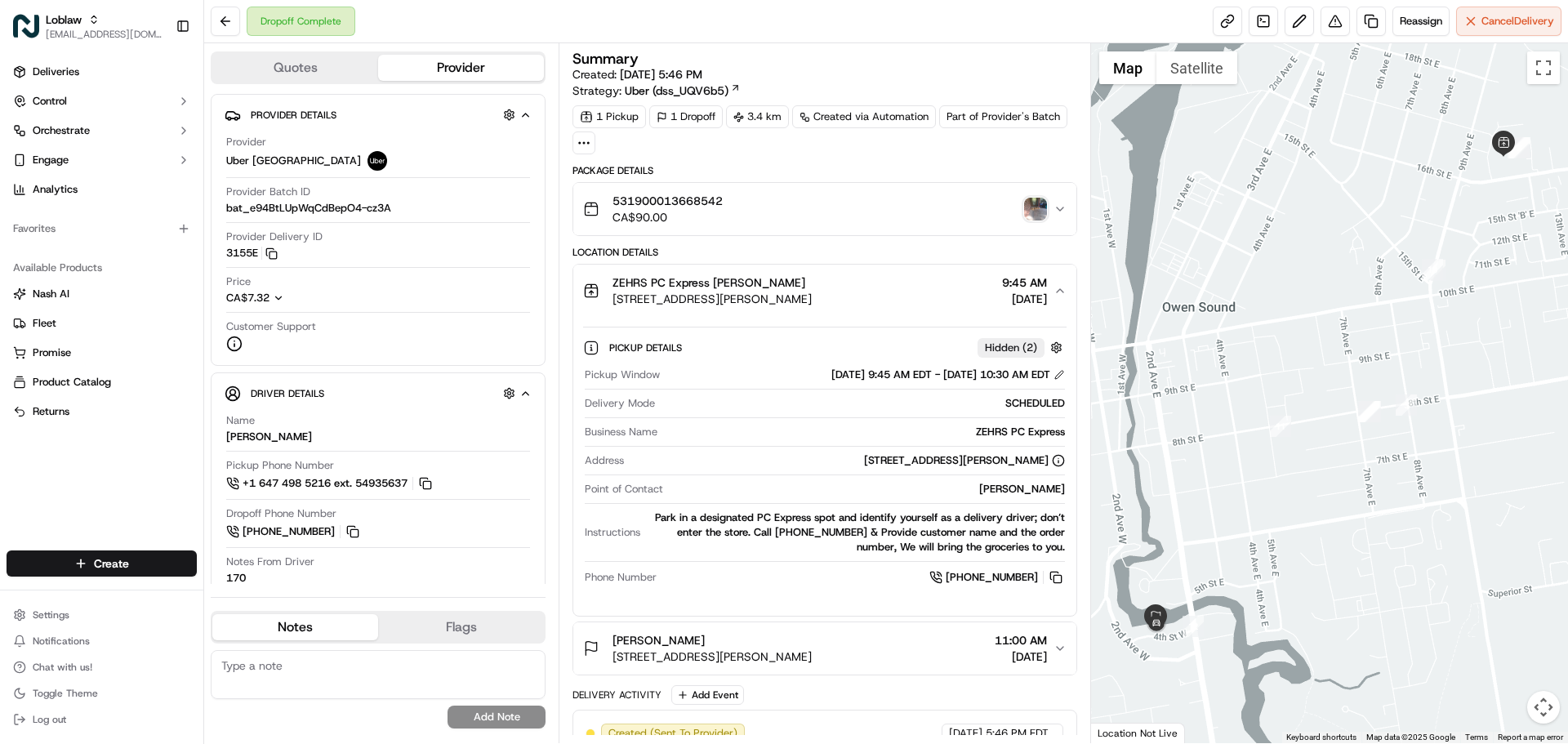
click at [812, 298] on span "[STREET_ADDRESS][PERSON_NAME]" at bounding box center [713, 299] width 200 height 16
click at [792, 307] on button "ZEHRS PC Express Trevor Rae 1150 16th St E, Owen Sound, ON N4K 1Z3, Canada 9:45…" at bounding box center [825, 291] width 502 height 52
click at [802, 304] on span "[STREET_ADDRESS][PERSON_NAME]" at bounding box center [713, 299] width 200 height 16
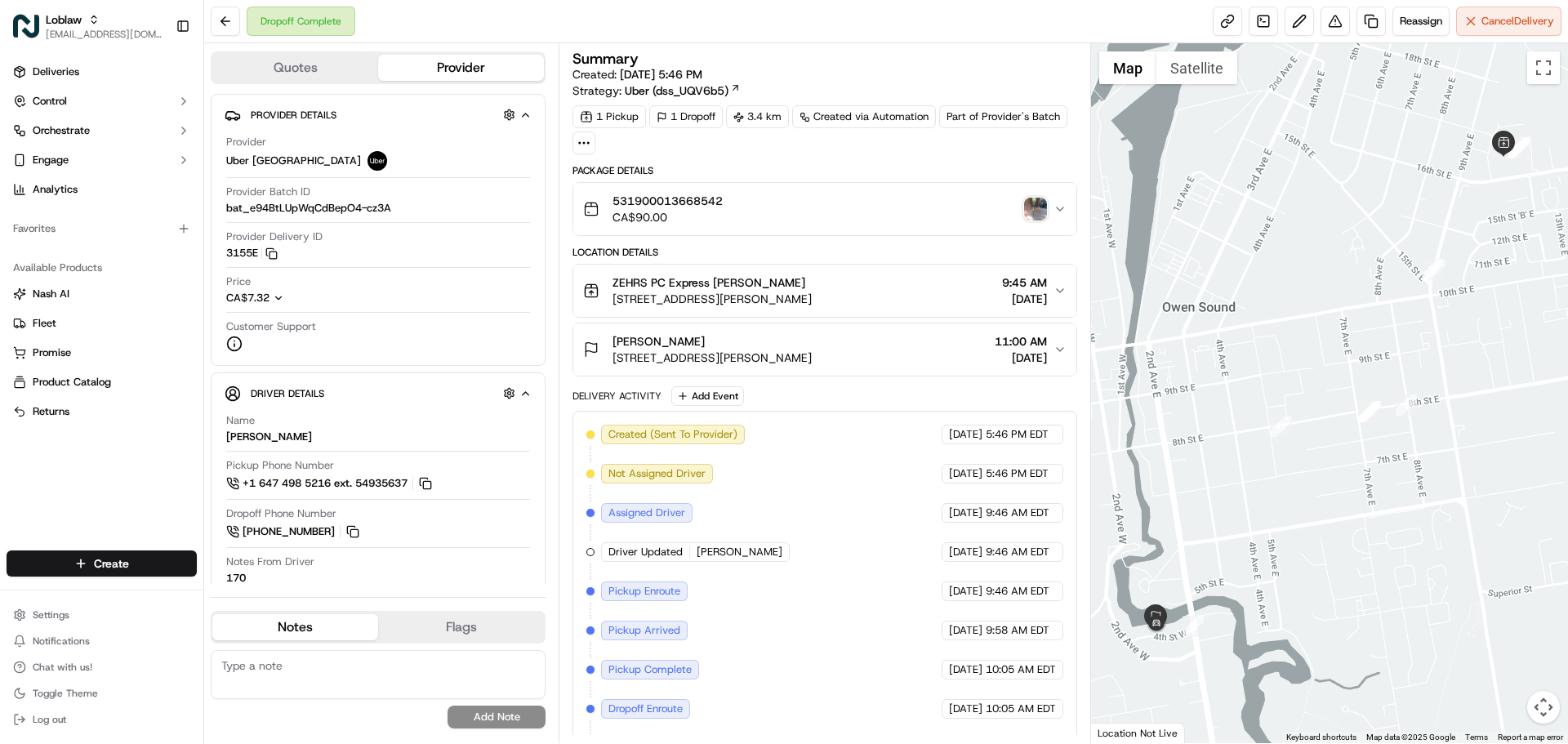
click at [1060, 301] on button "ZEHRS PC Express Trevor Rae 1150 16th St E, Owen Sound, ON N4K 1Z3, Canada 9:45…" at bounding box center [825, 291] width 502 height 52
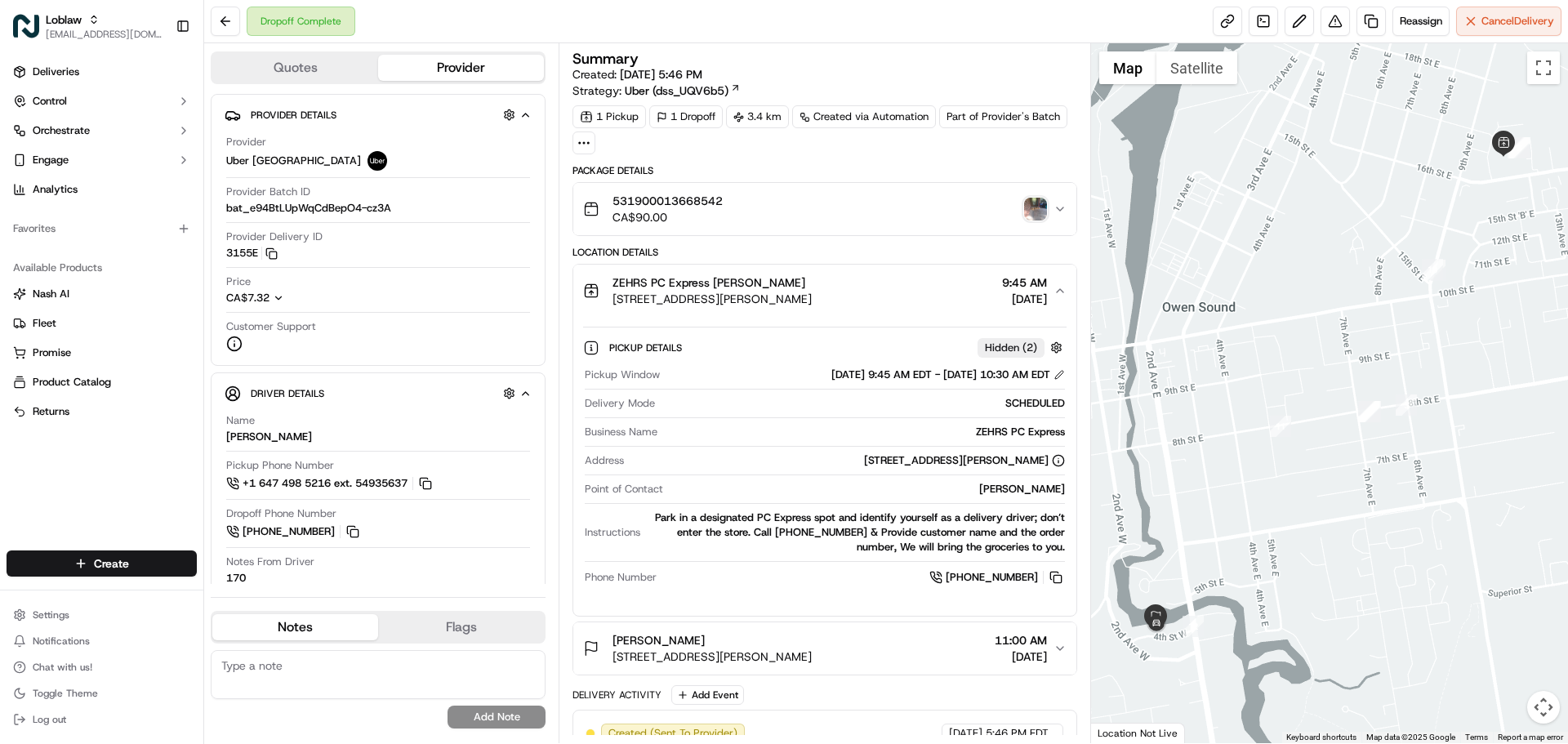
click at [1060, 301] on button "ZEHRS PC Express Trevor Rae 1150 16th St E, Owen Sound, ON N4K 1Z3, Canada 9:45…" at bounding box center [825, 291] width 502 height 52
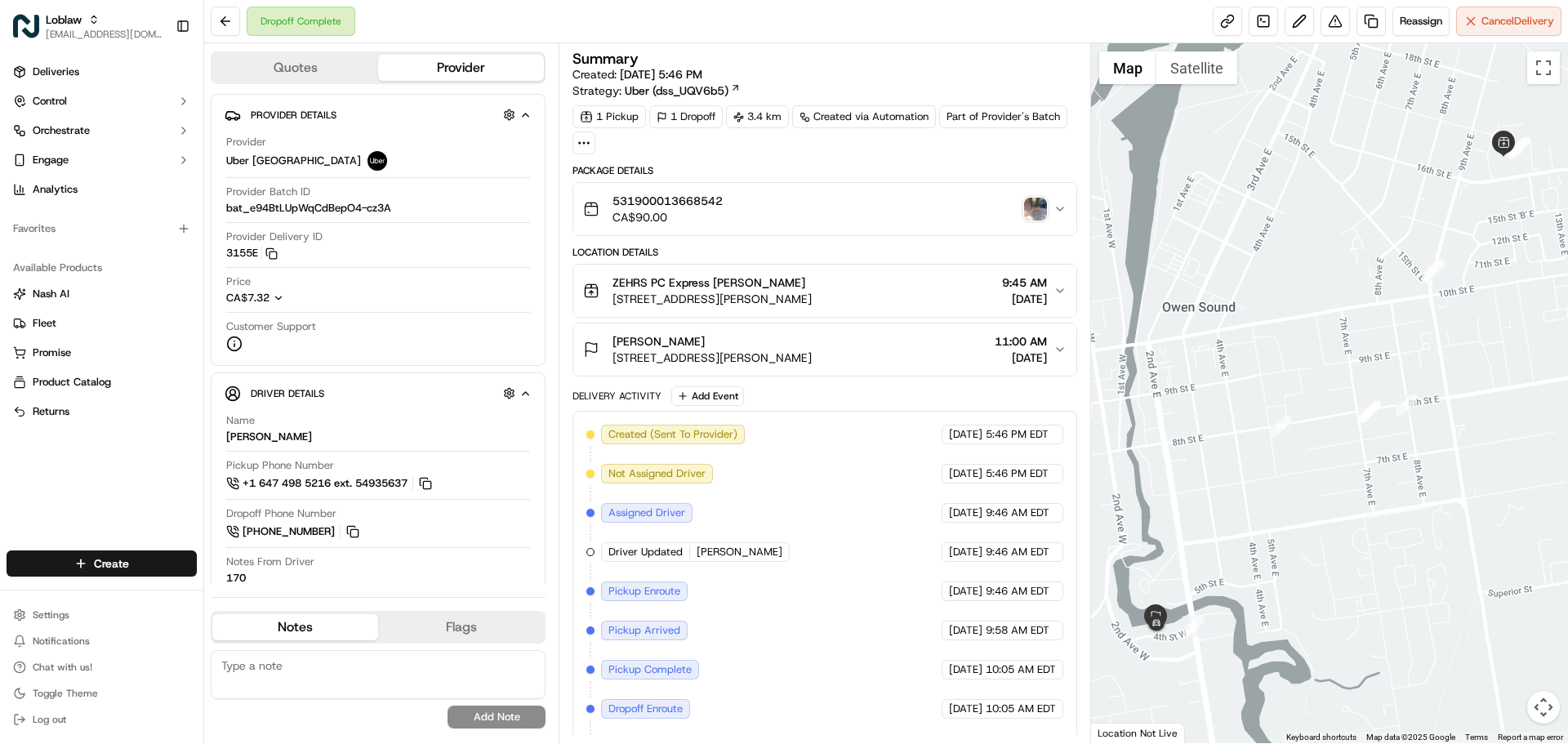
click at [935, 363] on div "Trevor Rae 170 4th St W, Owen Sound, ON N4K 3J9, Canada 11:00 AM Sep 15 2025" at bounding box center [818, 349] width 470 height 33
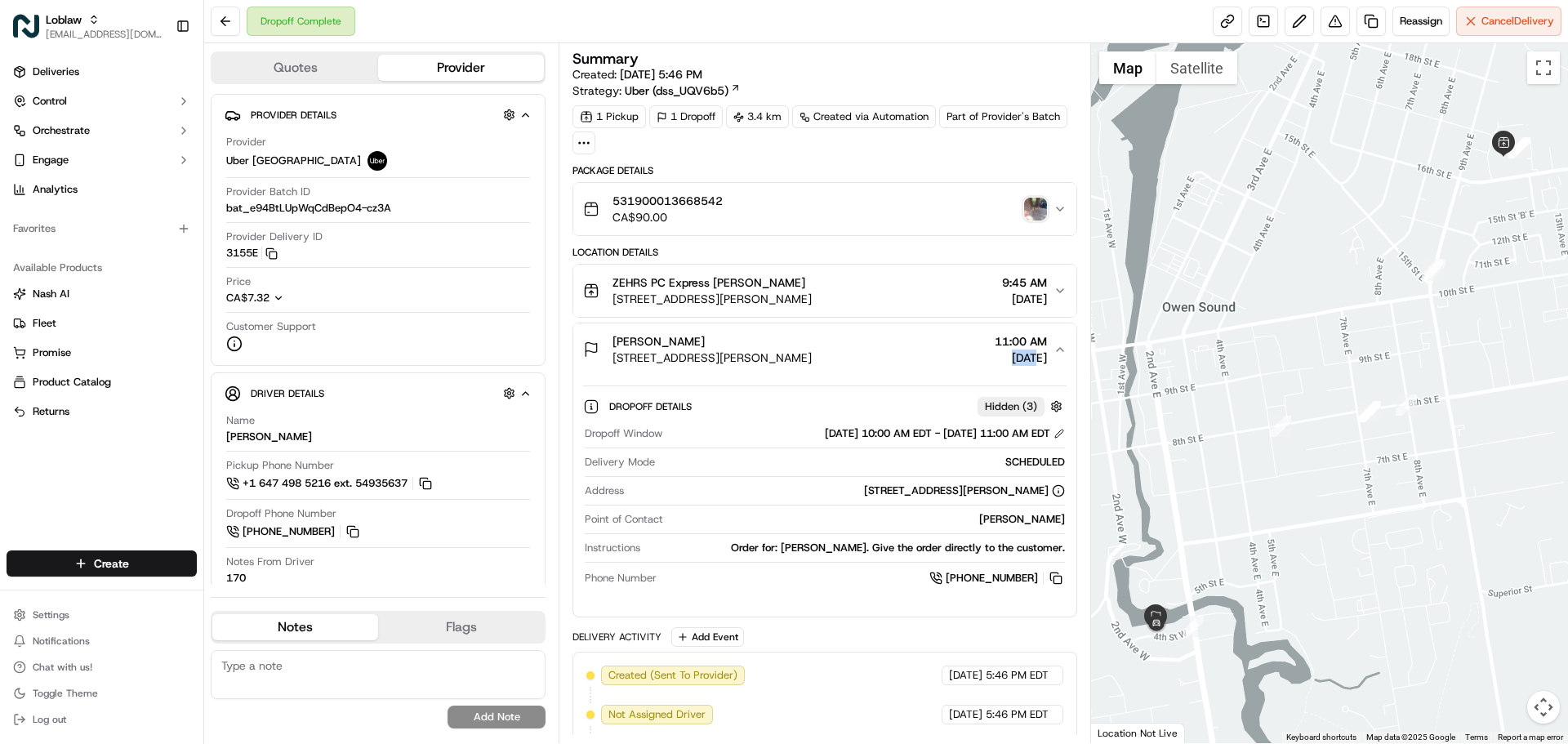
click at [935, 363] on div "Trevor Rae 170 4th St W, Owen Sound, ON N4K 3J9, Canada 11:00 AM Sep 15 2025" at bounding box center [818, 349] width 470 height 33
